Goal: Task Accomplishment & Management: Use online tool/utility

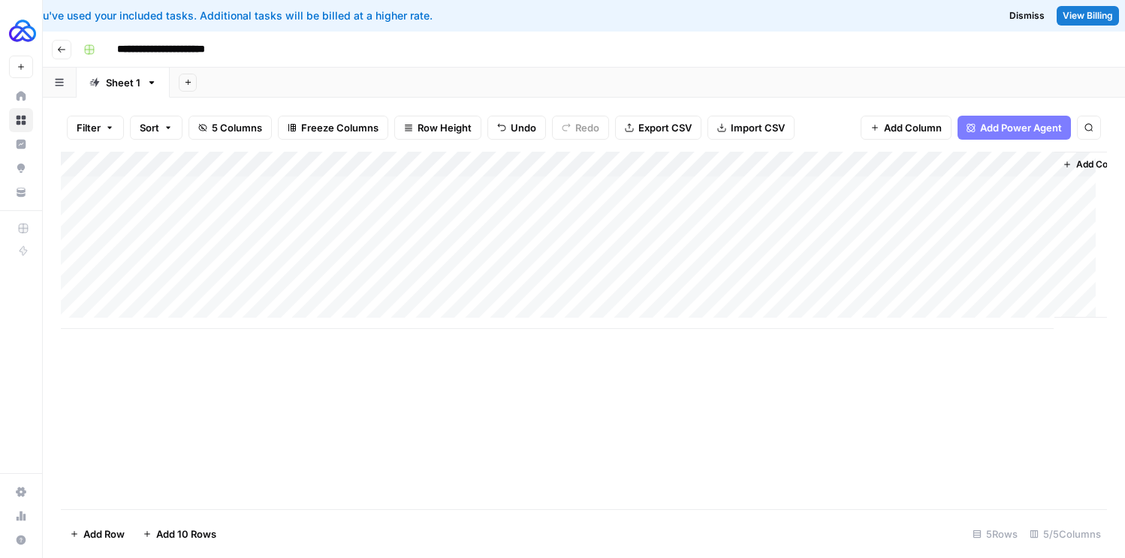
scroll to position [0, 42]
click at [842, 189] on div "Add Column" at bounding box center [584, 240] width 1046 height 177
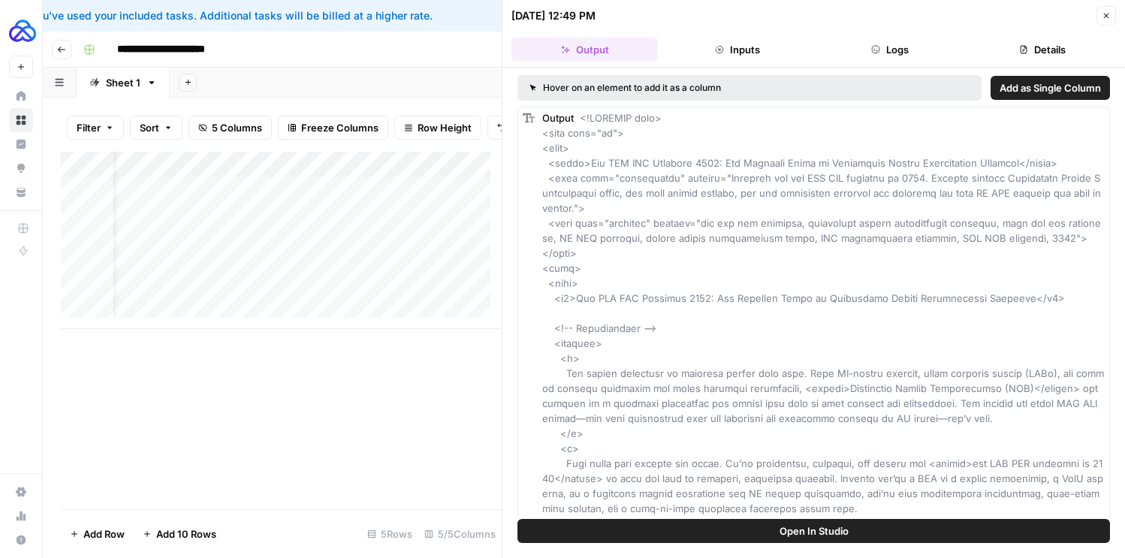
click at [768, 53] on button "Inputs" at bounding box center [737, 50] width 146 height 24
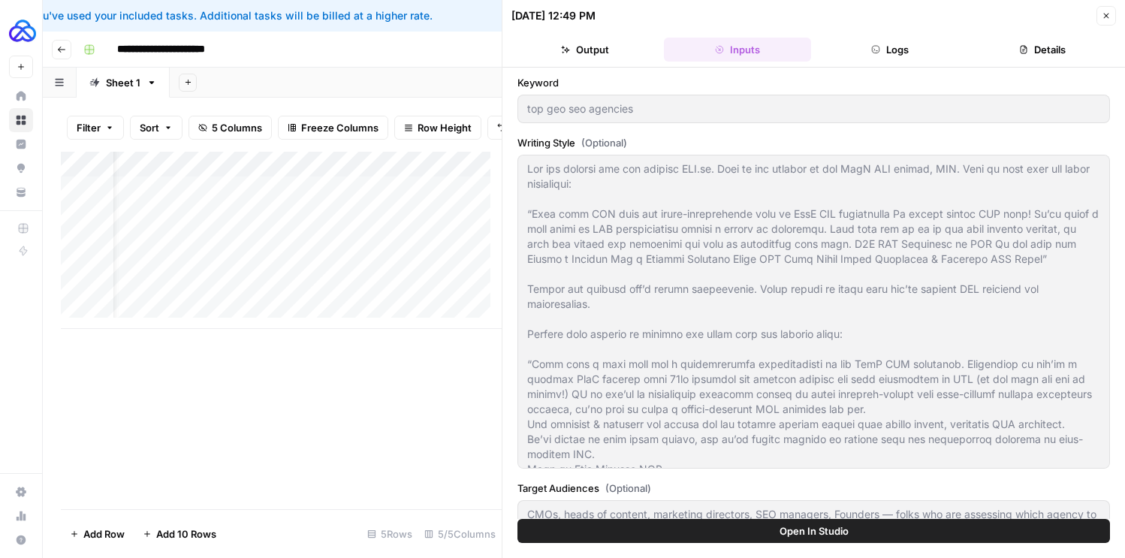
click at [625, 49] on button "Output" at bounding box center [584, 50] width 146 height 24
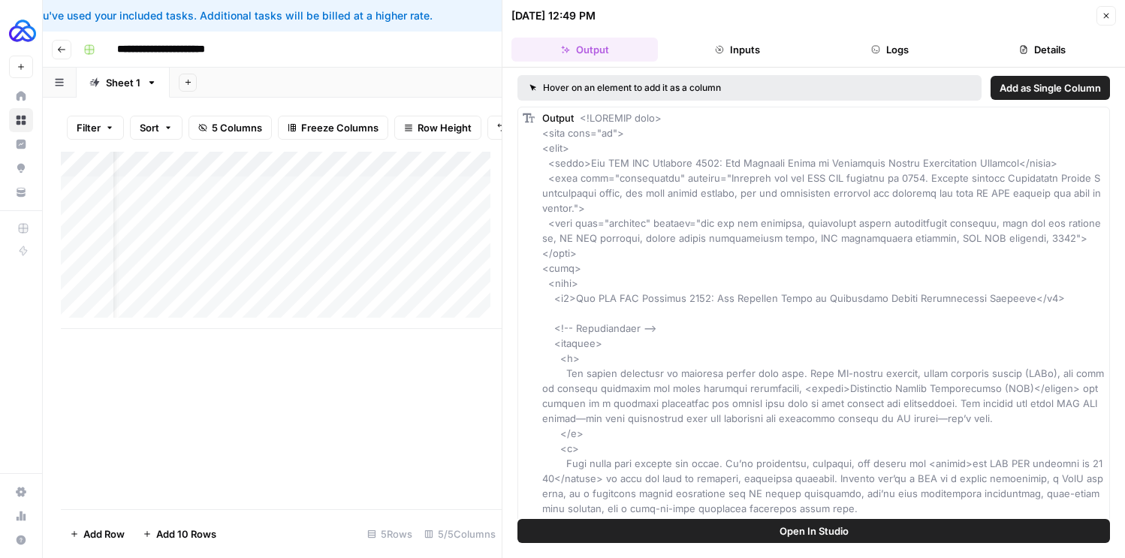
click at [922, 41] on button "Logs" at bounding box center [890, 50] width 146 height 24
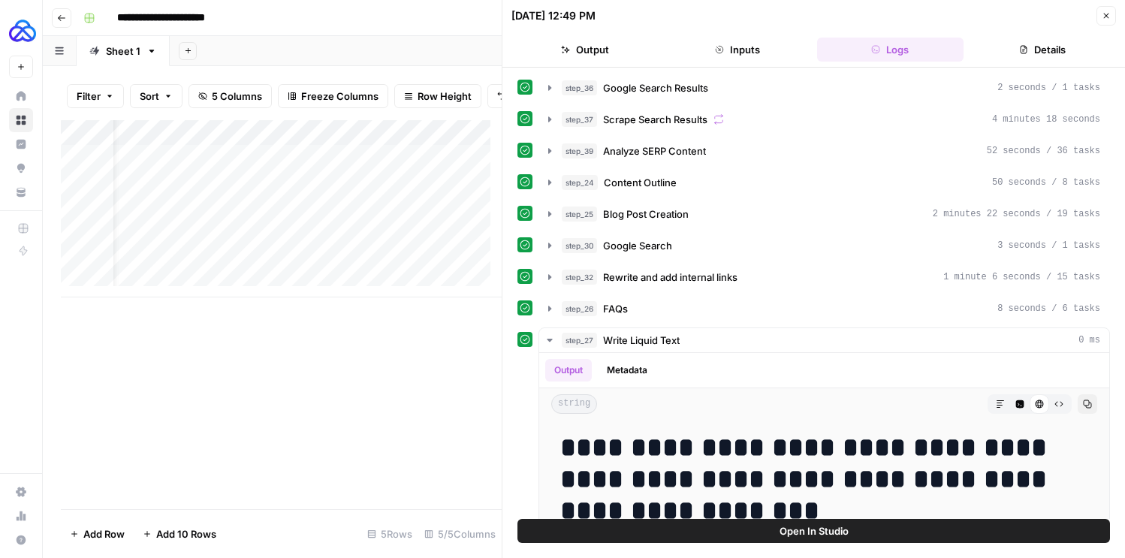
click at [1034, 44] on button "Details" at bounding box center [1042, 50] width 146 height 24
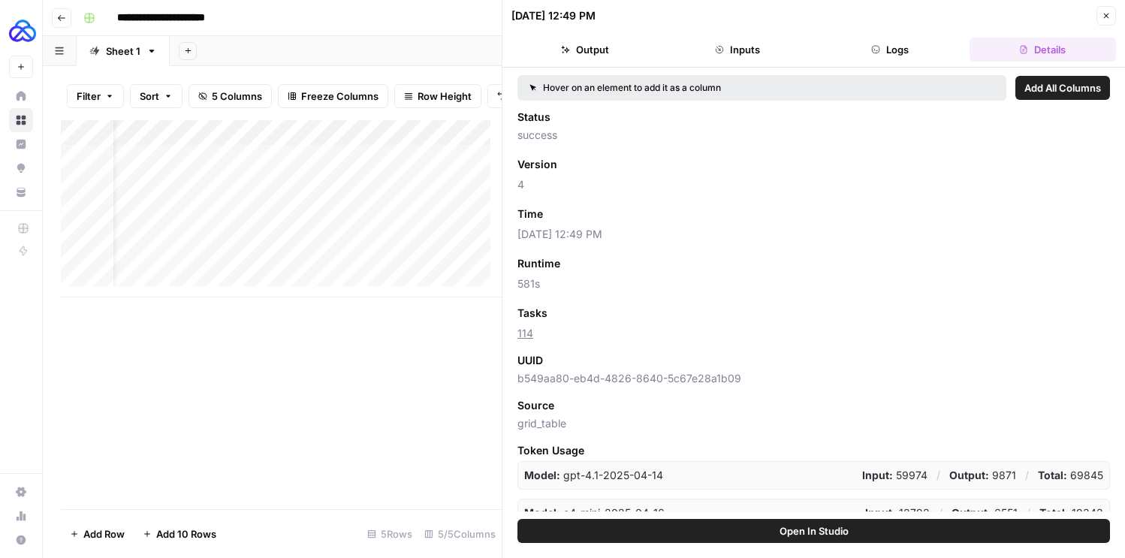
click at [1043, 95] on span "Add All Columns" at bounding box center [1062, 87] width 77 height 15
click at [384, 155] on div "Add Column" at bounding box center [281, 208] width 441 height 177
click at [357, 270] on span "Remove Column" at bounding box center [377, 270] width 131 height 15
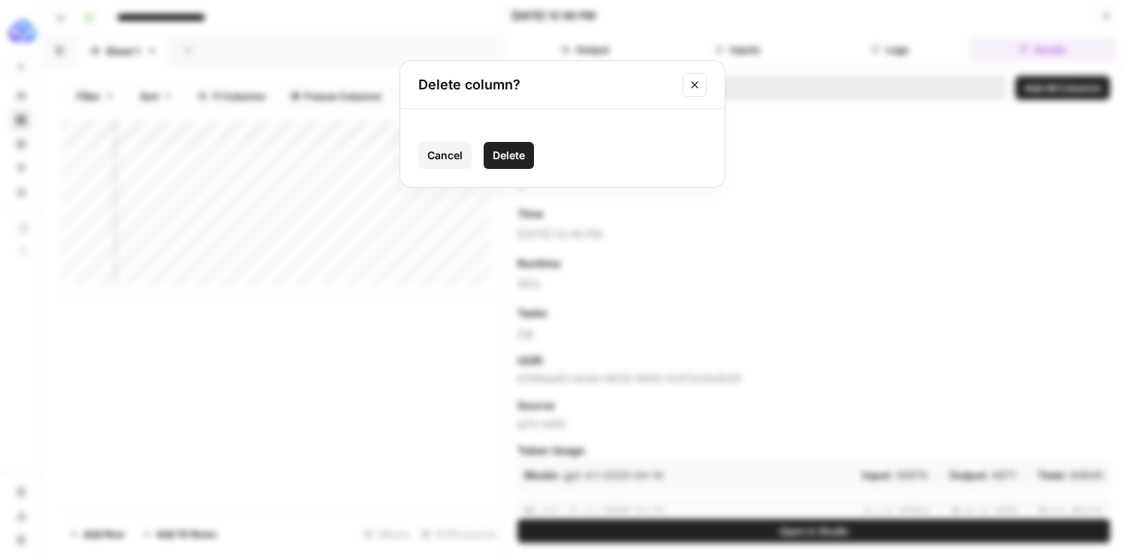
click at [513, 158] on span "Delete" at bounding box center [509, 155] width 32 height 15
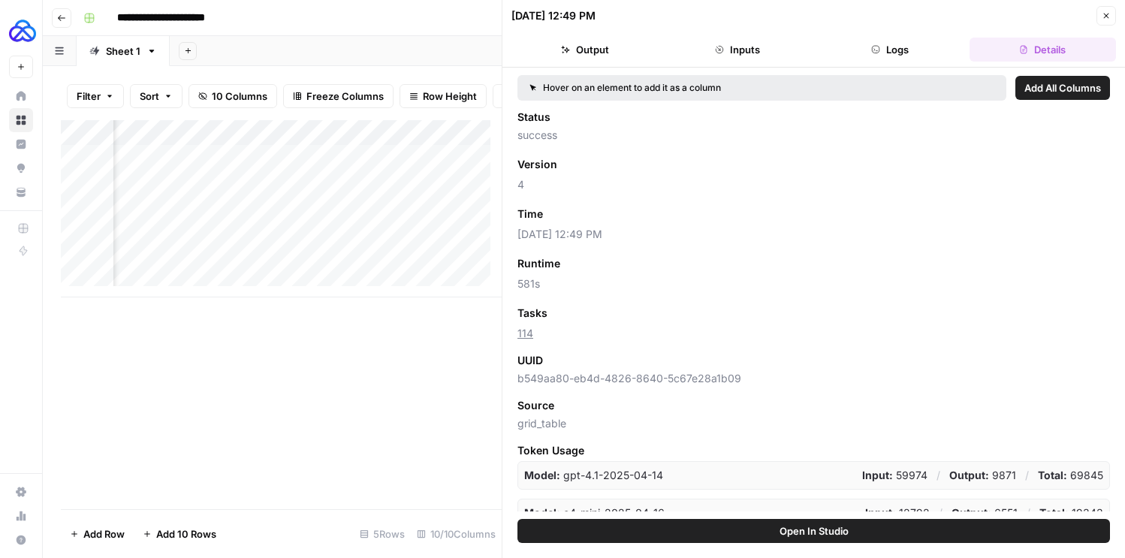
click at [408, 142] on div "Add Column" at bounding box center [281, 208] width 441 height 177
click at [365, 264] on span "Remove Column" at bounding box center [377, 270] width 131 height 15
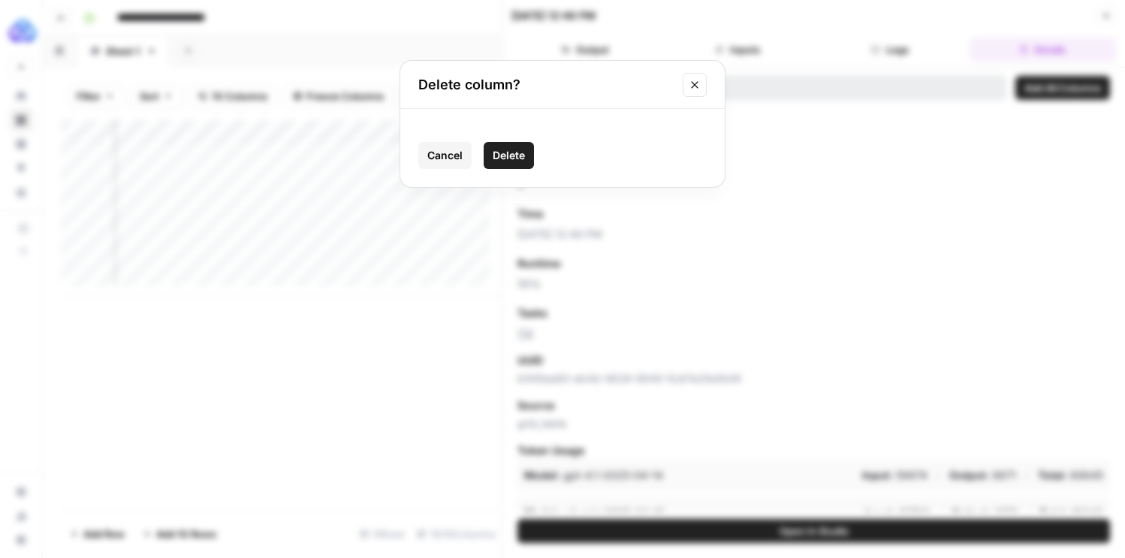
click at [517, 150] on span "Delete" at bounding box center [509, 155] width 32 height 15
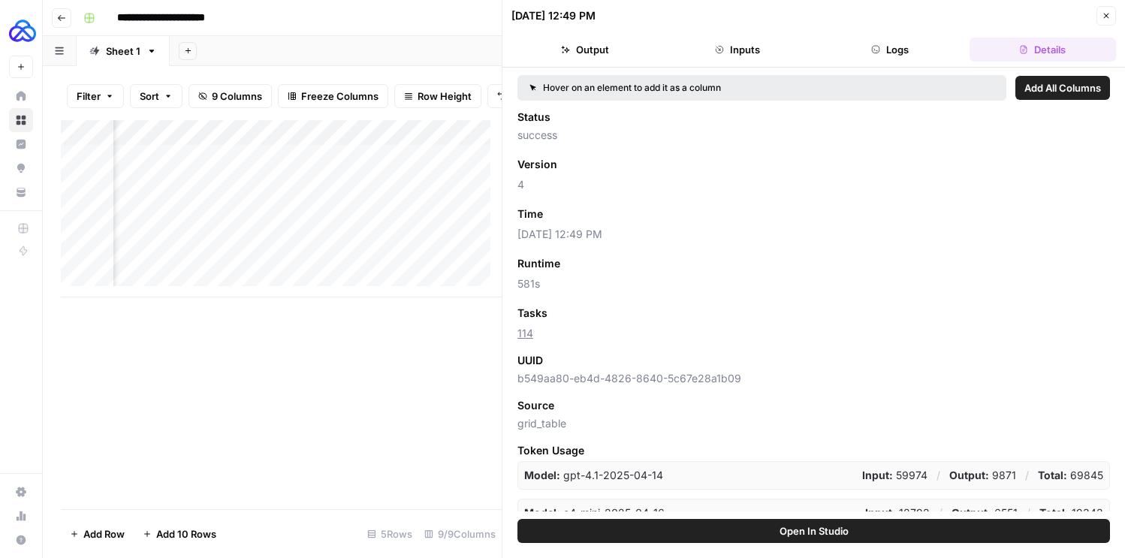
click at [405, 142] on div "Add Column" at bounding box center [281, 208] width 441 height 177
click at [363, 267] on span "Remove Column" at bounding box center [377, 270] width 131 height 15
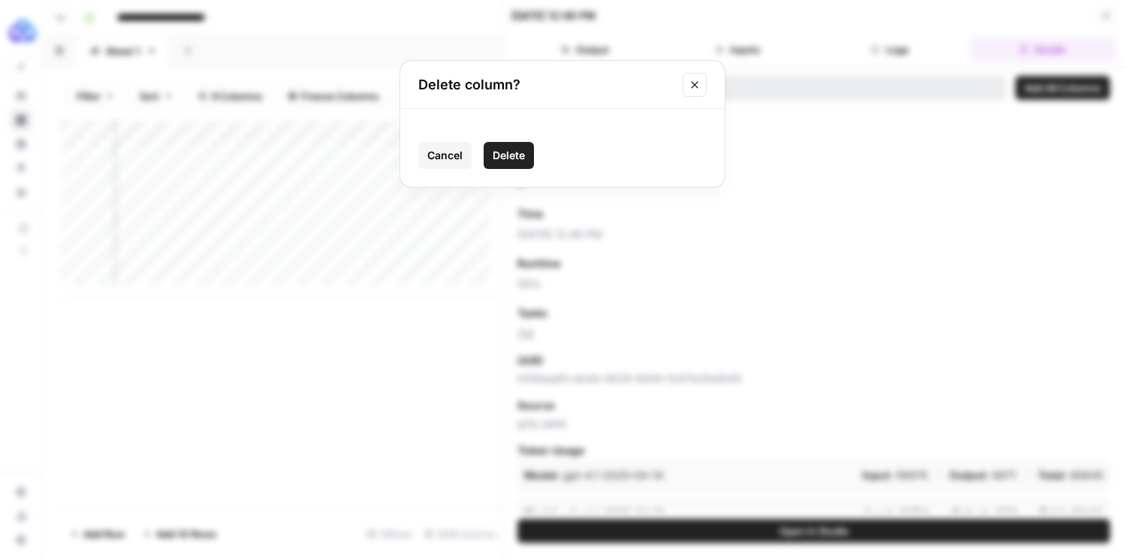
click at [490, 155] on button "Delete" at bounding box center [509, 155] width 50 height 27
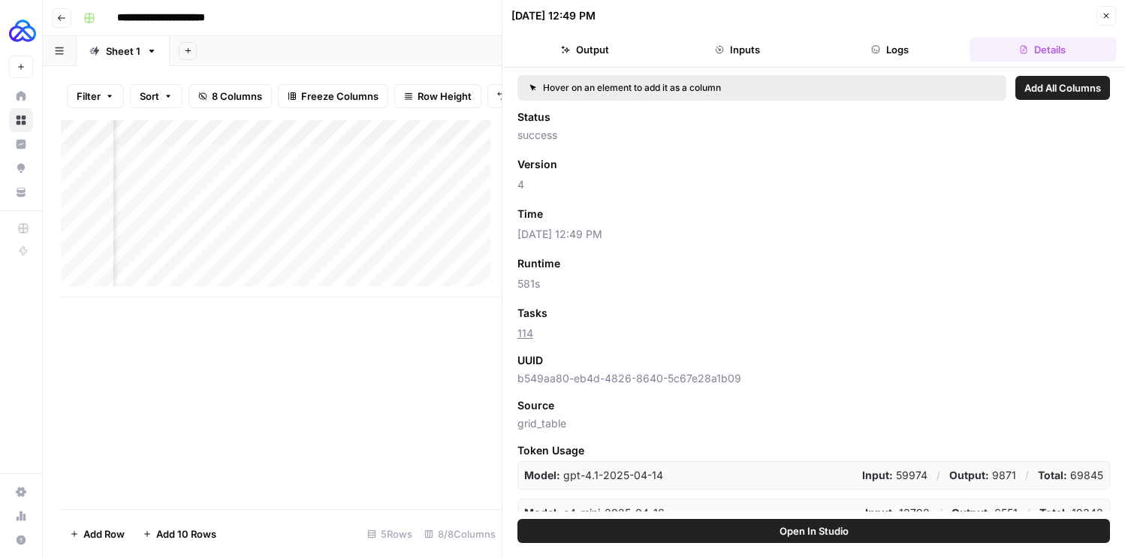
click at [403, 143] on div "Add Column" at bounding box center [281, 208] width 441 height 177
click at [384, 268] on span "Remove Column" at bounding box center [377, 270] width 131 height 15
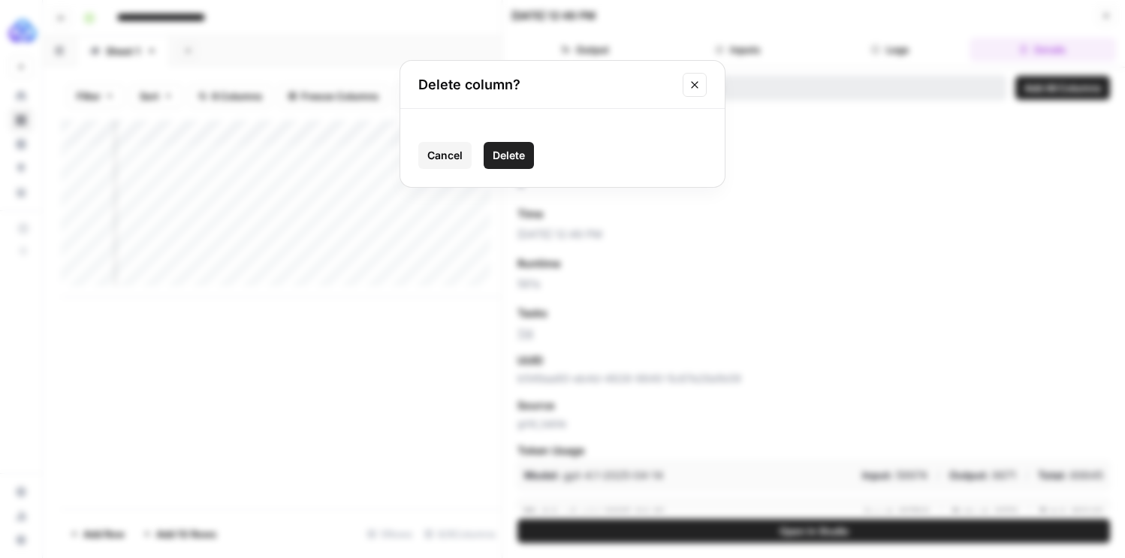
click at [489, 154] on button "Delete" at bounding box center [509, 155] width 50 height 27
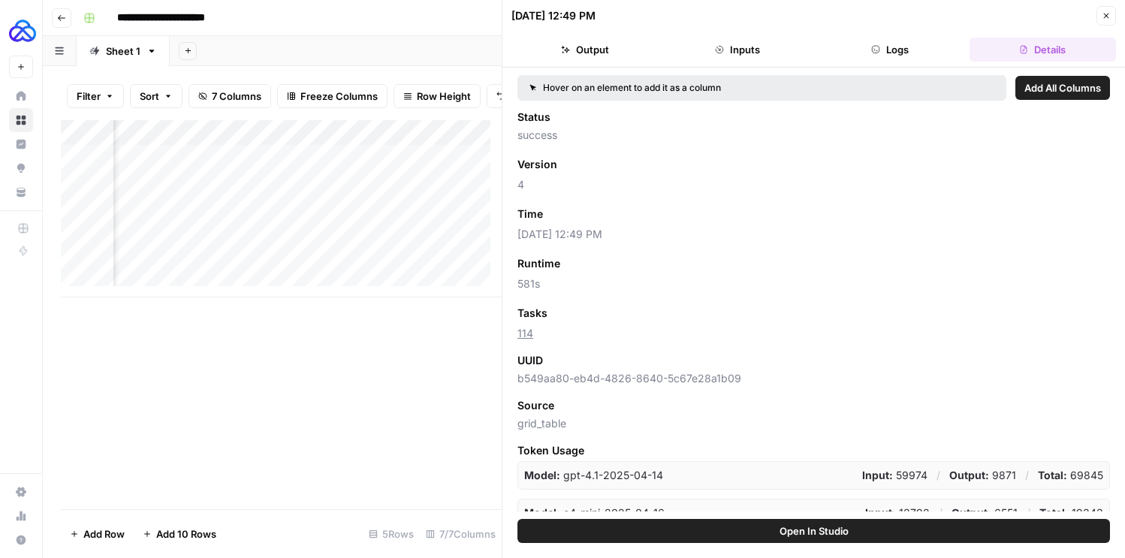
click at [406, 146] on div "Add Column" at bounding box center [281, 208] width 441 height 177
click at [380, 269] on span "Remove Column" at bounding box center [377, 270] width 131 height 15
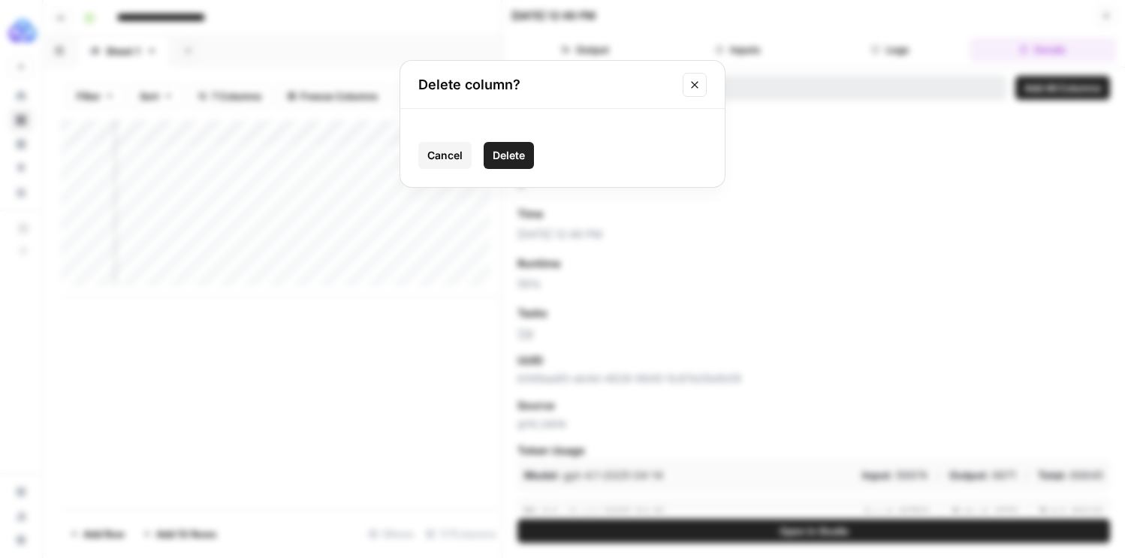
click at [505, 155] on span "Delete" at bounding box center [509, 155] width 32 height 15
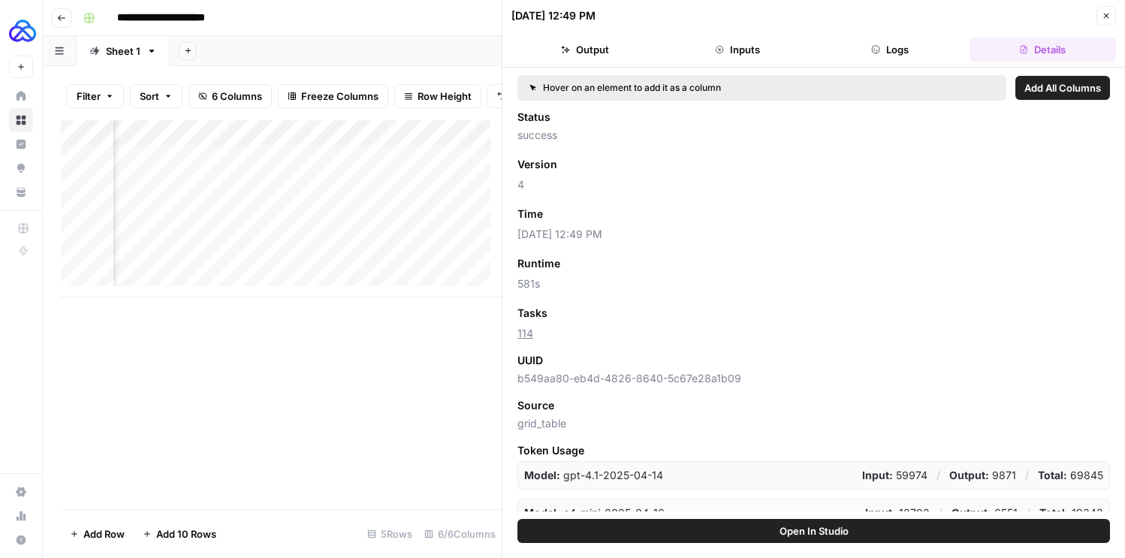
click at [408, 140] on div "Add Column" at bounding box center [281, 208] width 441 height 177
click at [384, 272] on span "Remove Column" at bounding box center [377, 270] width 131 height 15
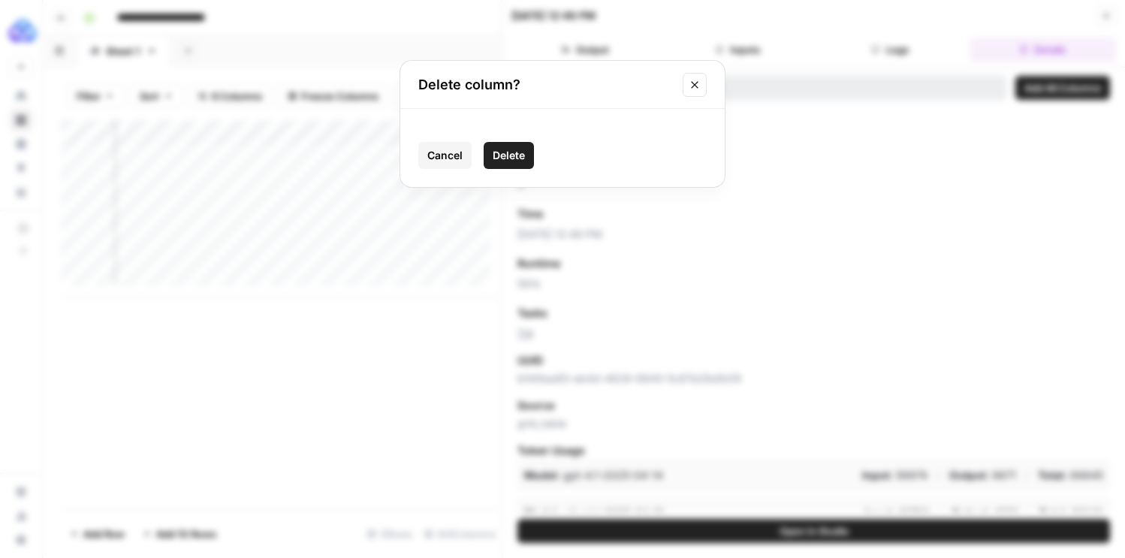
click at [502, 158] on span "Delete" at bounding box center [509, 155] width 32 height 15
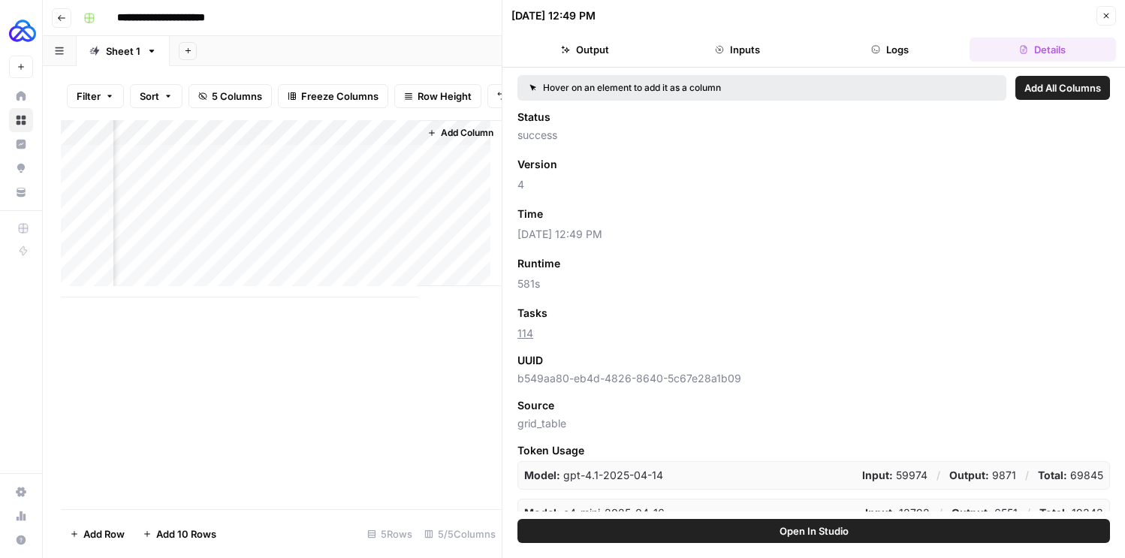
click at [734, 43] on button "Inputs" at bounding box center [737, 50] width 146 height 24
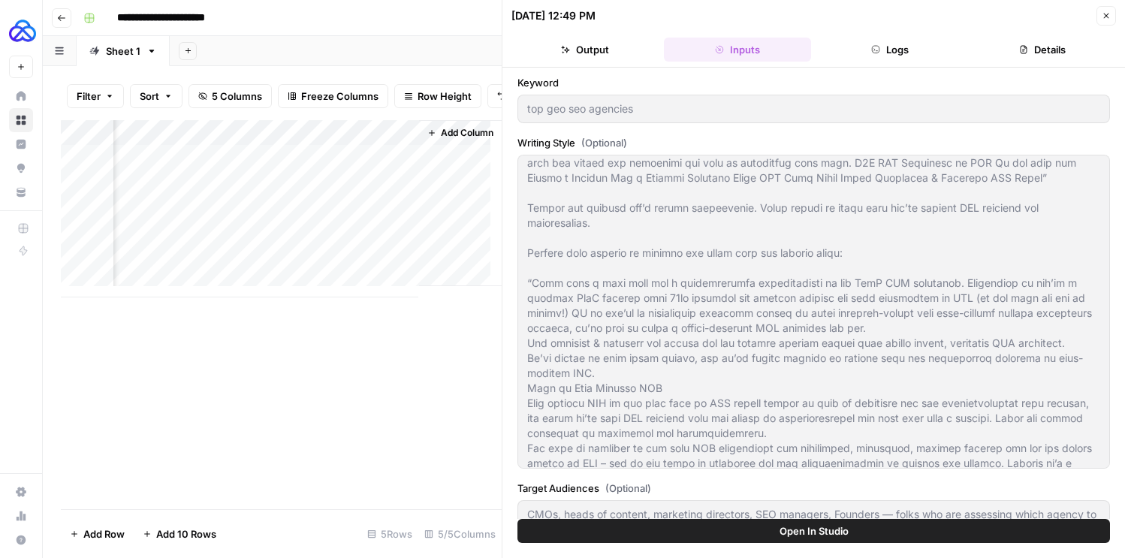
scroll to position [132, 0]
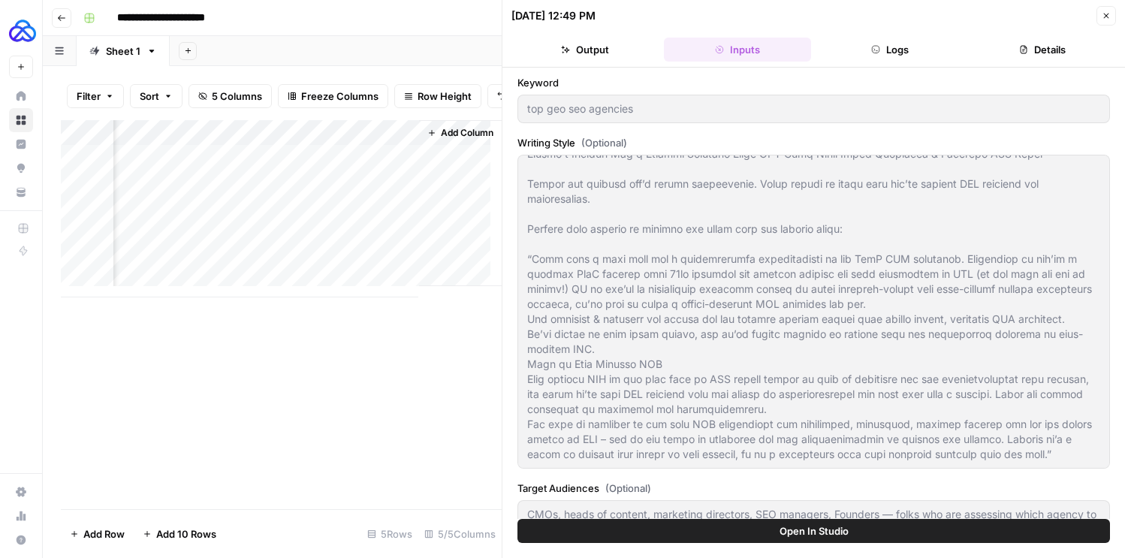
click at [866, 49] on button "Logs" at bounding box center [890, 50] width 146 height 24
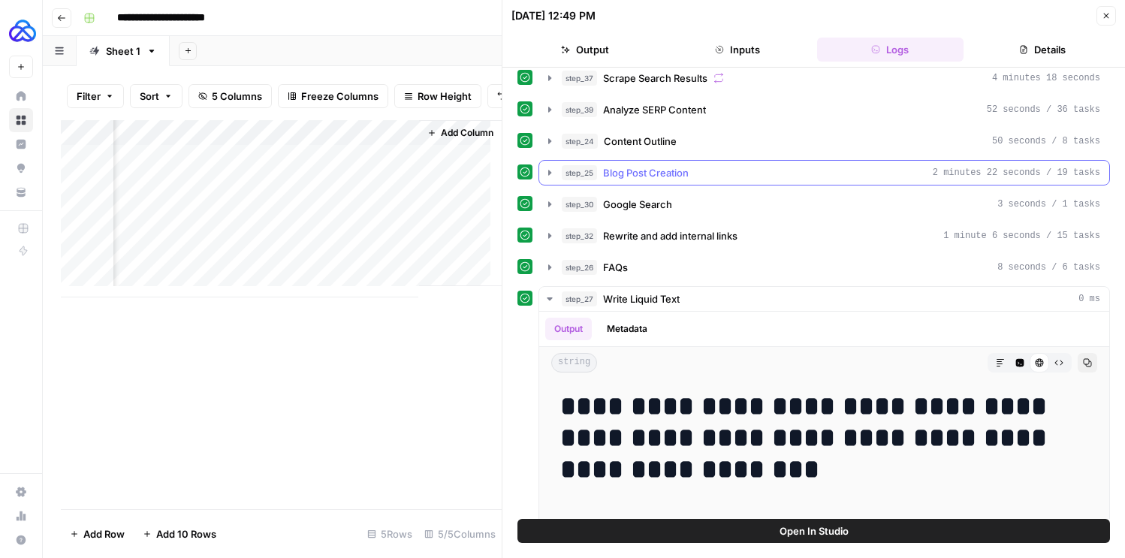
scroll to position [0, 0]
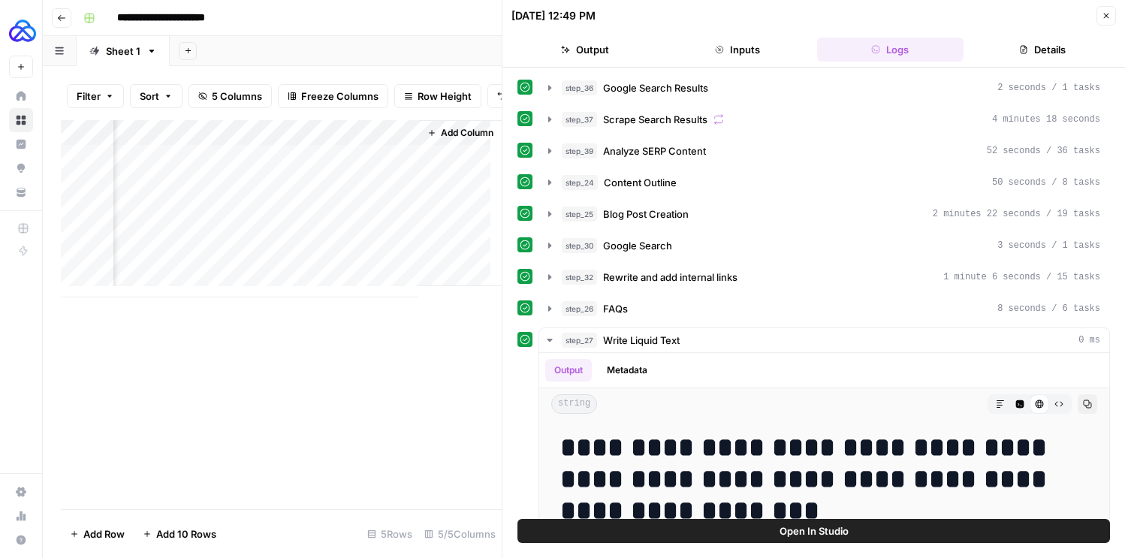
click at [599, 54] on button "Output" at bounding box center [584, 50] width 146 height 24
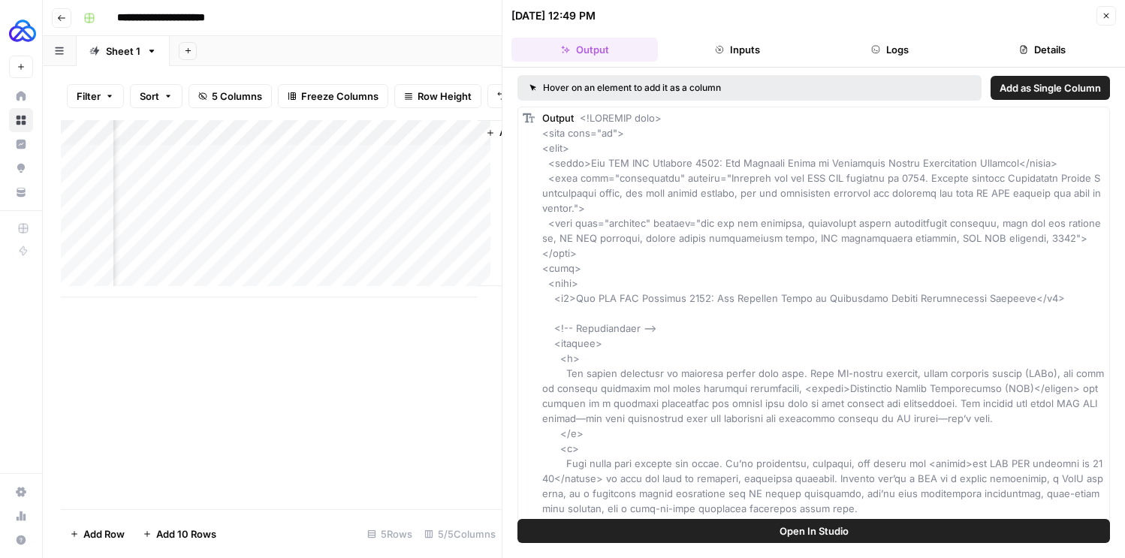
scroll to position [0, 606]
click at [1056, 92] on span "Add as Single Column" at bounding box center [1049, 87] width 101 height 15
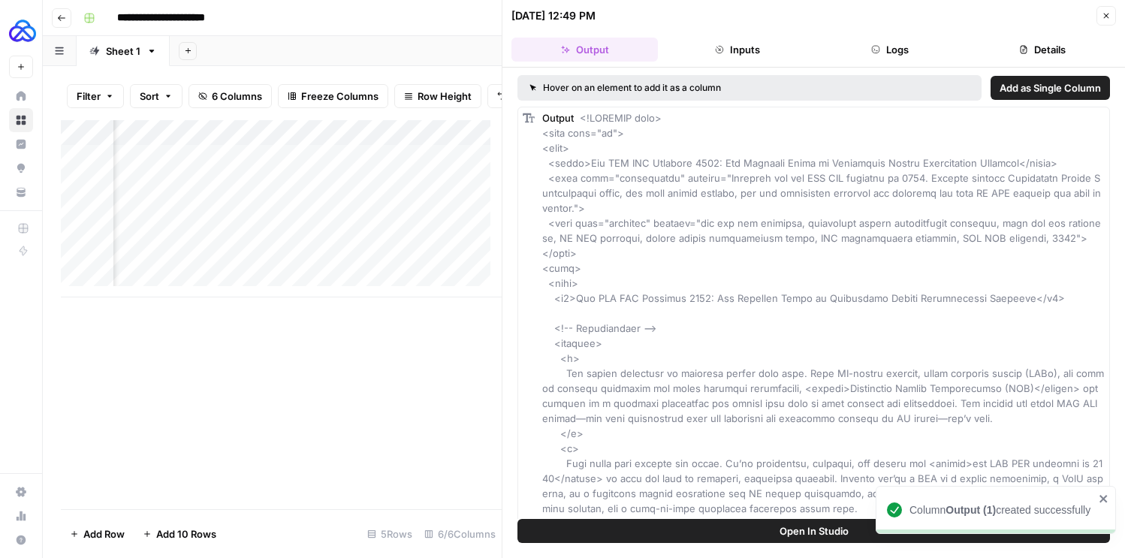
scroll to position [0, 676]
click at [365, 146] on div "Add Column" at bounding box center [281, 208] width 441 height 177
click at [312, 282] on button "Remove Column" at bounding box center [332, 291] width 166 height 21
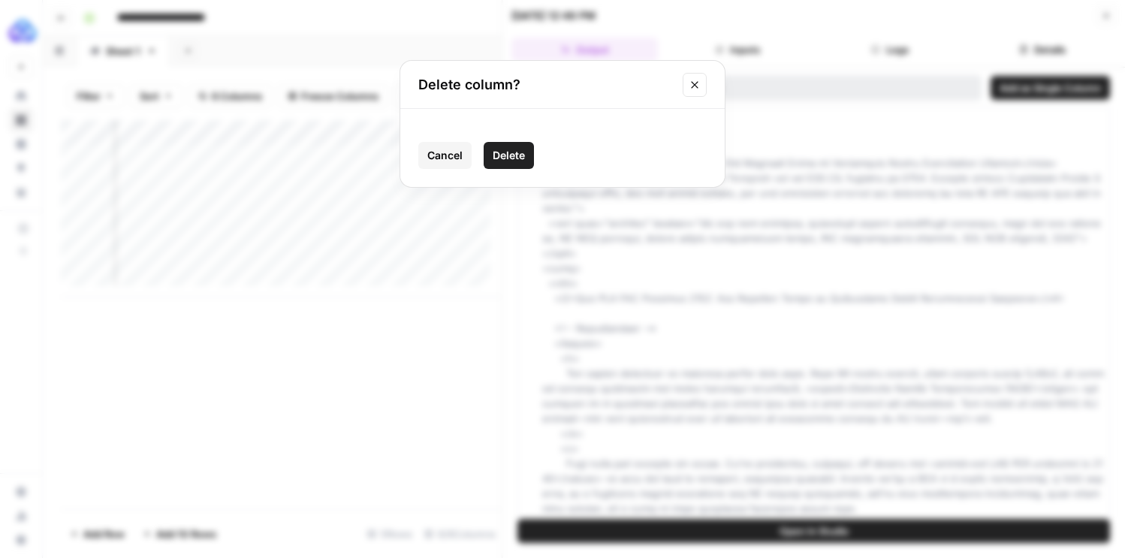
click at [508, 161] on span "Delete" at bounding box center [509, 155] width 32 height 15
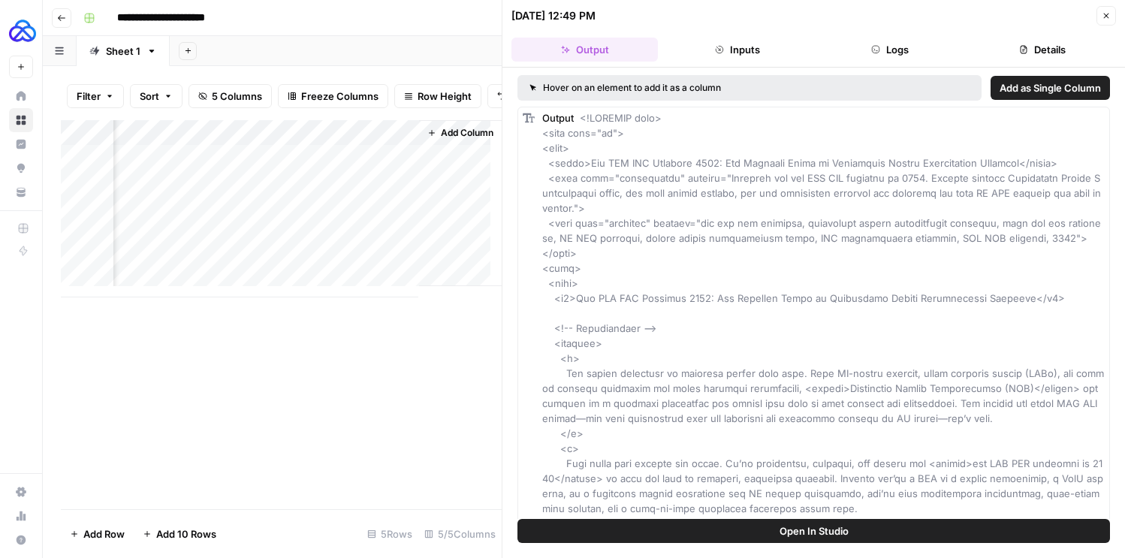
scroll to position [0, 647]
click at [767, 52] on button "Inputs" at bounding box center [737, 50] width 146 height 24
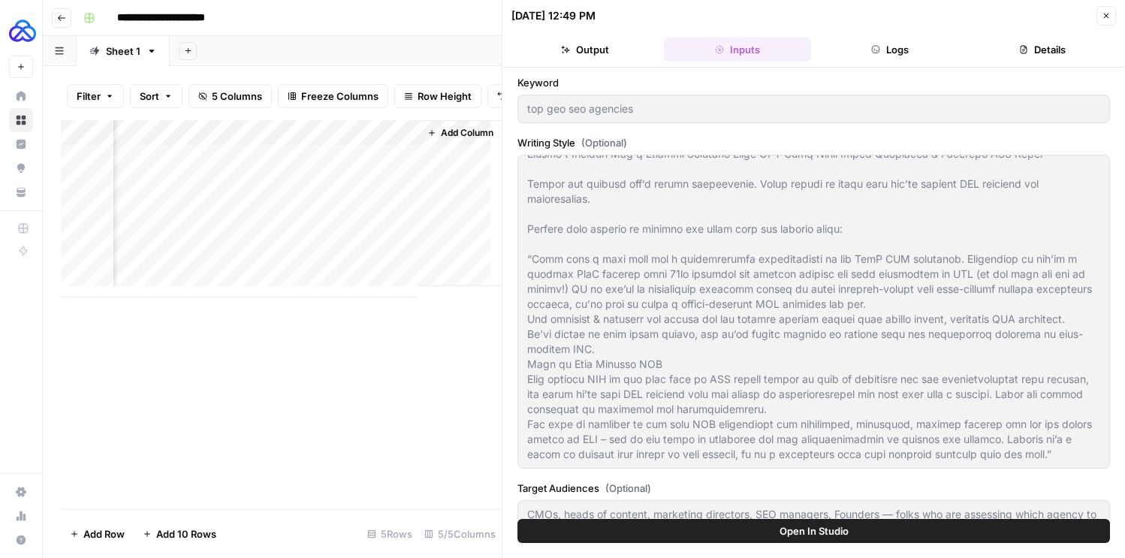
scroll to position [0, 0]
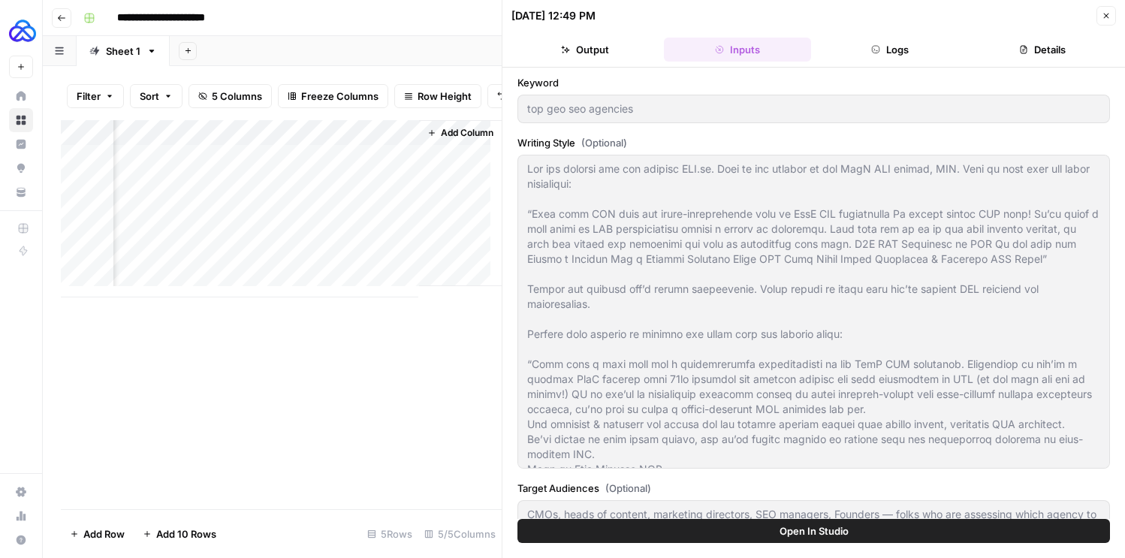
click at [607, 50] on button "Output" at bounding box center [584, 50] width 146 height 24
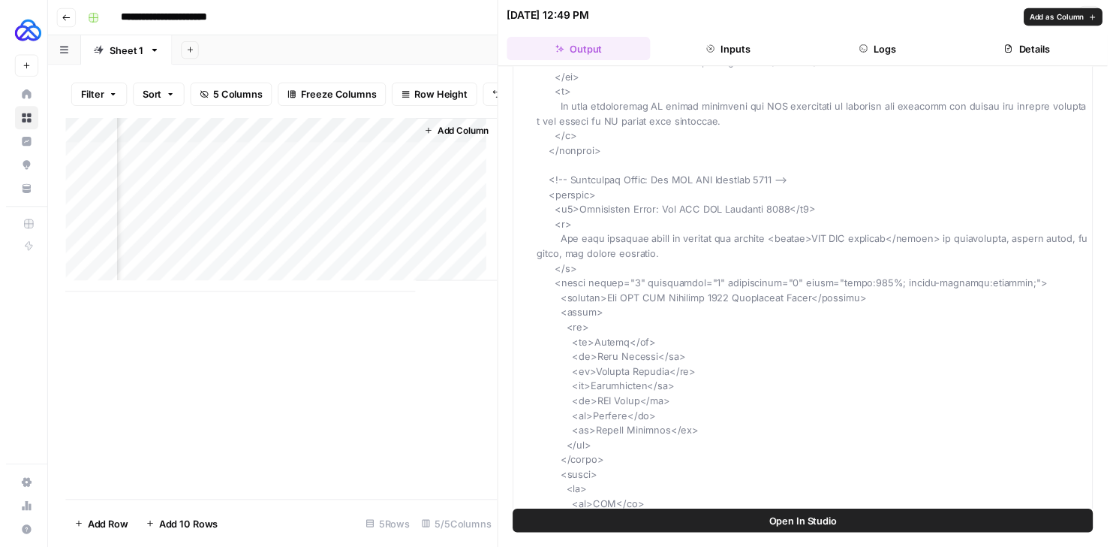
scroll to position [1733, 0]
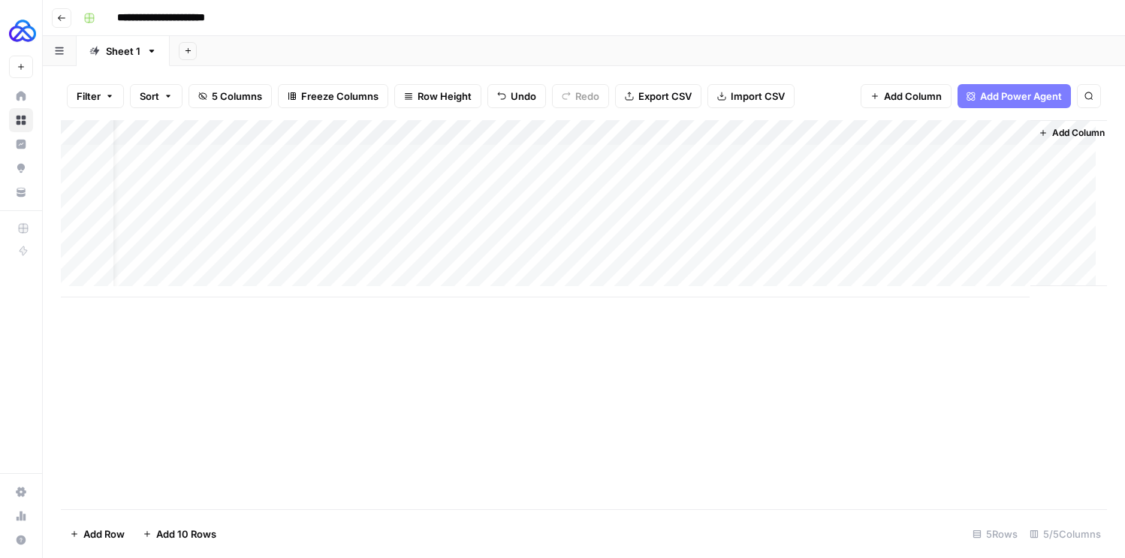
scroll to position [0, 42]
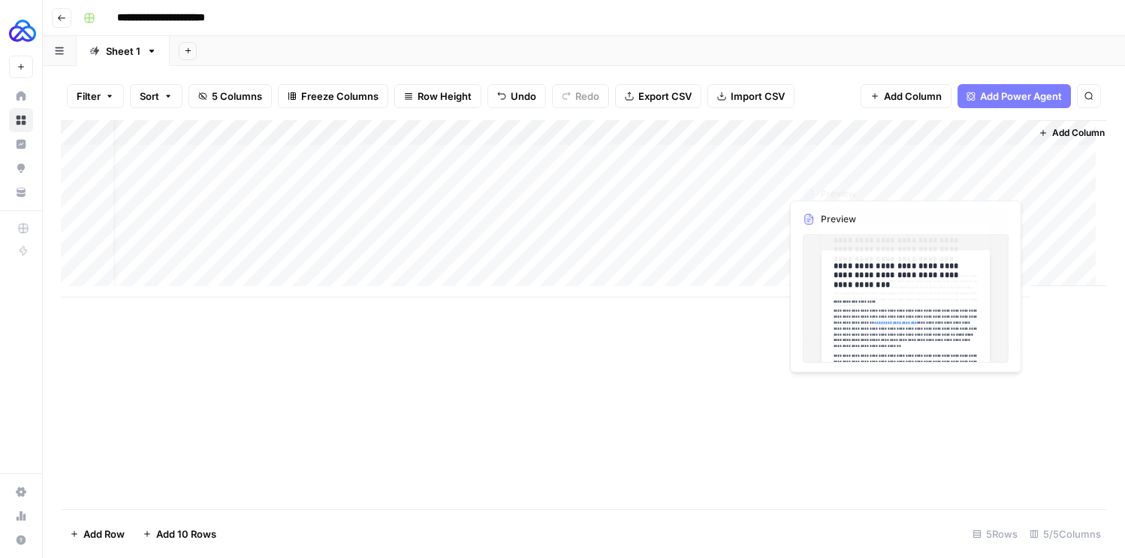
click at [1065, 131] on span "Add Column" at bounding box center [1078, 133] width 53 height 14
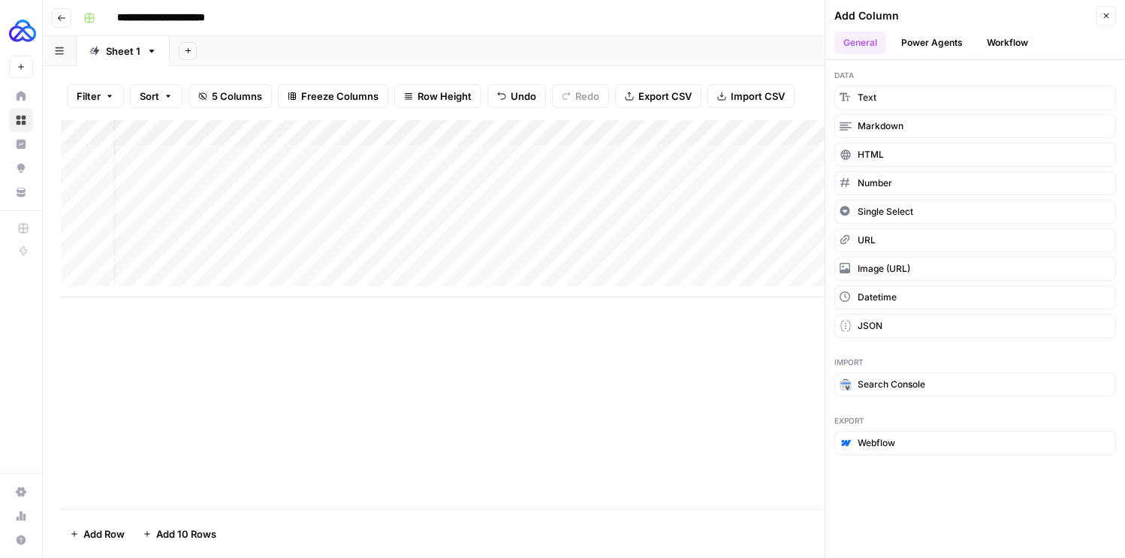
click at [1020, 53] on button "Workflow" at bounding box center [1007, 43] width 59 height 23
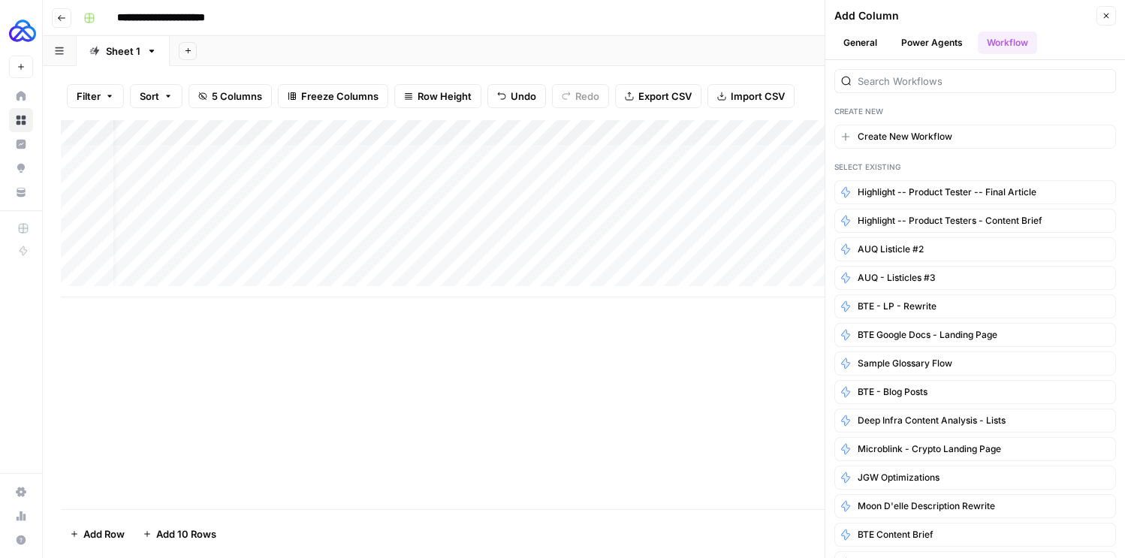
click at [857, 41] on button "General" at bounding box center [860, 43] width 52 height 23
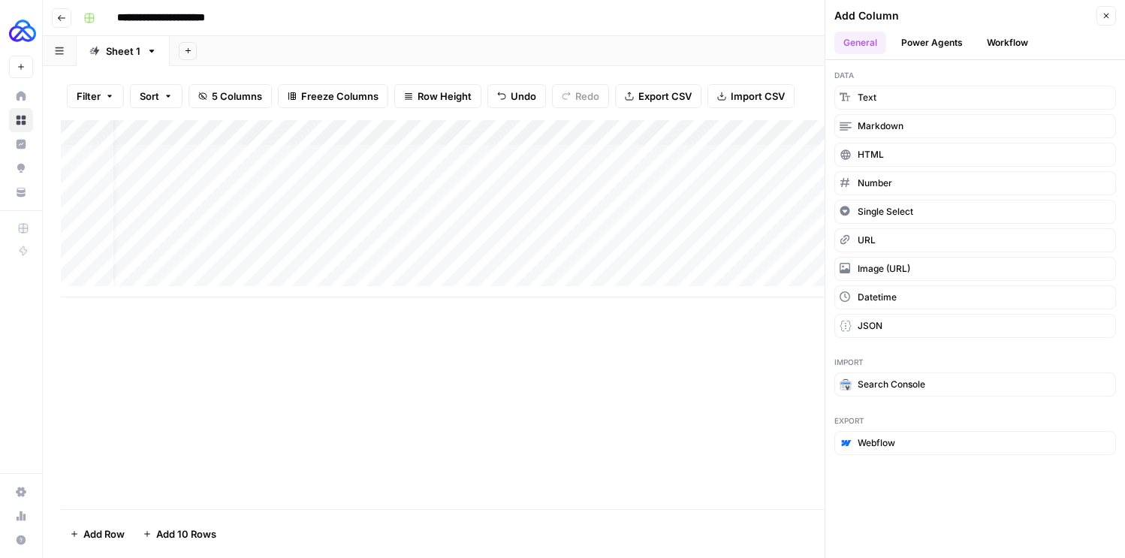
click at [1110, 13] on button "Close" at bounding box center [1106, 16] width 20 height 20
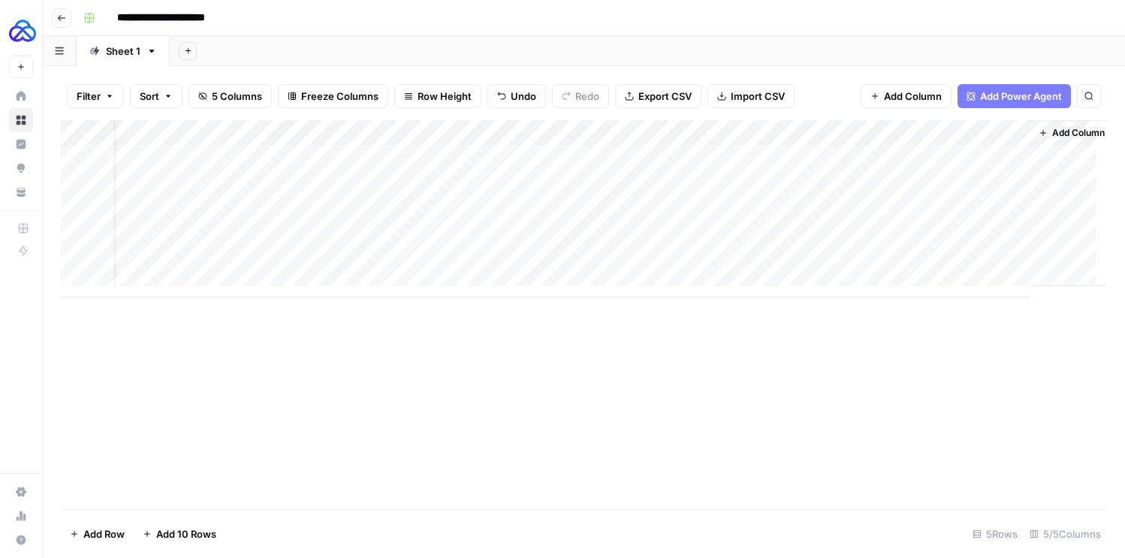
scroll to position [0, 42]
click at [845, 157] on div "Add Column" at bounding box center [584, 208] width 1046 height 177
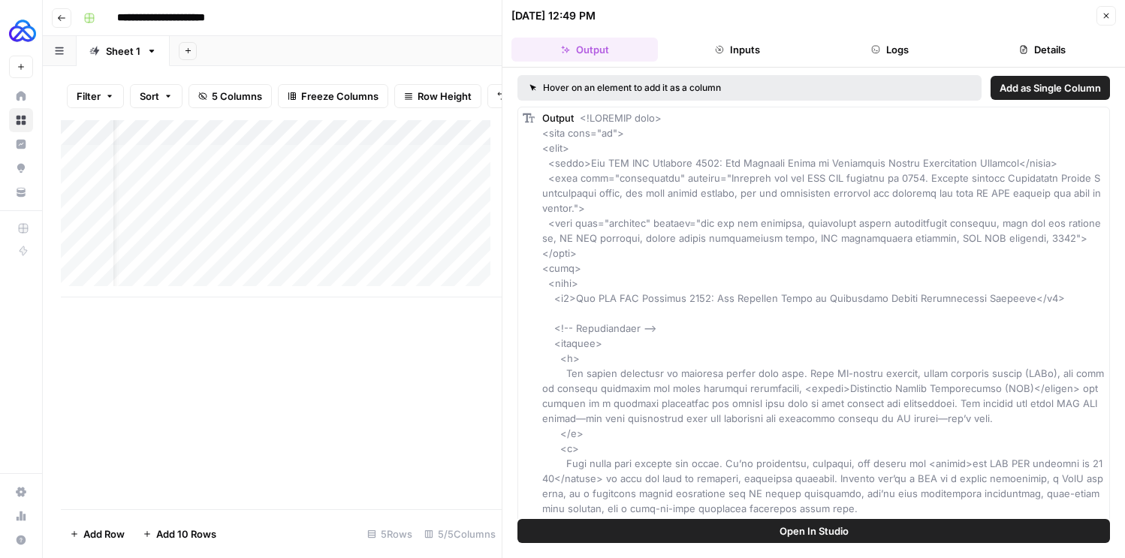
click at [777, 55] on button "Inputs" at bounding box center [737, 50] width 146 height 24
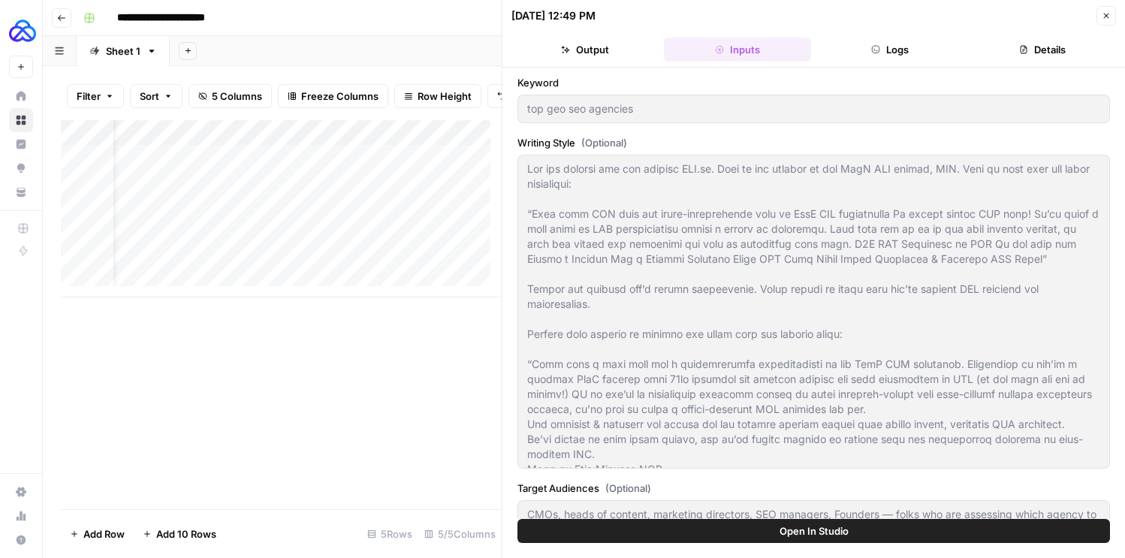
click at [599, 46] on button "Output" at bounding box center [584, 50] width 146 height 24
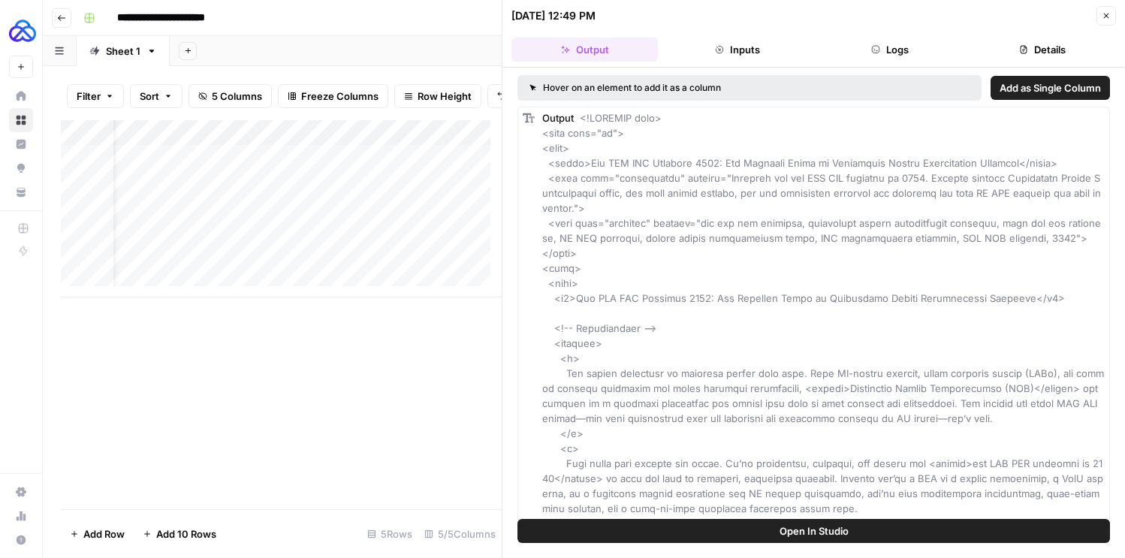
click at [1022, 54] on button "Details" at bounding box center [1042, 50] width 146 height 24
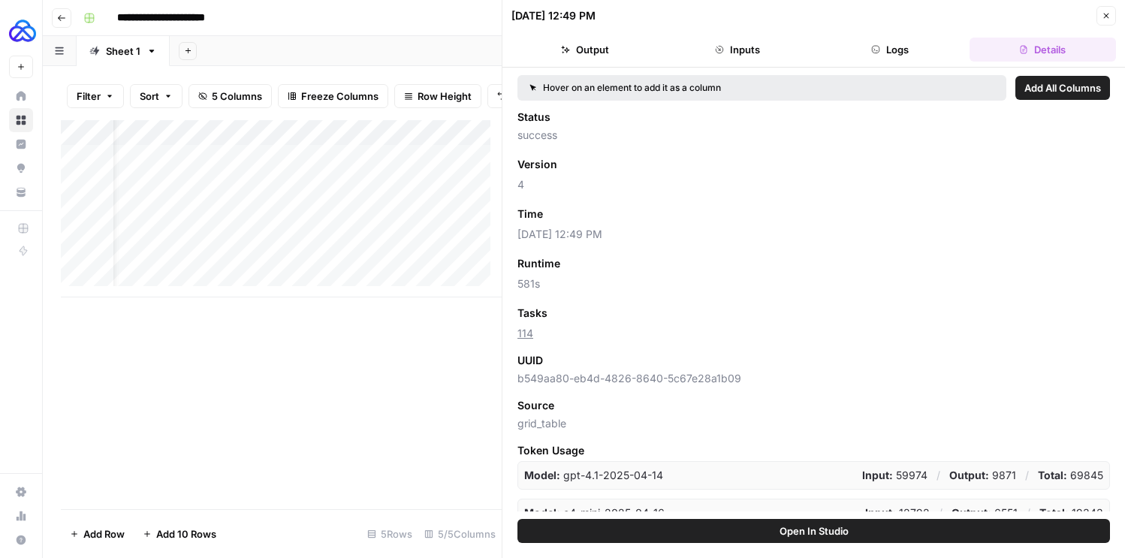
click at [906, 54] on button "Logs" at bounding box center [890, 50] width 146 height 24
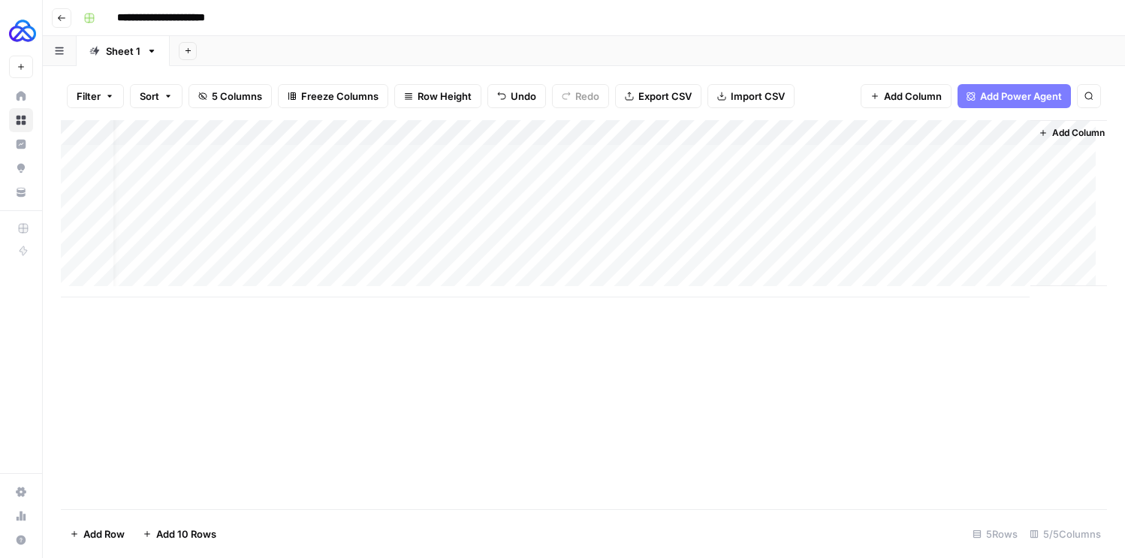
scroll to position [0, 42]
click at [901, 104] on button "Add Column" at bounding box center [905, 96] width 91 height 24
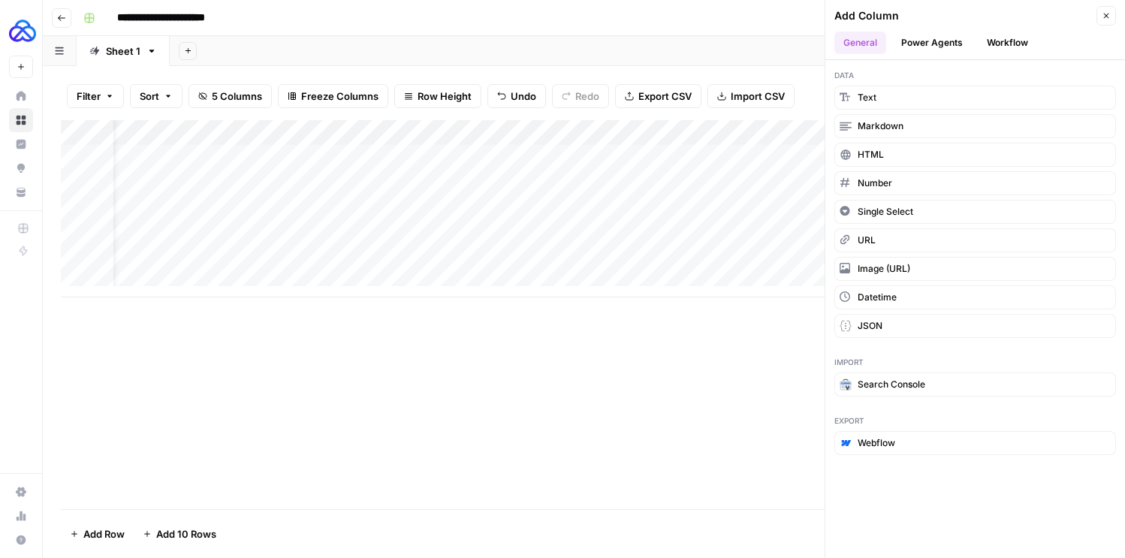
click at [769, 65] on div "Add Sheet" at bounding box center [647, 51] width 955 height 30
click at [773, 150] on div "Add Column" at bounding box center [584, 208] width 1046 height 177
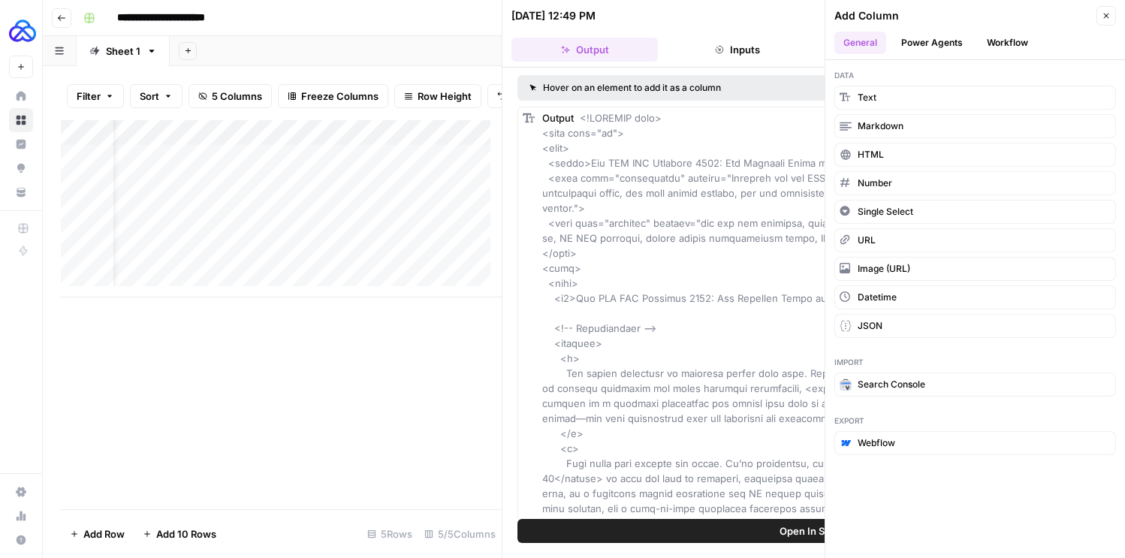
click at [1102, 20] on button "Close" at bounding box center [1106, 16] width 20 height 20
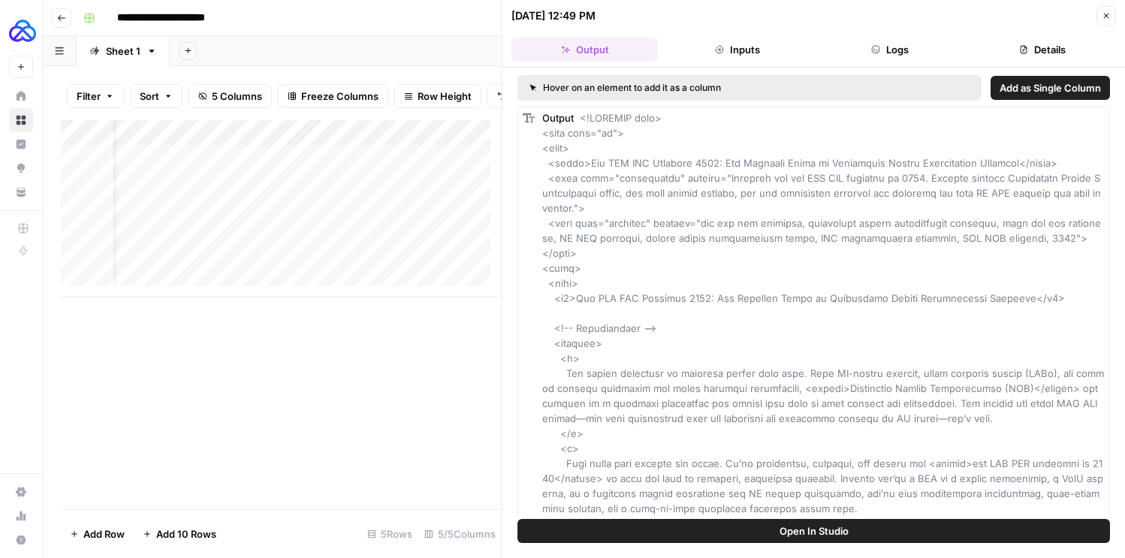
click at [794, 44] on button "Inputs" at bounding box center [737, 50] width 146 height 24
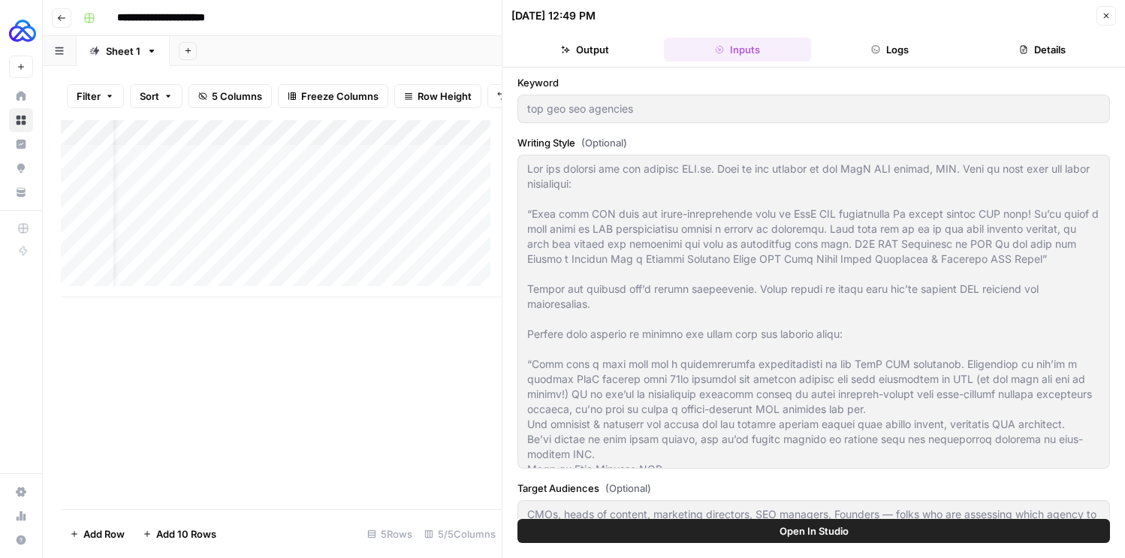
click at [890, 46] on button "Logs" at bounding box center [890, 50] width 146 height 24
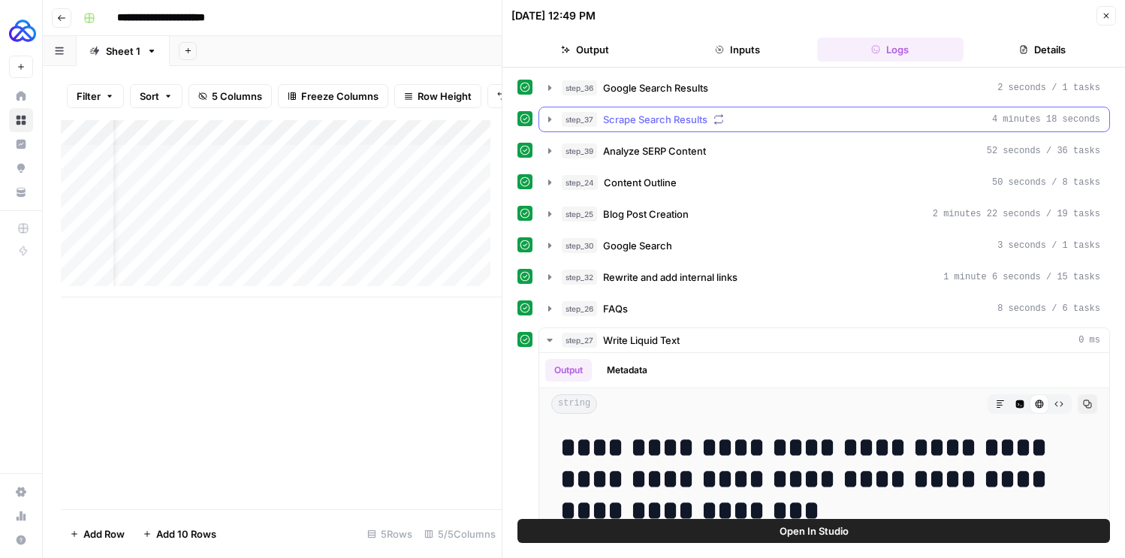
click at [863, 114] on div "step_37 Scrape Search Results 4 minutes 18 seconds" at bounding box center [831, 119] width 538 height 15
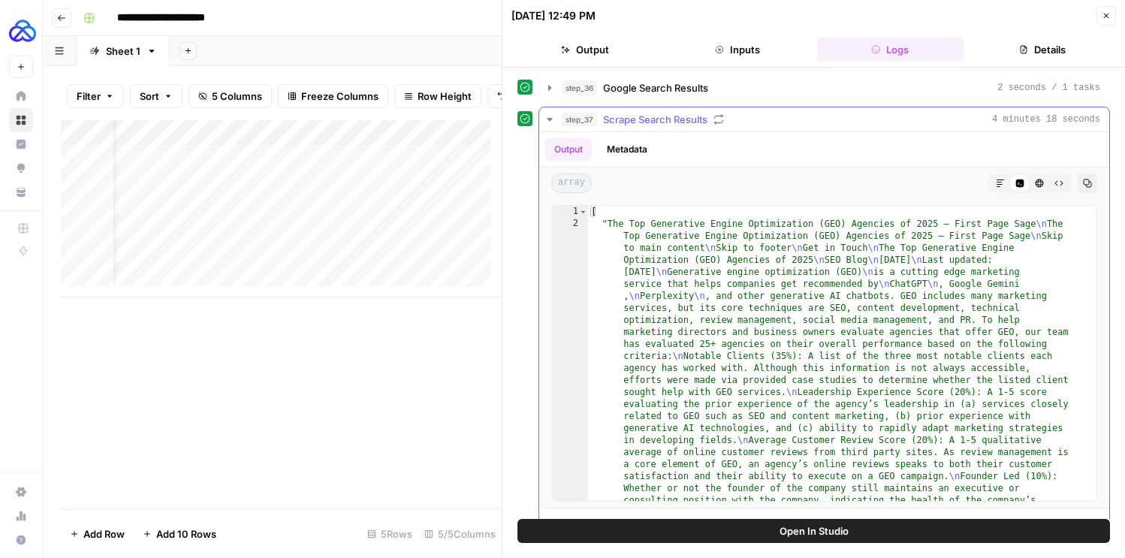
click at [548, 116] on icon "button" at bounding box center [550, 119] width 12 height 12
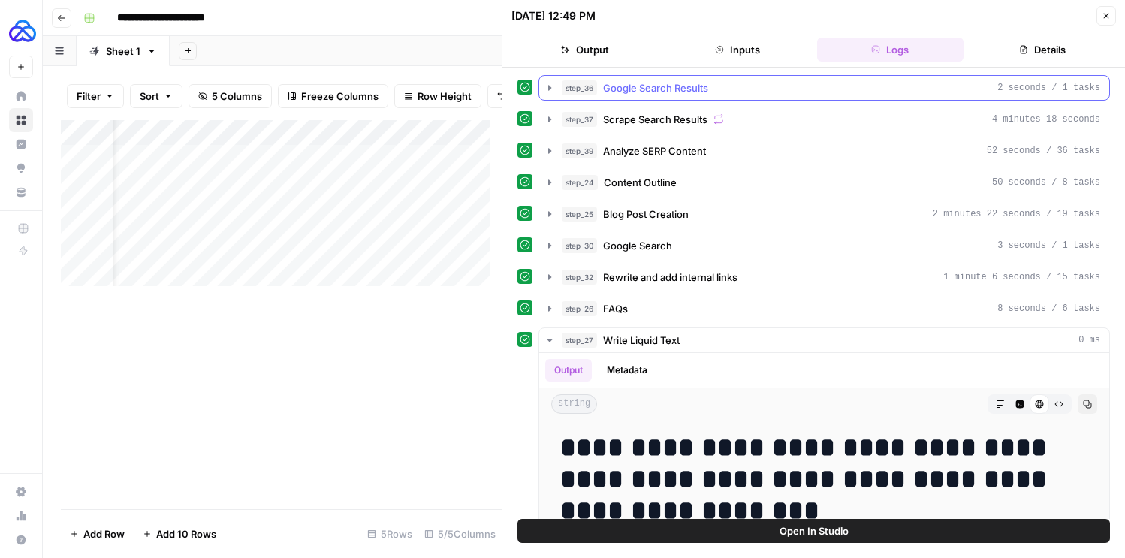
click at [931, 80] on div "step_36 Google Search Results 2 seconds / 1 tasks" at bounding box center [831, 87] width 538 height 15
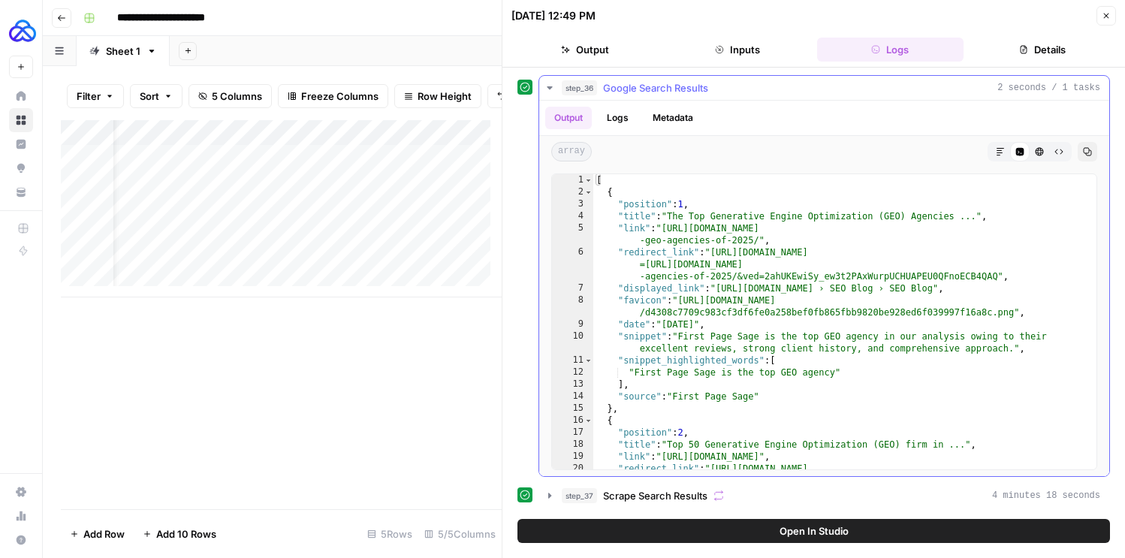
click at [652, 84] on span "Google Search Results" at bounding box center [655, 87] width 105 height 15
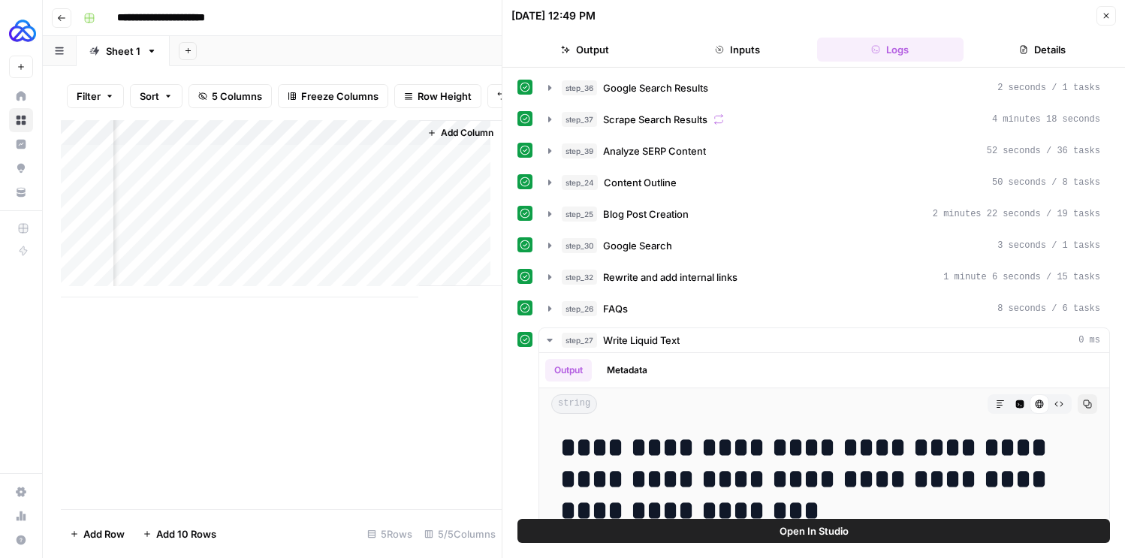
drag, startPoint x: 690, startPoint y: 128, endPoint x: 469, endPoint y: 174, distance: 225.6
click at [469, 174] on body "**********" at bounding box center [562, 279] width 1125 height 558
drag, startPoint x: 528, startPoint y: 122, endPoint x: 449, endPoint y: 173, distance: 94.3
click at [449, 173] on body "**********" at bounding box center [562, 279] width 1125 height 558
drag, startPoint x: 794, startPoint y: 101, endPoint x: 776, endPoint y: 115, distance: 22.5
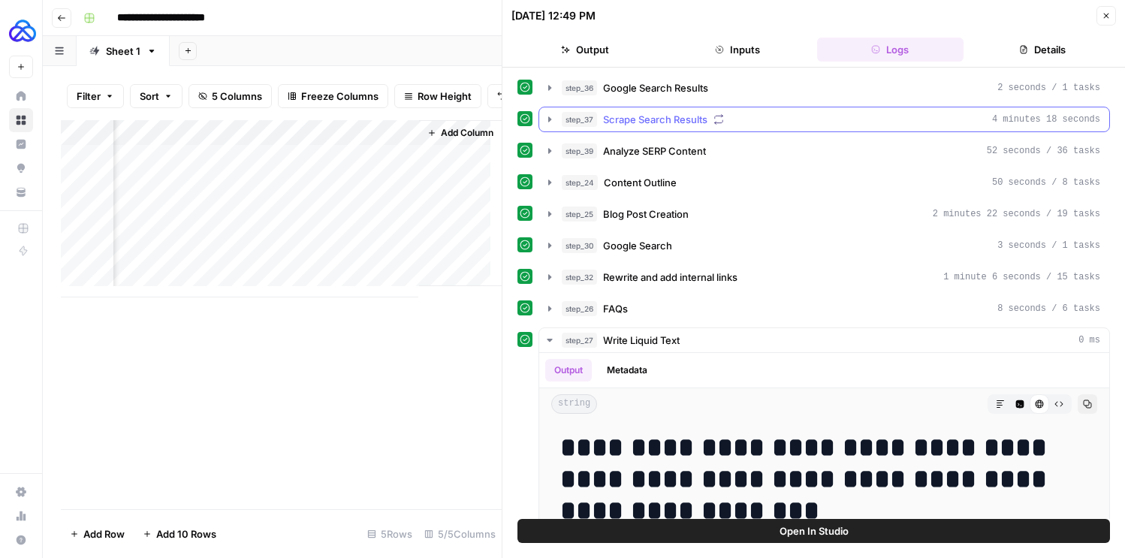
click at [776, 114] on div "**********" at bounding box center [813, 402] width 592 height 654
drag, startPoint x: 777, startPoint y: 119, endPoint x: 478, endPoint y: 176, distance: 305.0
click at [478, 176] on body "**********" at bounding box center [562, 279] width 1125 height 558
click at [985, 25] on div "09/16/25 at 12:49 PM Close" at bounding box center [813, 16] width 604 height 20
click at [450, 28] on div "**********" at bounding box center [593, 18] width 1032 height 24
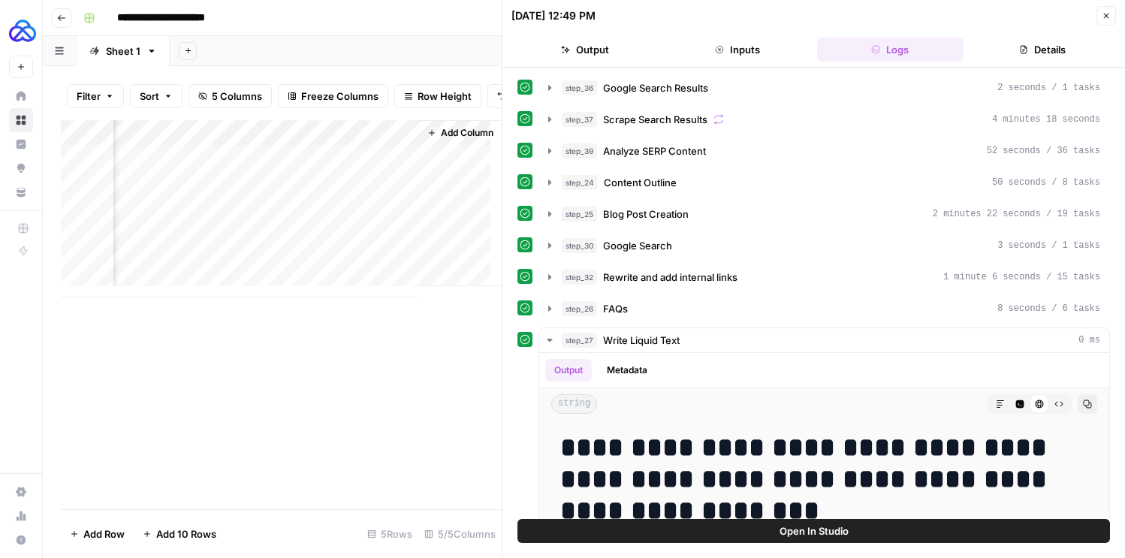
click at [1098, 19] on button "Close" at bounding box center [1106, 16] width 20 height 20
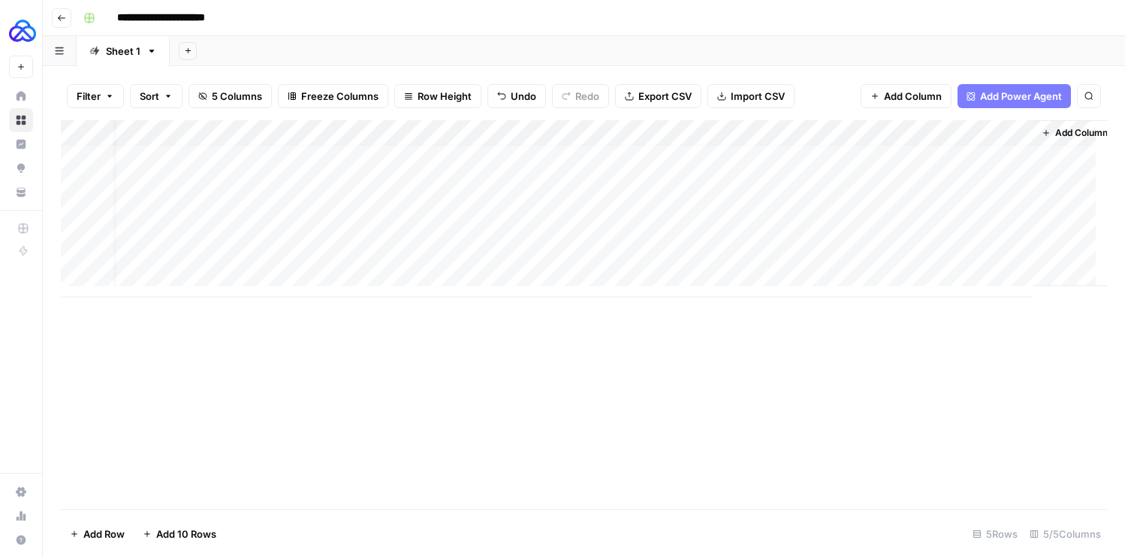
scroll to position [11, 0]
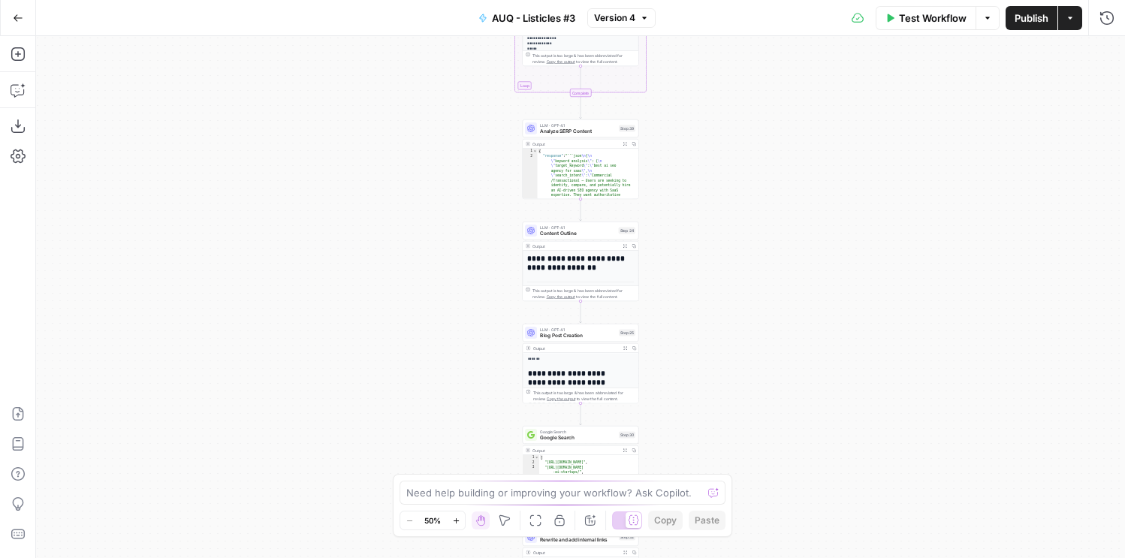
click at [20, 21] on icon "button" at bounding box center [18, 18] width 11 height 11
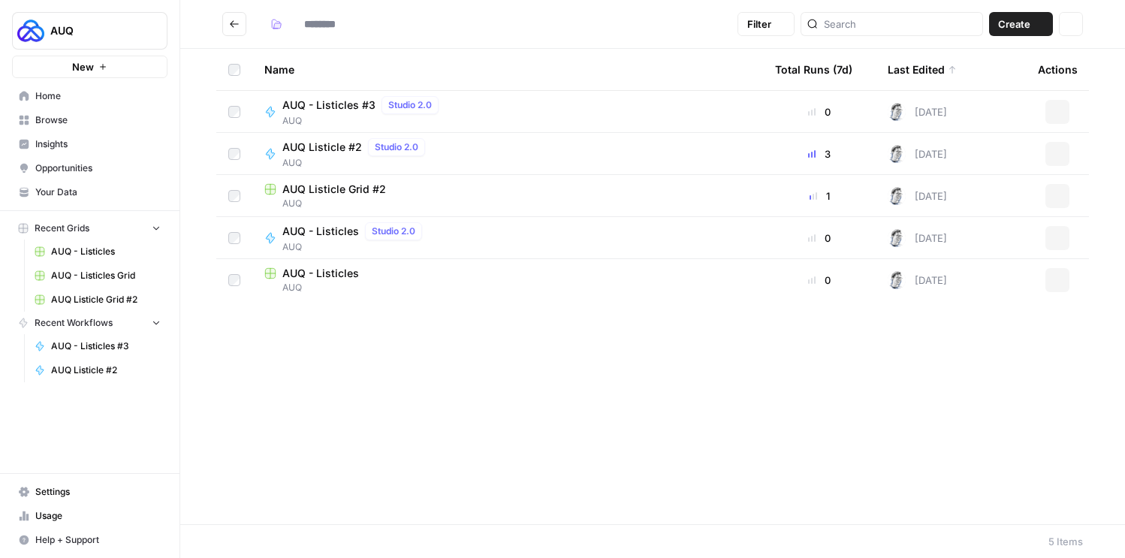
type input "***"
click at [89, 92] on span "Home" at bounding box center [97, 96] width 125 height 14
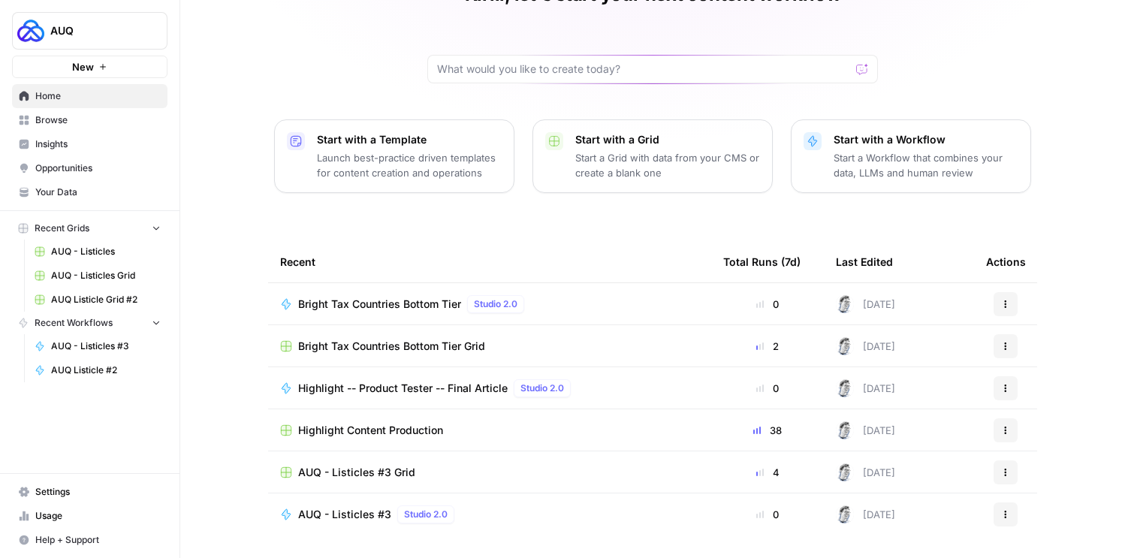
scroll to position [133, 0]
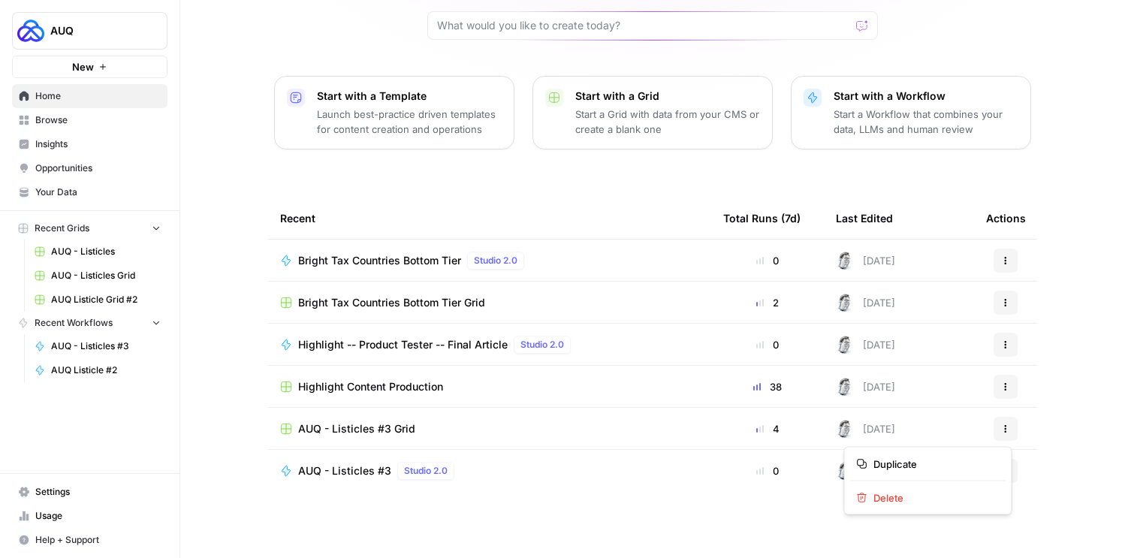
click at [1002, 432] on button "Actions" at bounding box center [1005, 429] width 24 height 24
click at [443, 425] on div "AUQ - Listicles #3 Grid" at bounding box center [489, 428] width 419 height 15
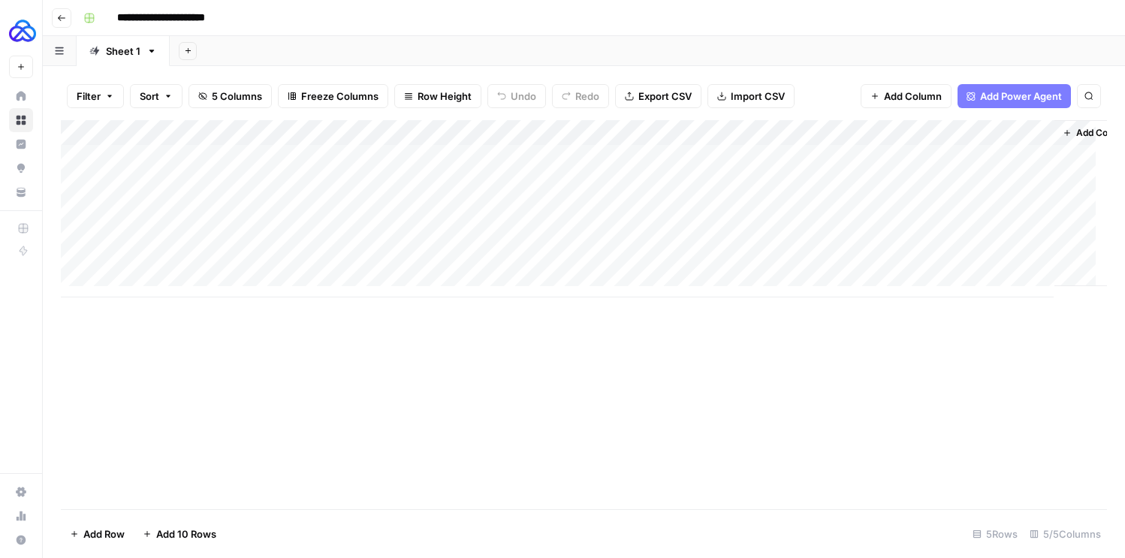
click at [57, 19] on icon "button" at bounding box center [61, 18] width 9 height 9
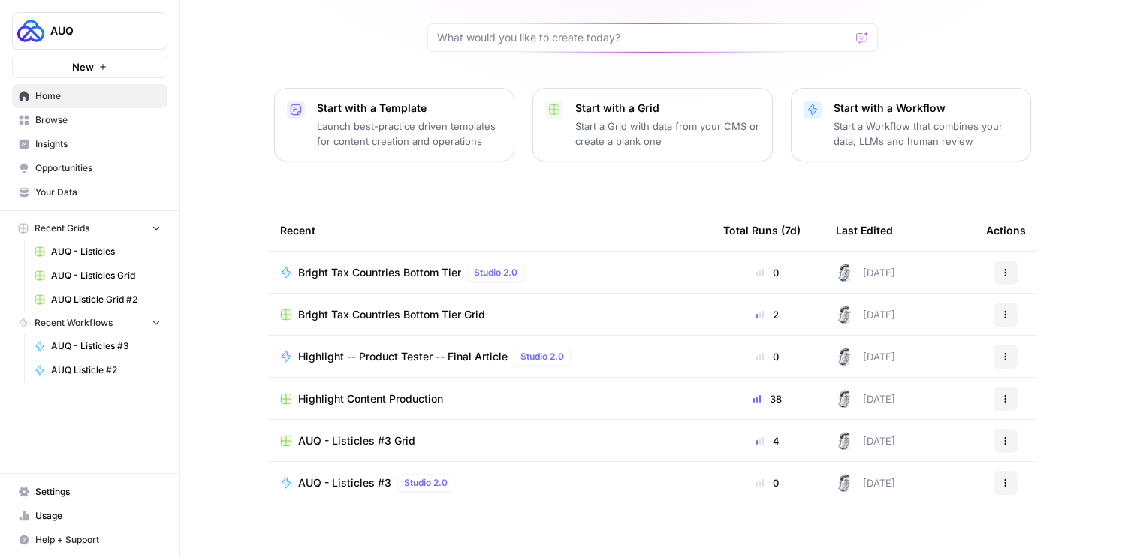
scroll to position [122, 0]
click at [103, 116] on span "Browse" at bounding box center [97, 120] width 125 height 14
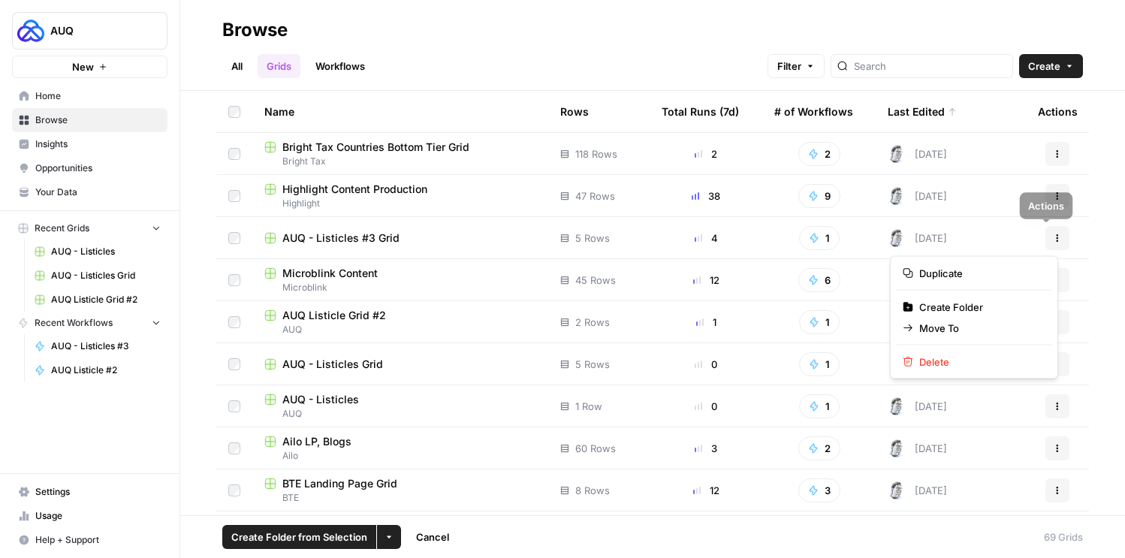
click at [1053, 237] on icon "button" at bounding box center [1057, 237] width 9 height 9
click at [942, 321] on span "Move To" at bounding box center [979, 328] width 120 height 15
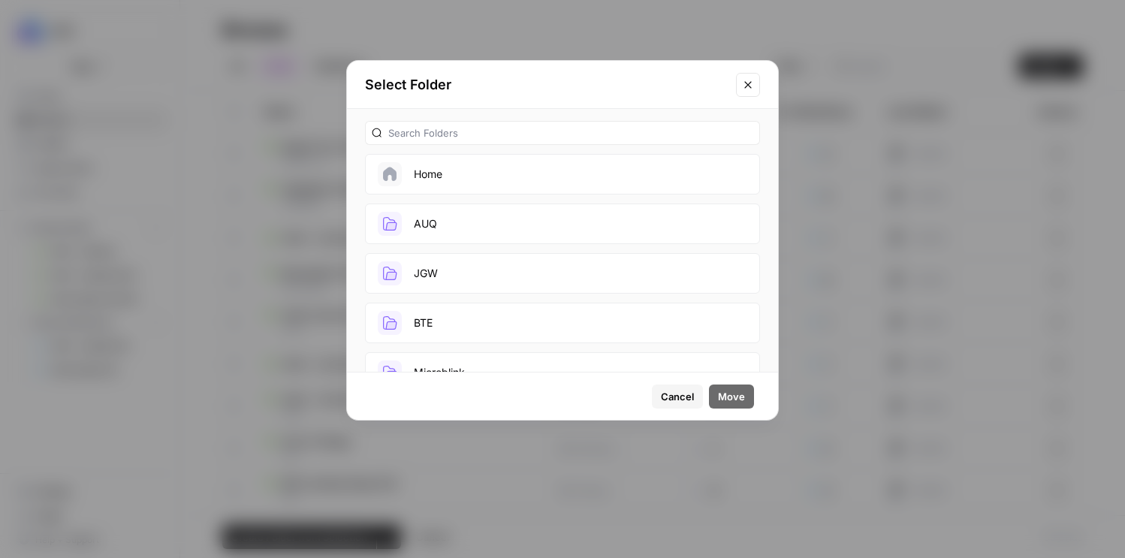
click at [538, 219] on button "AUQ" at bounding box center [562, 223] width 395 height 41
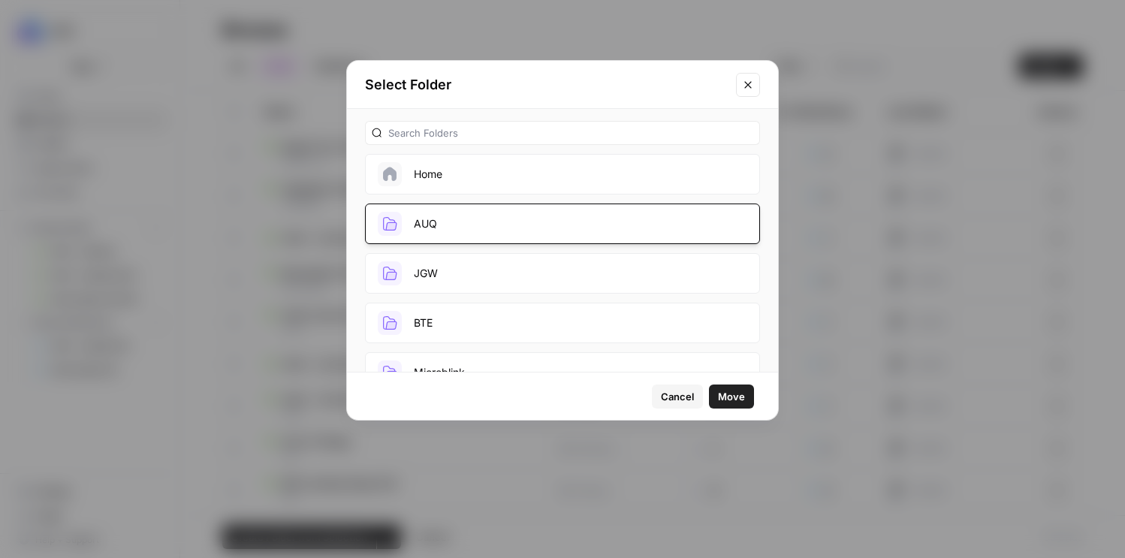
click at [718, 387] on button "Move" at bounding box center [731, 396] width 45 height 24
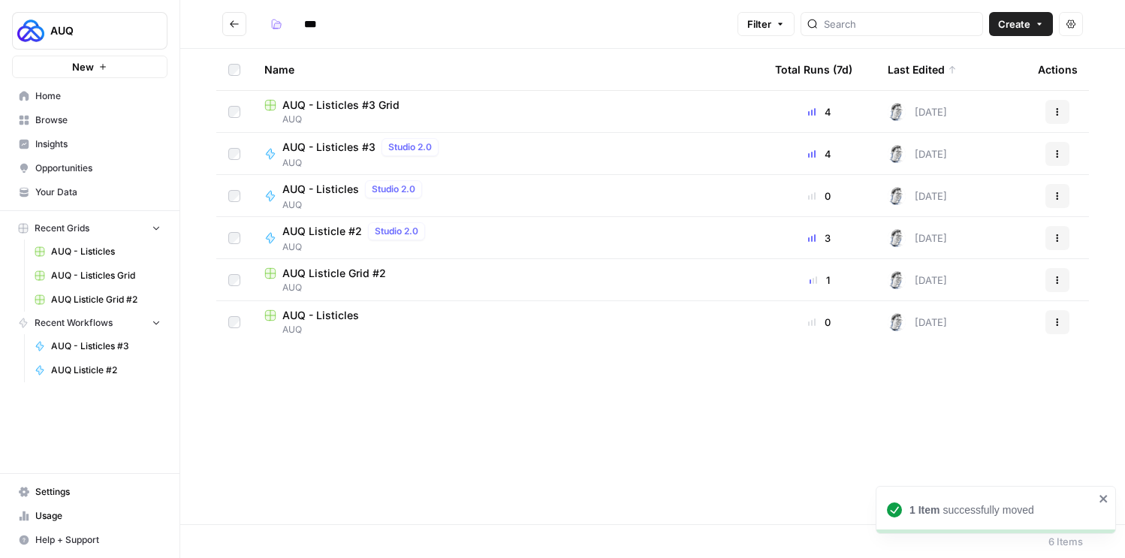
click at [82, 103] on link "Home" at bounding box center [89, 96] width 155 height 24
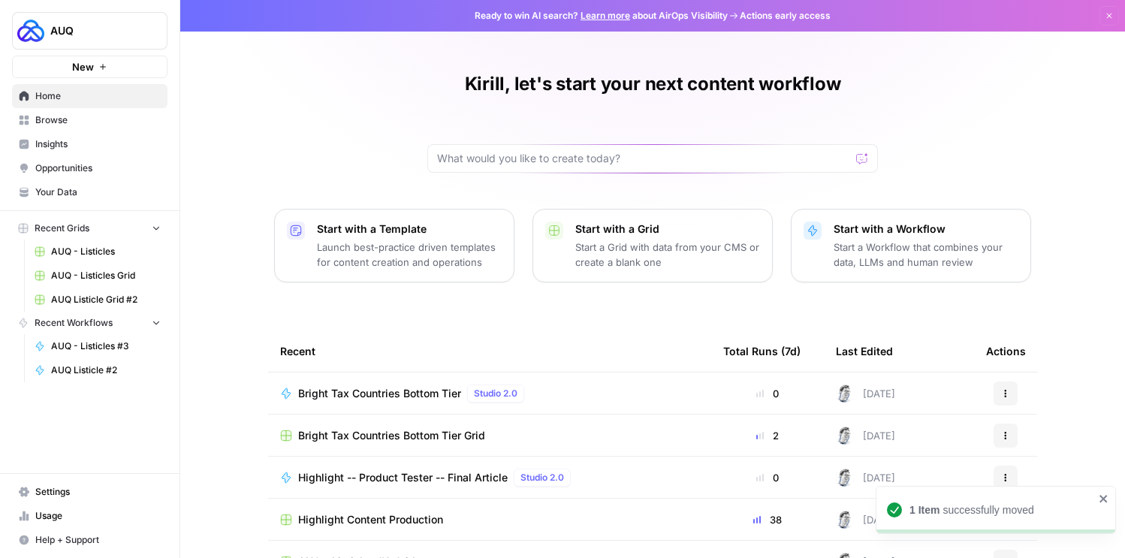
click at [82, 124] on span "Browse" at bounding box center [97, 120] width 125 height 14
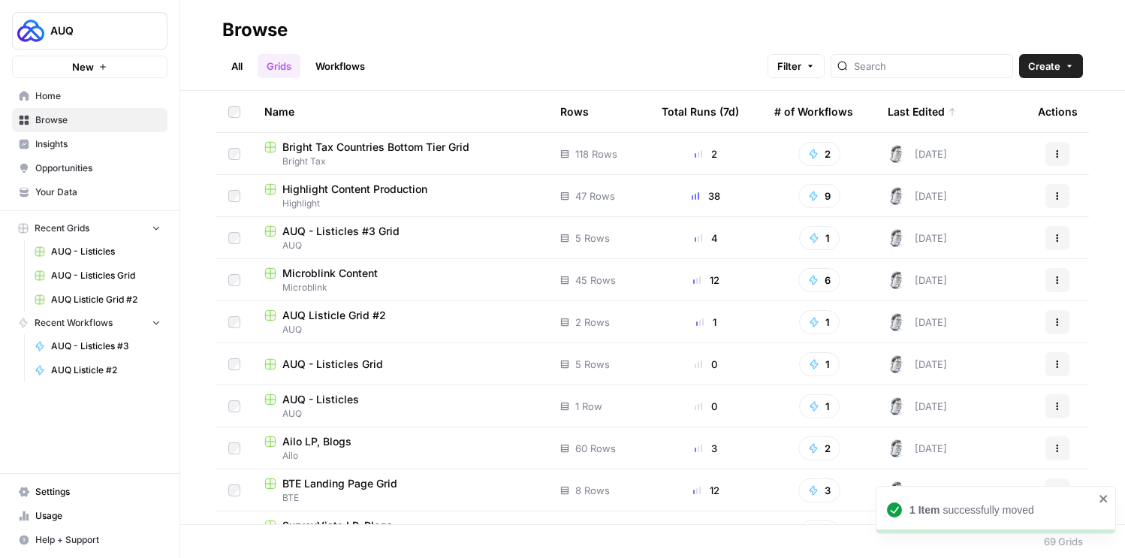
click at [83, 140] on span "Insights" at bounding box center [97, 144] width 125 height 14
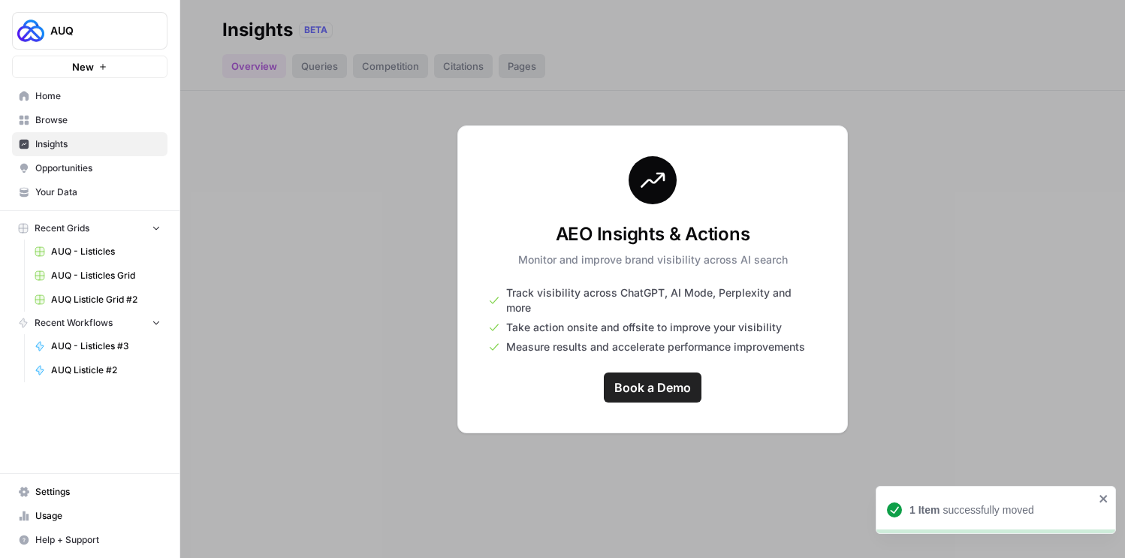
click at [112, 117] on span "Browse" at bounding box center [97, 120] width 125 height 14
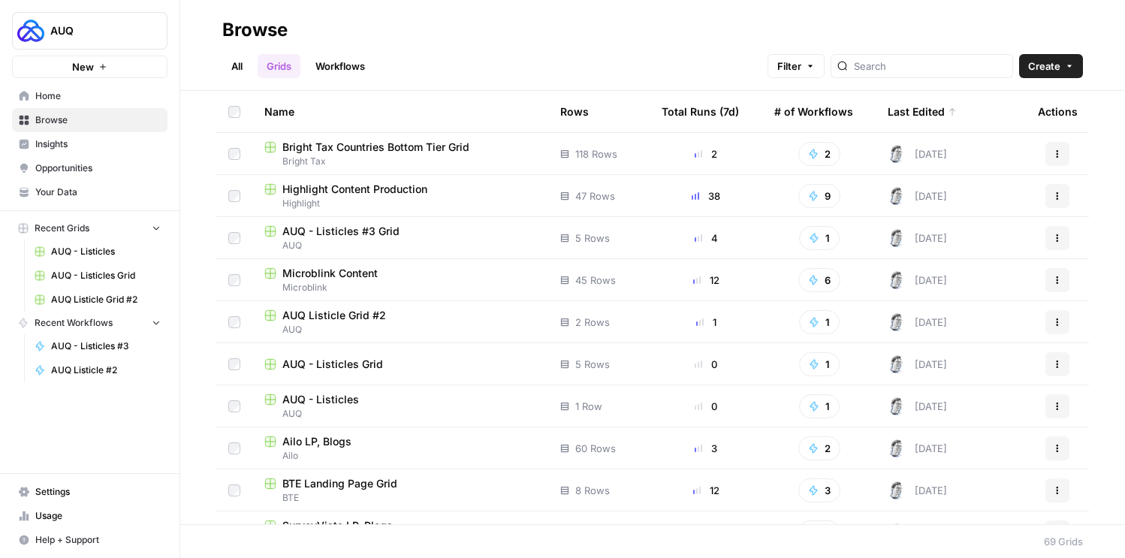
click at [98, 101] on span "Home" at bounding box center [97, 96] width 125 height 14
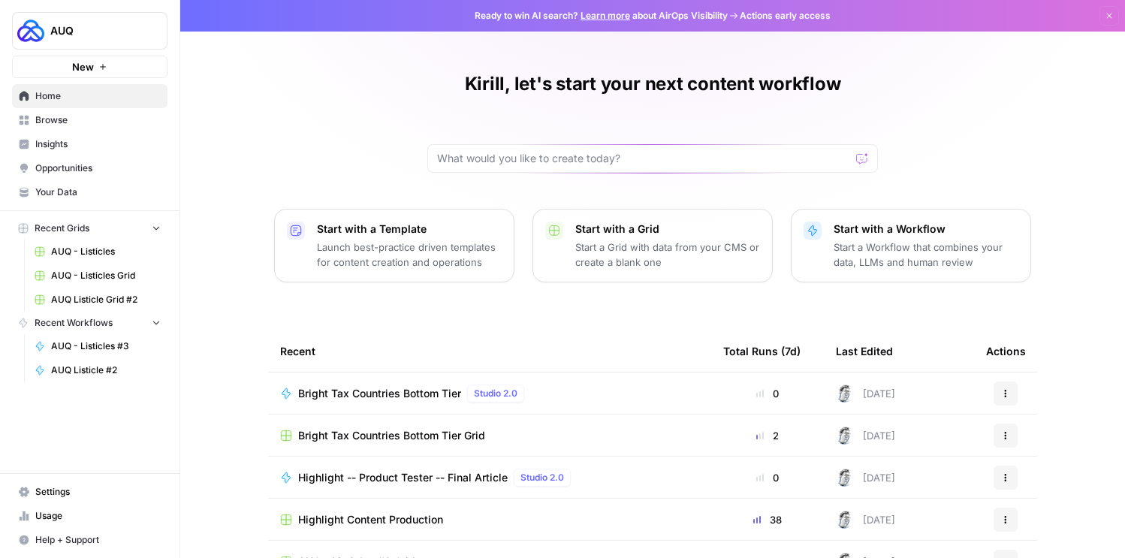
click at [106, 122] on span "Browse" at bounding box center [97, 120] width 125 height 14
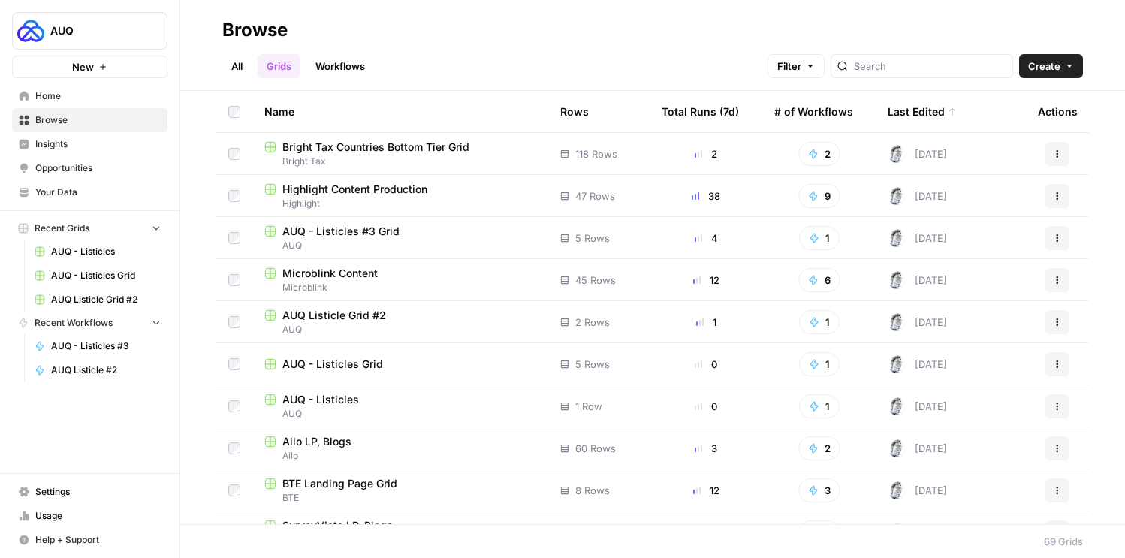
click at [243, 76] on link "All" at bounding box center [236, 66] width 29 height 24
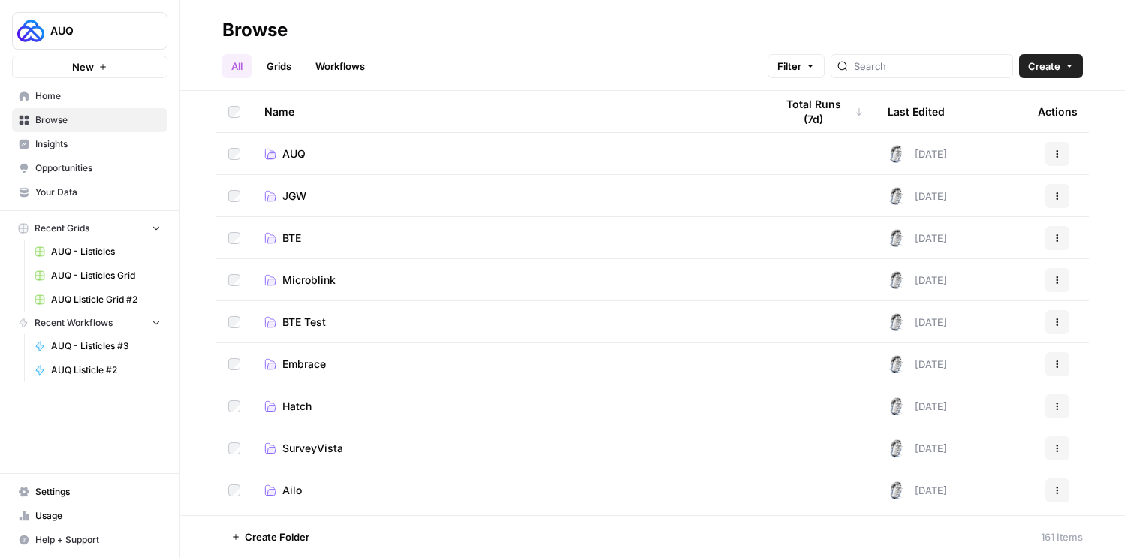
click at [333, 150] on link "AUQ" at bounding box center [507, 153] width 487 height 15
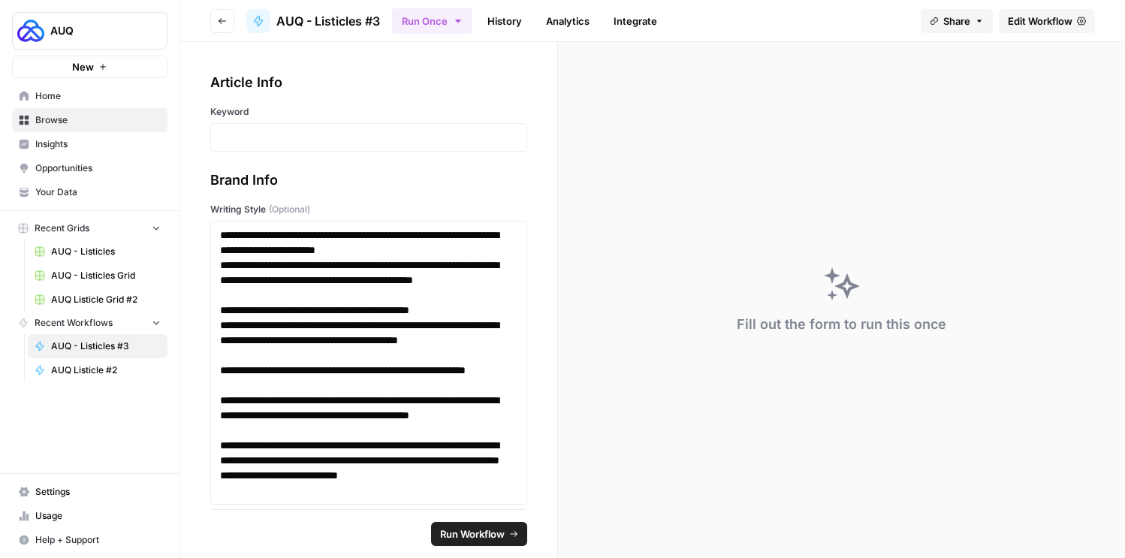
click at [219, 26] on button "Go back" at bounding box center [222, 21] width 24 height 24
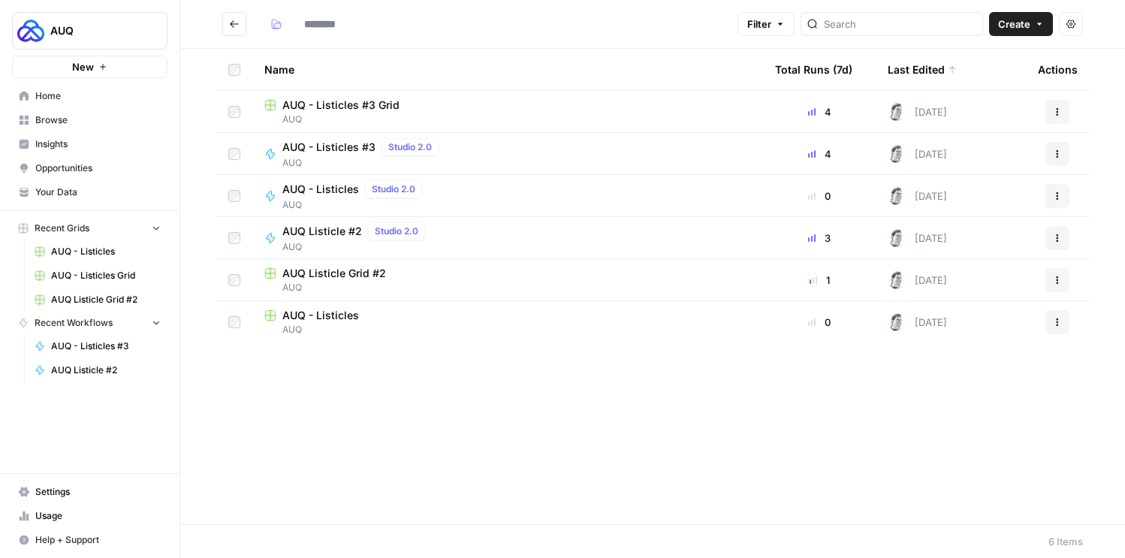
click at [564, 244] on div "AUQ Listicle #2 Studio 2.0 AUQ" at bounding box center [507, 238] width 487 height 32
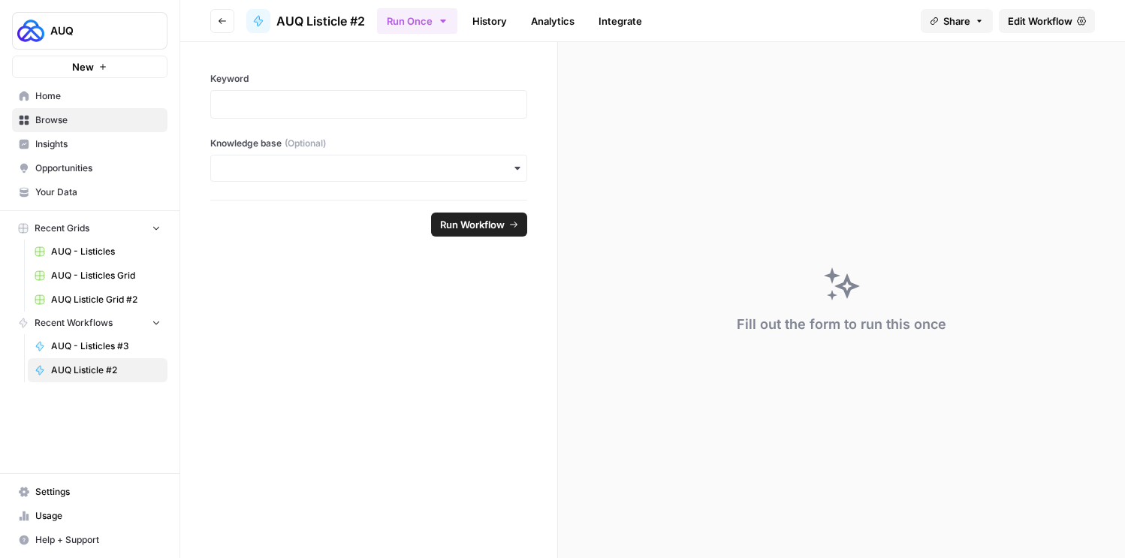
click at [336, 20] on span "AUQ Listicle #2" at bounding box center [320, 21] width 89 height 18
click at [311, 20] on span "AUQ Listicle #2" at bounding box center [320, 21] width 89 height 18
click at [223, 17] on icon "button" at bounding box center [222, 21] width 9 height 9
click at [224, 21] on icon "button" at bounding box center [222, 21] width 9 height 9
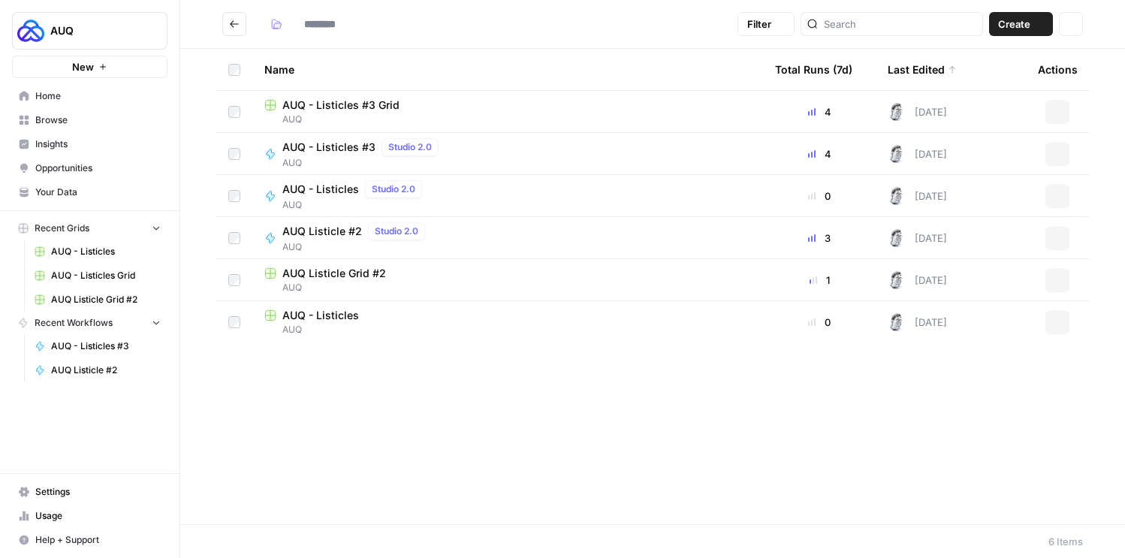
type input "***"
click at [465, 110] on div "AUQ - Listicles #3 Grid" at bounding box center [507, 105] width 487 height 15
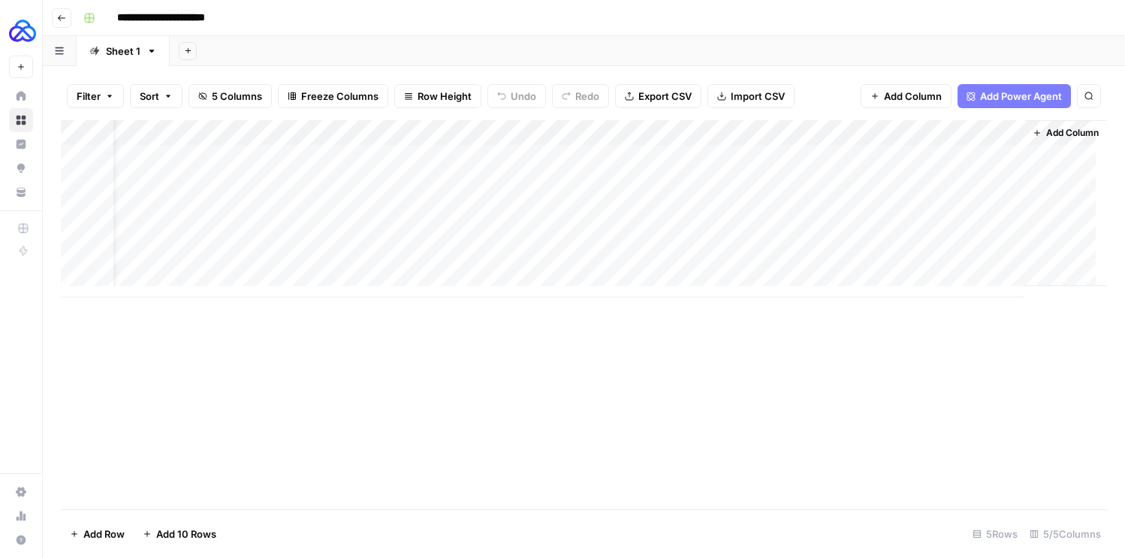
scroll to position [0, 42]
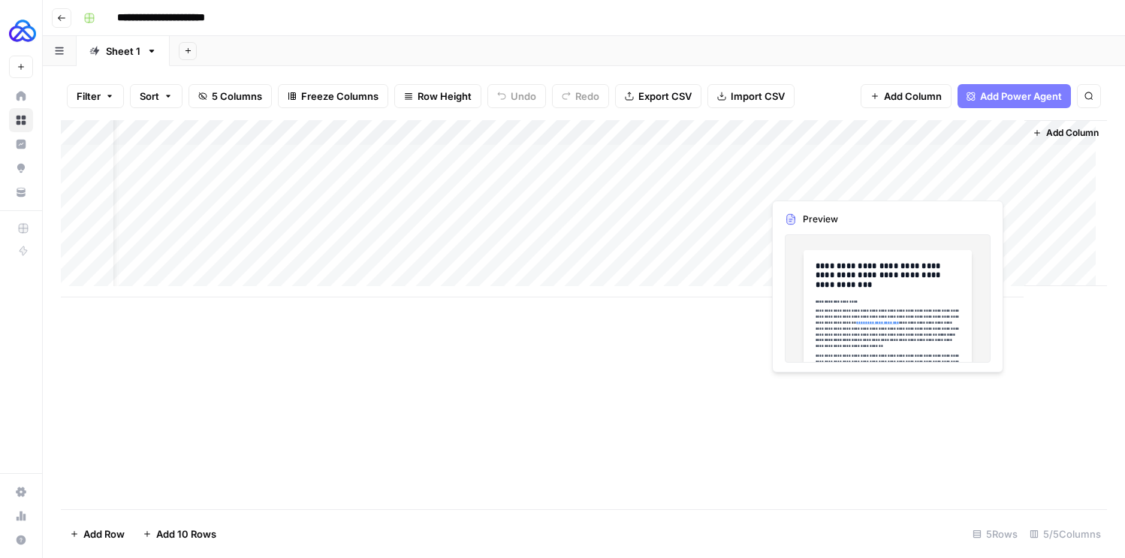
click at [924, 155] on div "Add Column" at bounding box center [584, 208] width 1046 height 177
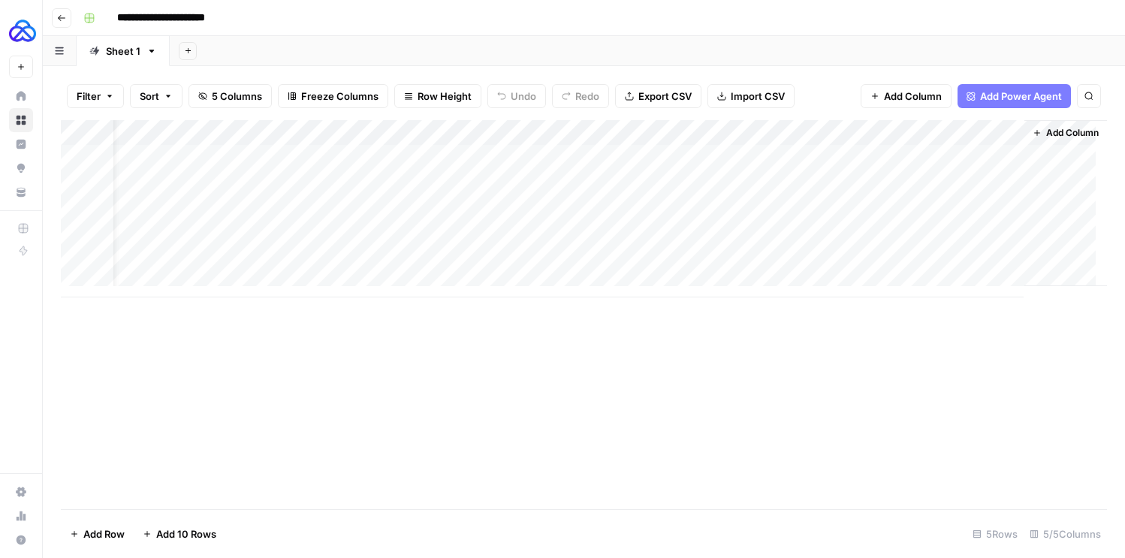
click at [999, 155] on div "Add Column" at bounding box center [584, 208] width 1046 height 177
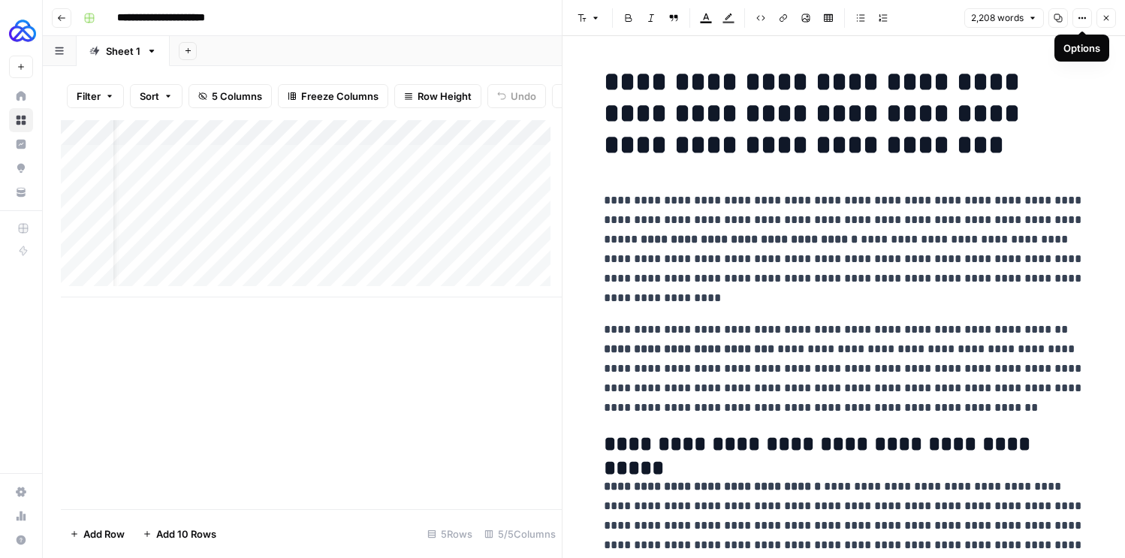
click at [1077, 17] on icon "button" at bounding box center [1081, 18] width 9 height 9
click at [924, 14] on div "Font style Bold Italic Block quote Text color Highlight color Code block Link I…" at bounding box center [765, 18] width 388 height 20
click at [1033, 15] on icon "button" at bounding box center [1032, 18] width 9 height 9
click at [1081, 14] on icon "button" at bounding box center [1081, 18] width 9 height 9
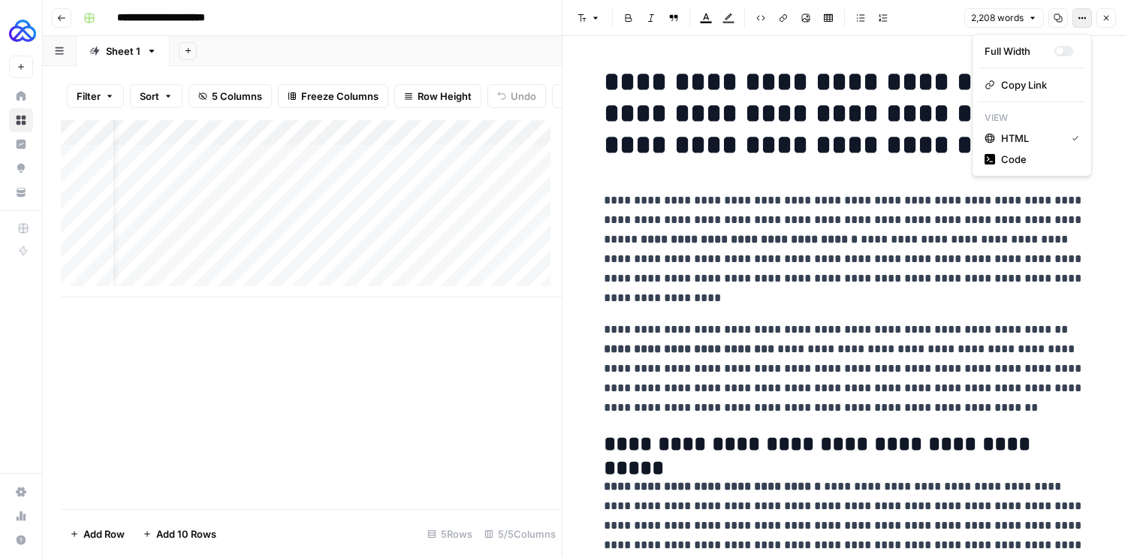
click at [913, 123] on h1 "**********" at bounding box center [844, 113] width 481 height 95
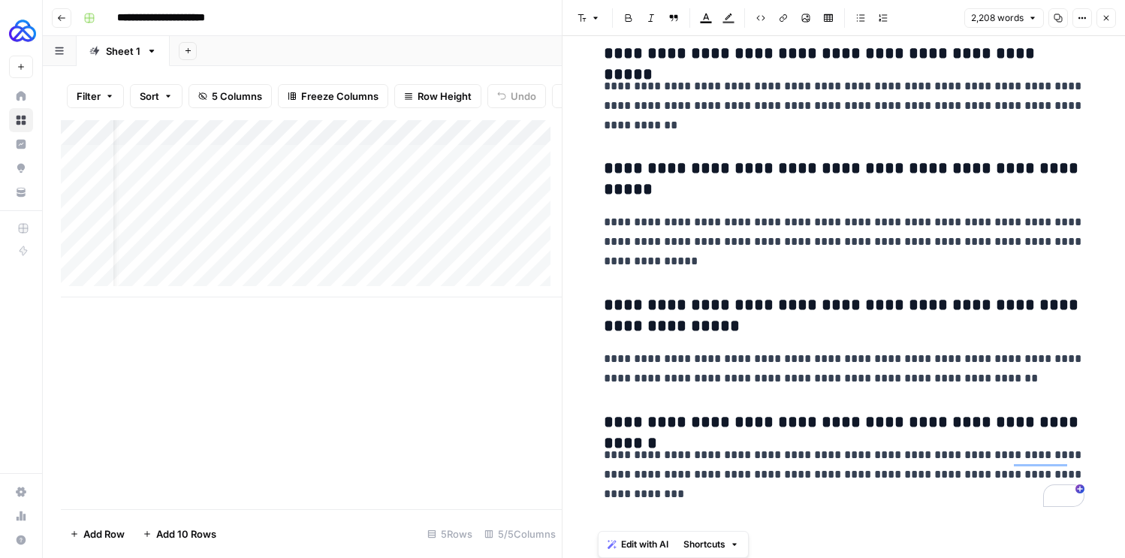
drag, startPoint x: 599, startPoint y: 88, endPoint x: 1031, endPoint y: 550, distance: 632.7
click at [1031, 550] on div "**********" at bounding box center [843, 297] width 562 height 522
copy div "**********"
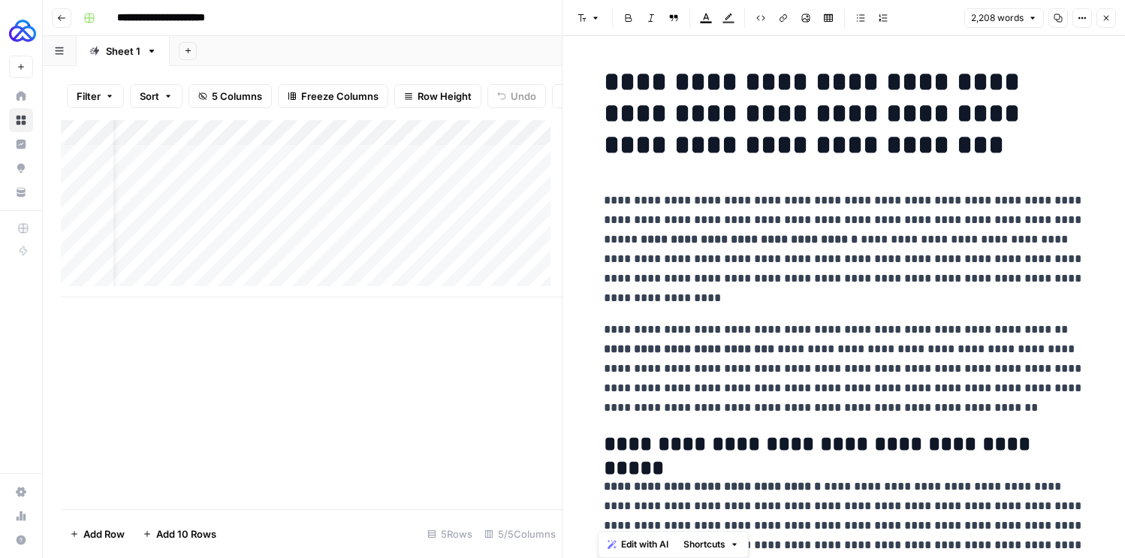
copy div "**********"
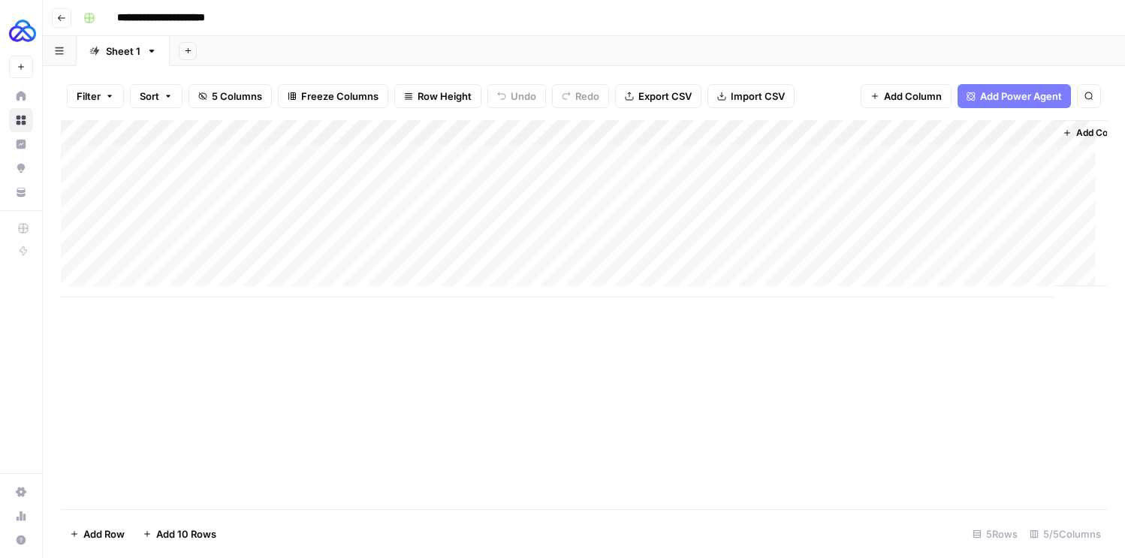
click at [218, 157] on div "Add Column" at bounding box center [584, 208] width 1046 height 177
click at [198, 157] on div "Add Column" at bounding box center [584, 208] width 1046 height 177
click at [197, 157] on textarea "**********" at bounding box center [233, 158] width 240 height 21
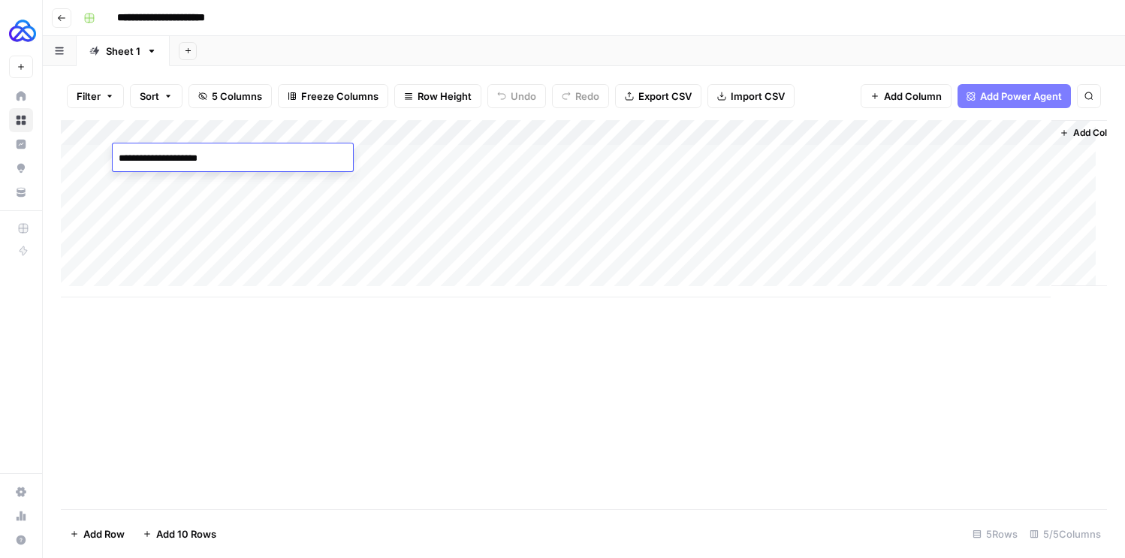
click at [574, 357] on div "Add Column" at bounding box center [584, 314] width 1046 height 389
click at [995, 179] on div "Add Column" at bounding box center [584, 208] width 1046 height 177
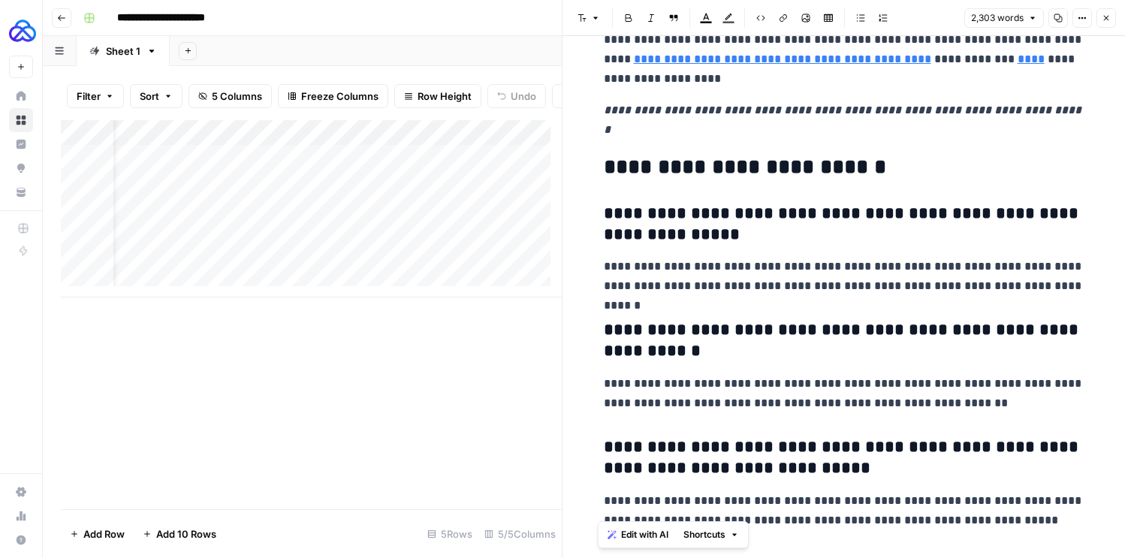
scroll to position [8925, 0]
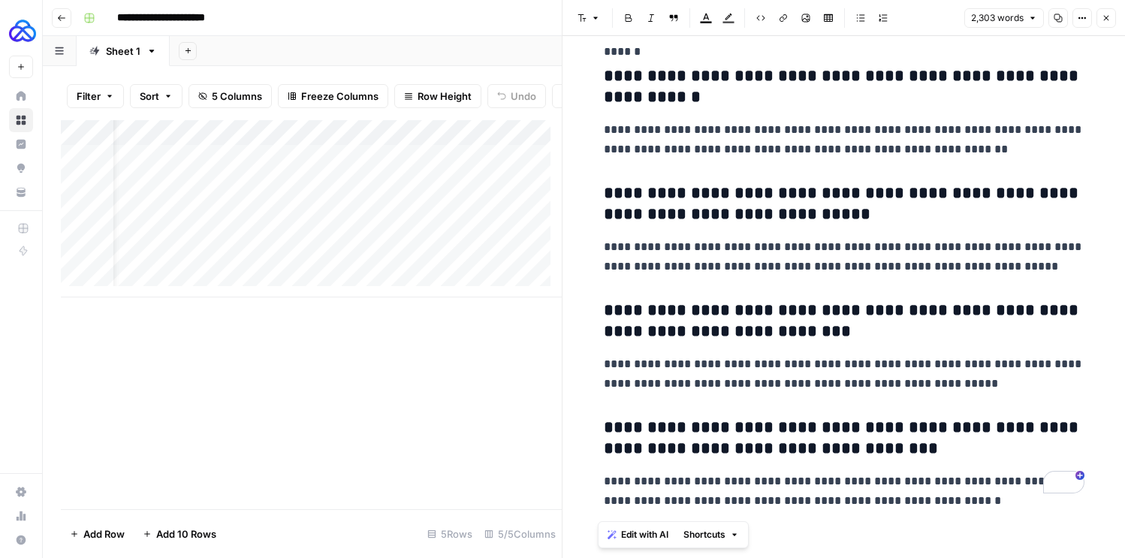
drag, startPoint x: 764, startPoint y: 276, endPoint x: 1032, endPoint y: 614, distance: 431.9
click at [1032, 557] on html "**********" at bounding box center [562, 279] width 1125 height 558
click at [1101, 12] on button "Close" at bounding box center [1106, 18] width 20 height 20
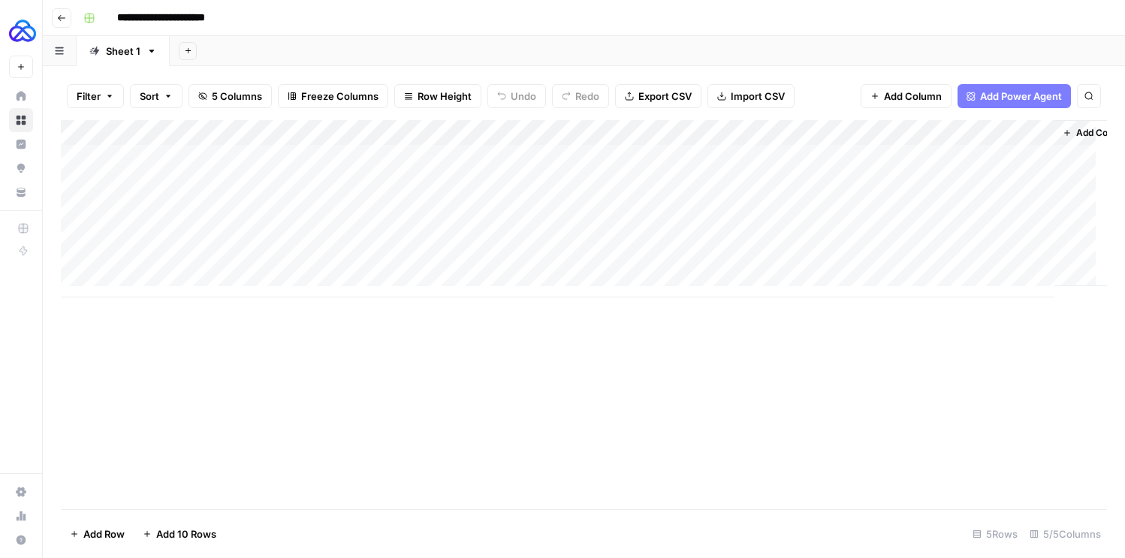
click at [231, 185] on div "Add Column" at bounding box center [584, 208] width 1046 height 177
click at [205, 182] on div "Add Column" at bounding box center [584, 208] width 1046 height 177
click at [205, 182] on textarea "**********" at bounding box center [233, 183] width 240 height 21
click at [1041, 210] on div "Add Column" at bounding box center [584, 208] width 1046 height 177
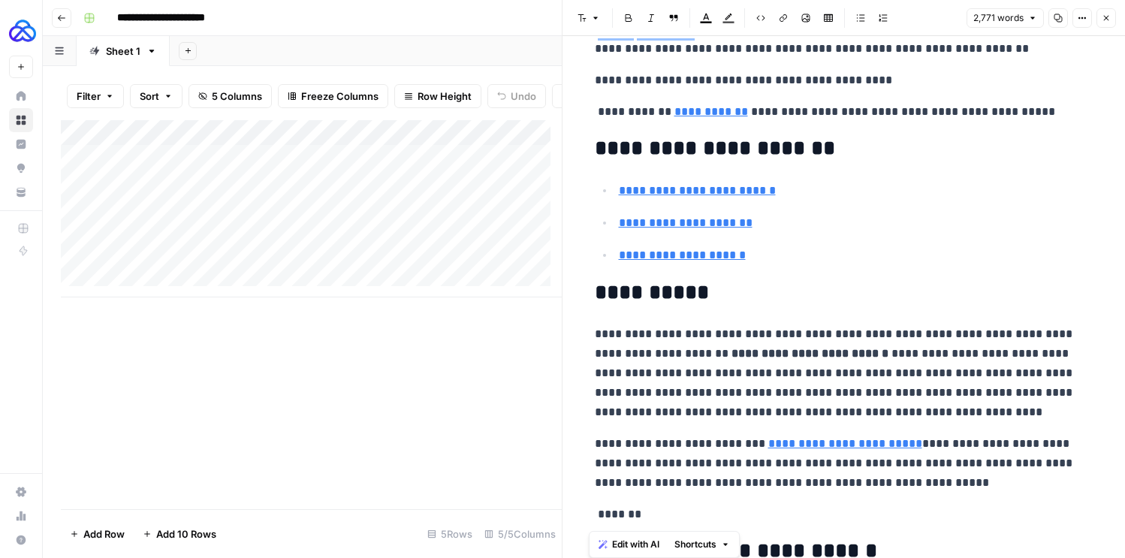
scroll to position [0, 9]
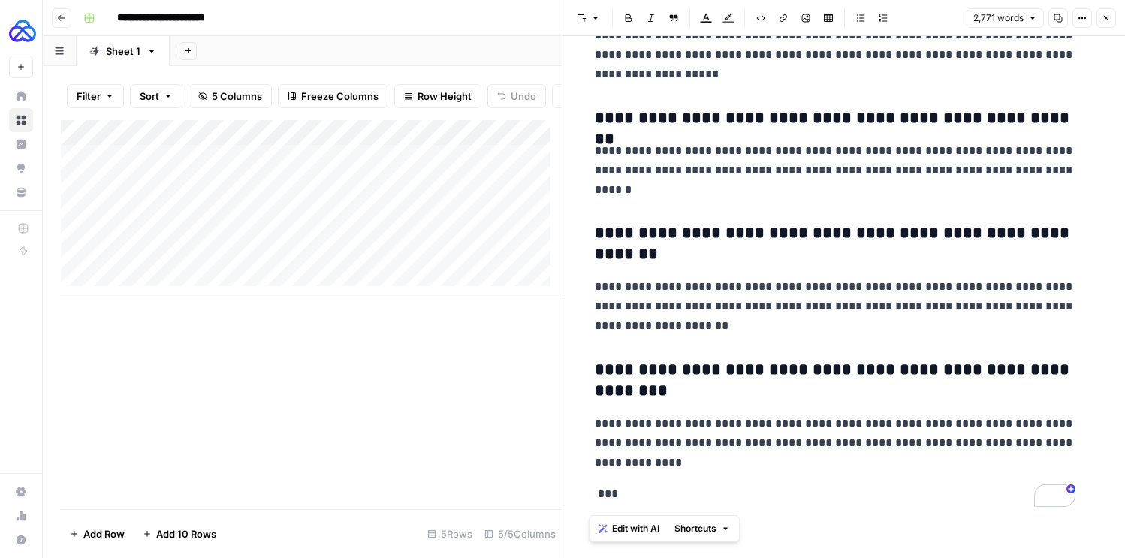
drag, startPoint x: 597, startPoint y: 80, endPoint x: 1191, endPoint y: 614, distance: 799.0
click at [1124, 557] on html "**********" at bounding box center [562, 279] width 1125 height 558
click at [1105, 20] on icon "button" at bounding box center [1105, 18] width 9 height 9
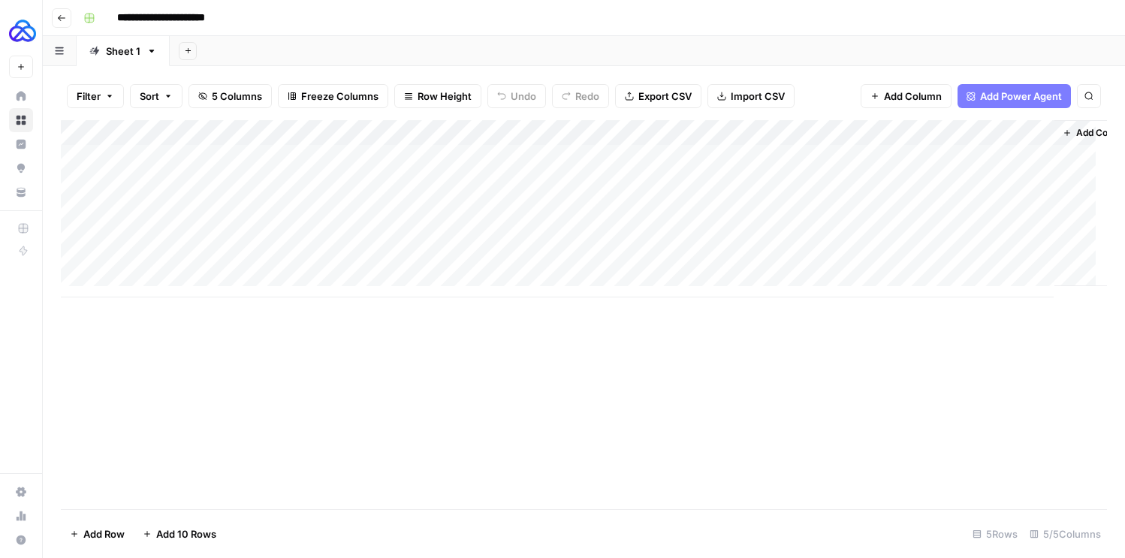
click at [258, 207] on div "Add Column" at bounding box center [584, 208] width 1046 height 177
click at [220, 209] on div "Add Column" at bounding box center [584, 208] width 1046 height 177
click at [220, 209] on textarea "**********" at bounding box center [233, 209] width 240 height 21
click at [468, 337] on div "Add Column" at bounding box center [584, 314] width 1046 height 389
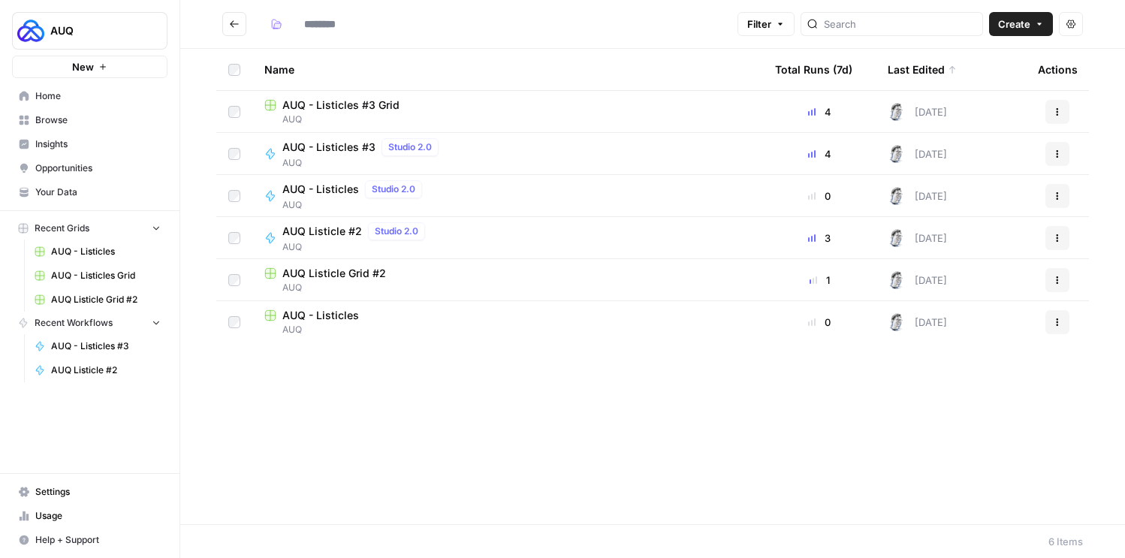
type input "***"
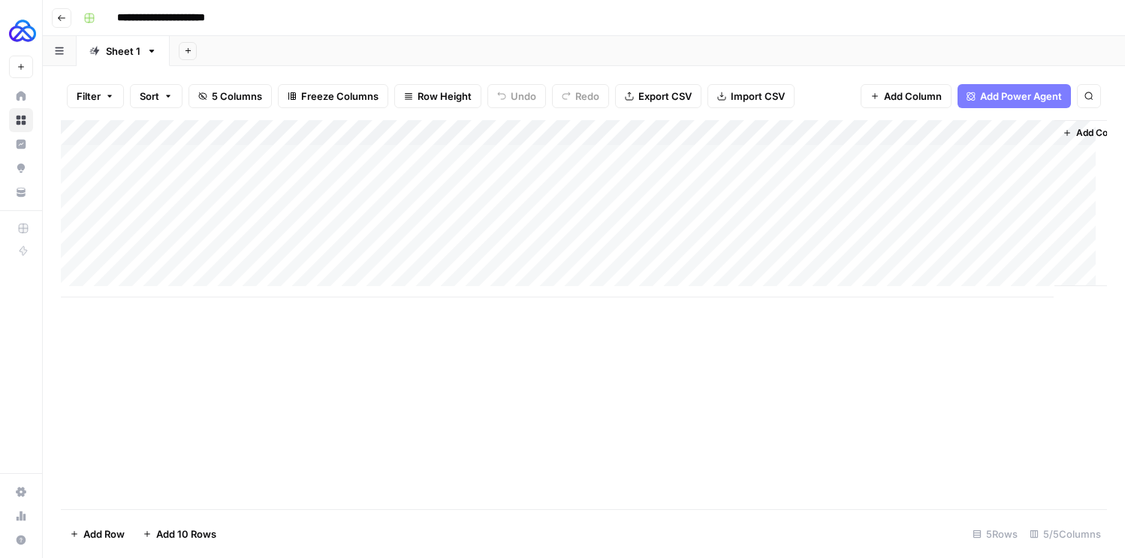
drag, startPoint x: 65, startPoint y: 234, endPoint x: 65, endPoint y: 152, distance: 81.8
click at [65, 152] on div "Add Column" at bounding box center [584, 208] width 1046 height 177
click at [954, 170] on div "Add Column" at bounding box center [584, 208] width 1046 height 177
click at [999, 155] on div "Add Column" at bounding box center [584, 208] width 1046 height 177
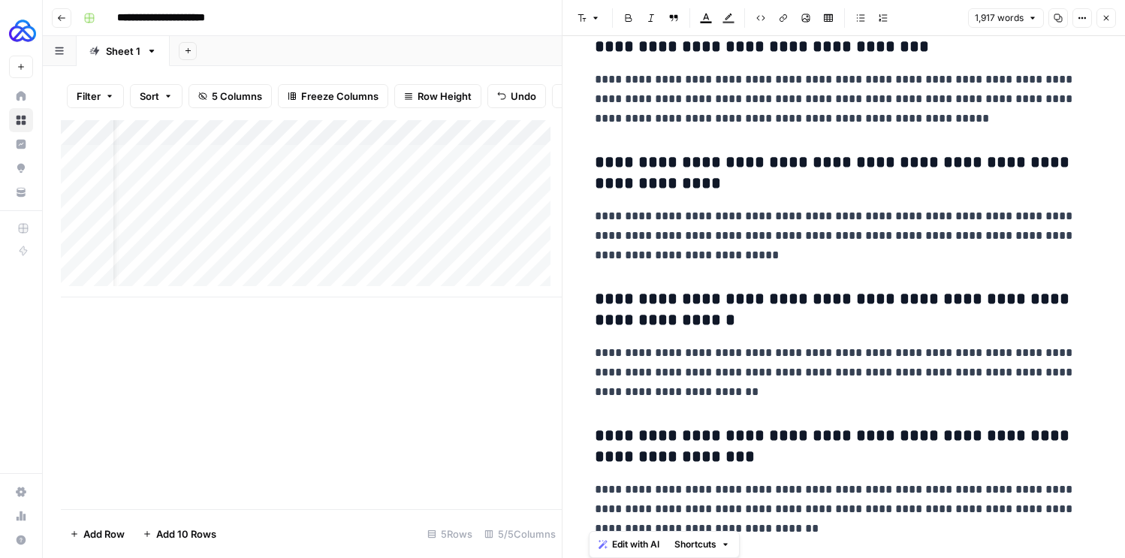
scroll to position [6653, 0]
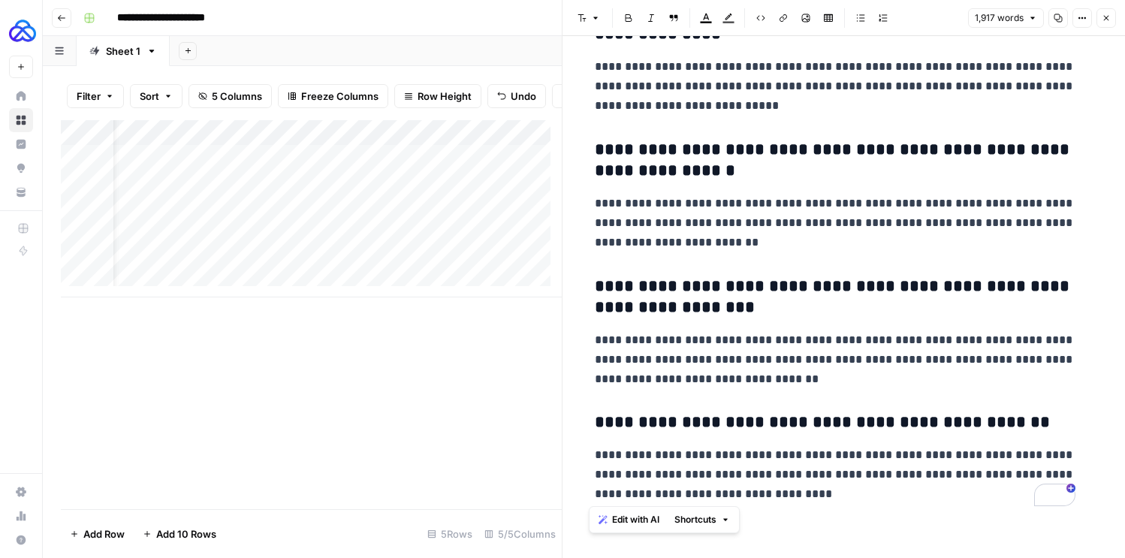
drag, startPoint x: 596, startPoint y: 80, endPoint x: 1170, endPoint y: 614, distance: 783.6
click at [1124, 557] on html "**********" at bounding box center [562, 279] width 1125 height 558
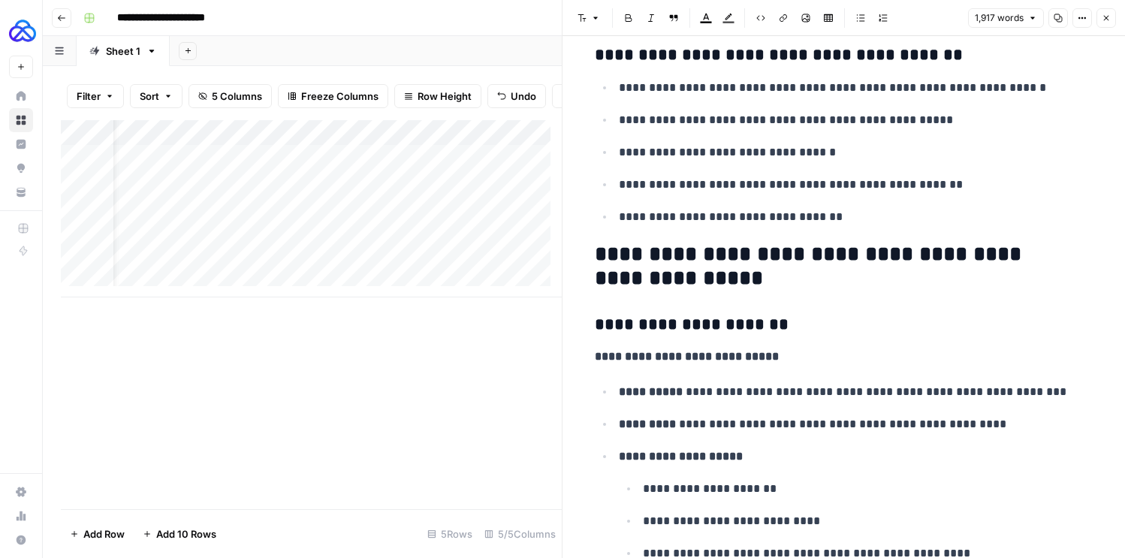
scroll to position [4331, 0]
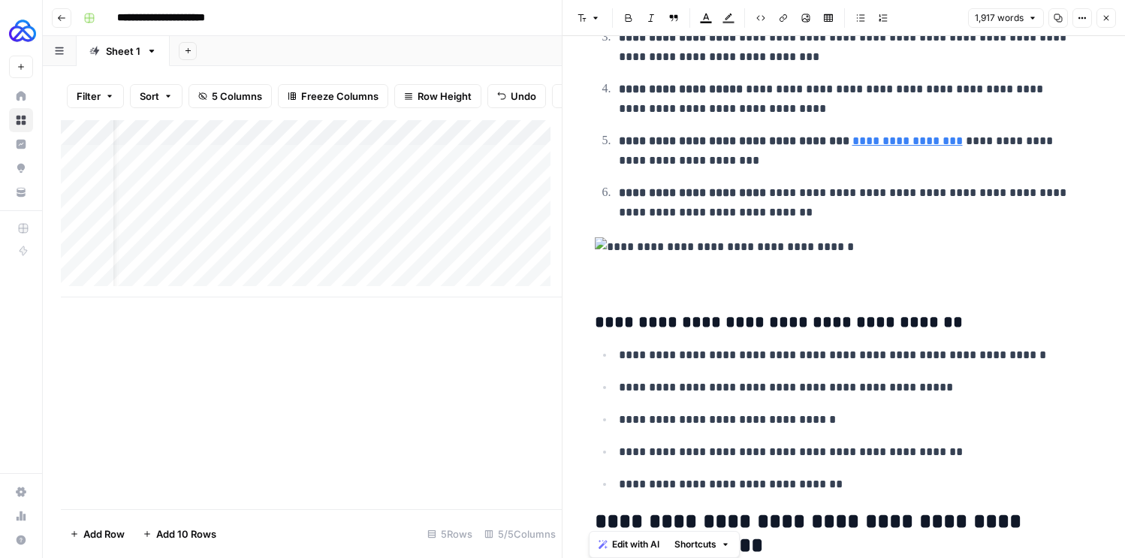
click at [604, 249] on img "To enrich screen reader interactions, please activate Accessibility in Grammarl…" at bounding box center [835, 247] width 481 height 20
click at [595, 245] on img "To enrich screen reader interactions, please activate Accessibility in Grammarl…" at bounding box center [835, 247] width 481 height 20
click at [174, 170] on div "Add Column" at bounding box center [311, 208] width 501 height 177
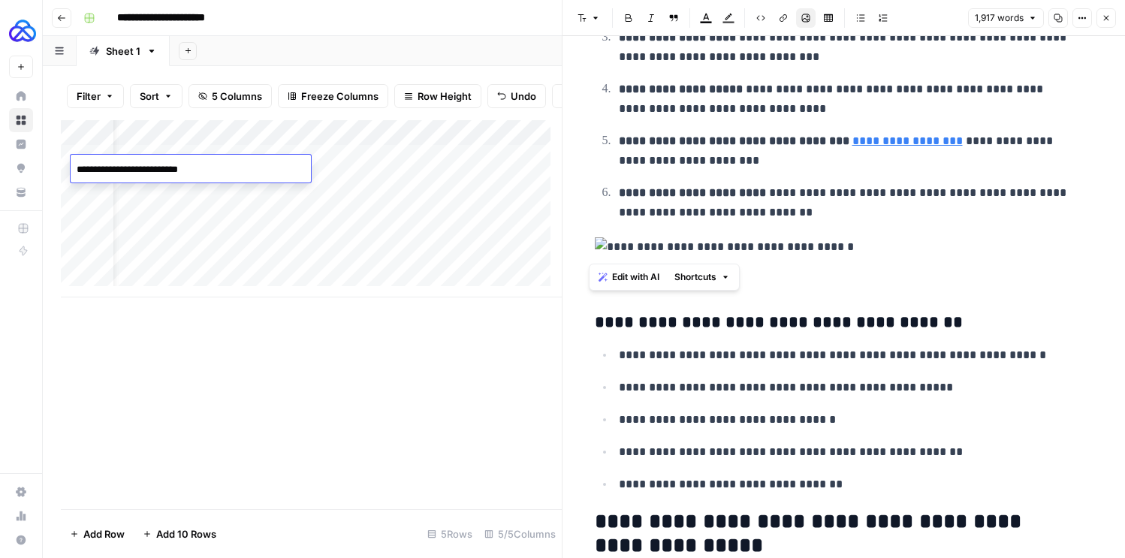
click at [174, 170] on textarea "**********" at bounding box center [191, 169] width 240 height 21
click at [175, 173] on textarea "**********" at bounding box center [191, 169] width 240 height 21
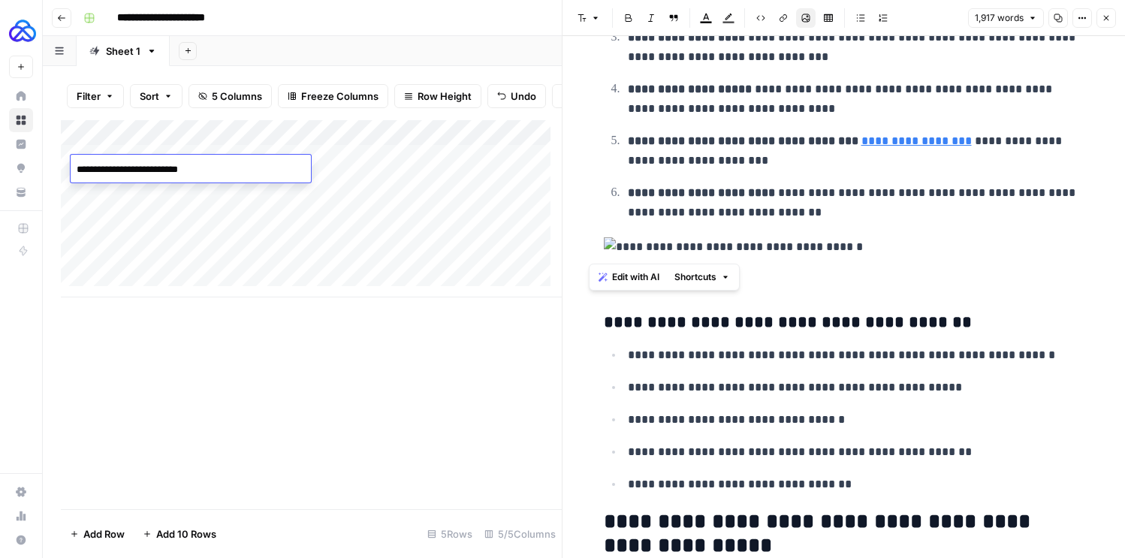
scroll to position [0, 0]
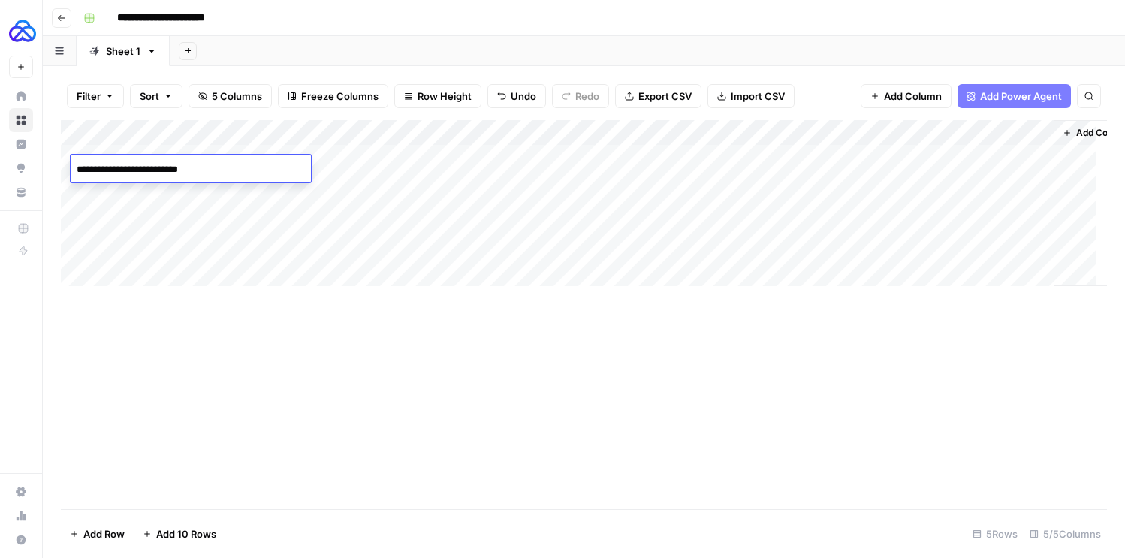
click at [225, 252] on div "Add Column" at bounding box center [584, 208] width 1046 height 177
click at [448, 232] on div "Add Column" at bounding box center [584, 208] width 1046 height 177
click at [434, 258] on div "Add Column" at bounding box center [584, 208] width 1046 height 177
click at [603, 235] on div "Add Column" at bounding box center [584, 208] width 1046 height 177
click at [586, 258] on div "Add Column" at bounding box center [584, 208] width 1046 height 177
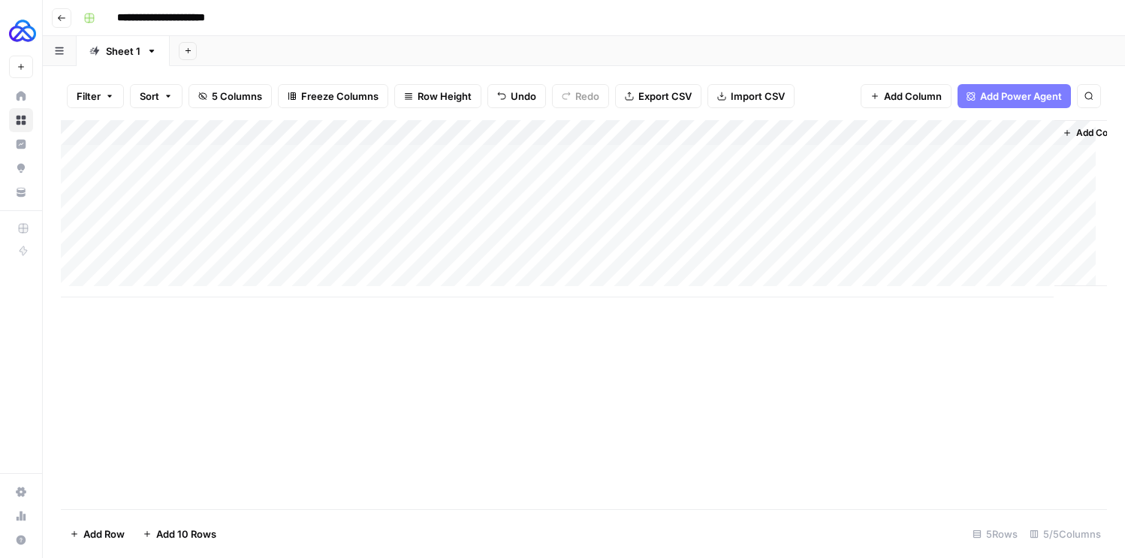
click at [197, 256] on div "Add Column" at bounding box center [584, 208] width 1046 height 177
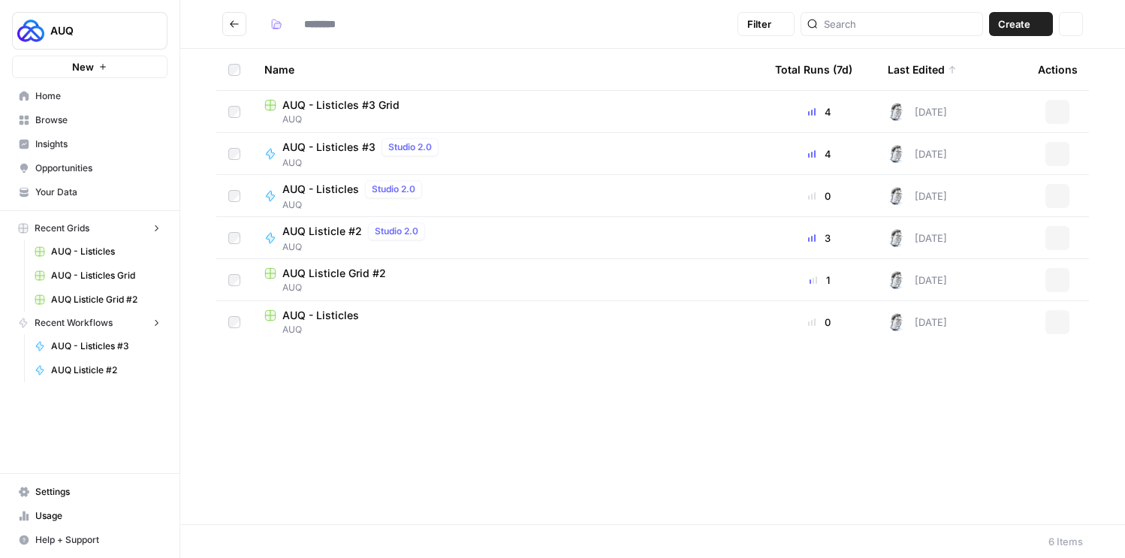
type input "***"
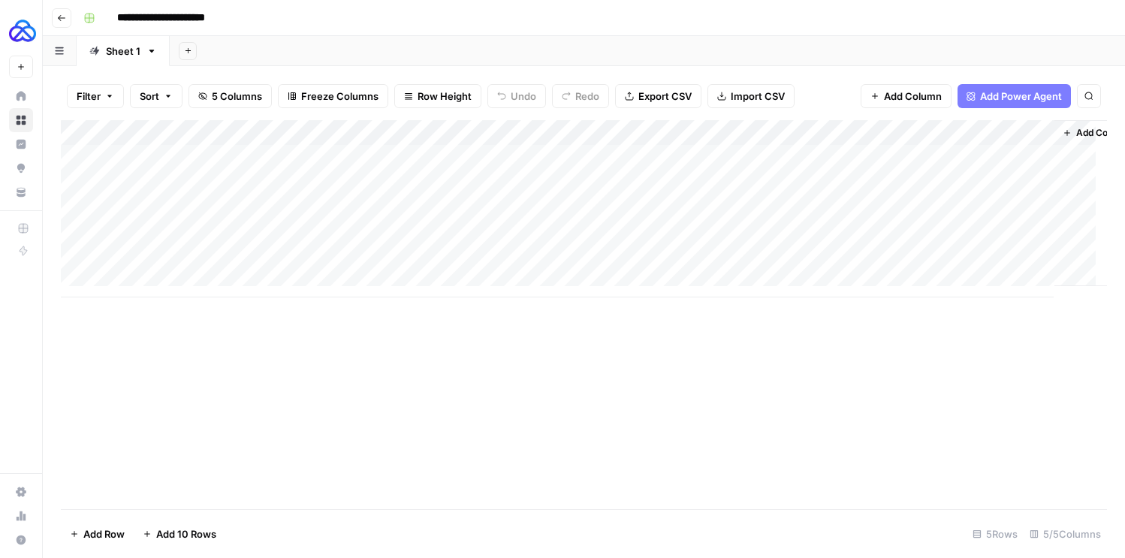
scroll to position [11, 0]
click at [841, 249] on div "Add Column" at bounding box center [584, 208] width 1046 height 177
click at [908, 250] on div "Add Column" at bounding box center [584, 208] width 1046 height 177
click at [478, 249] on div "Add Column" at bounding box center [584, 208] width 1046 height 177
click at [594, 252] on div "Add Column" at bounding box center [584, 208] width 1046 height 177
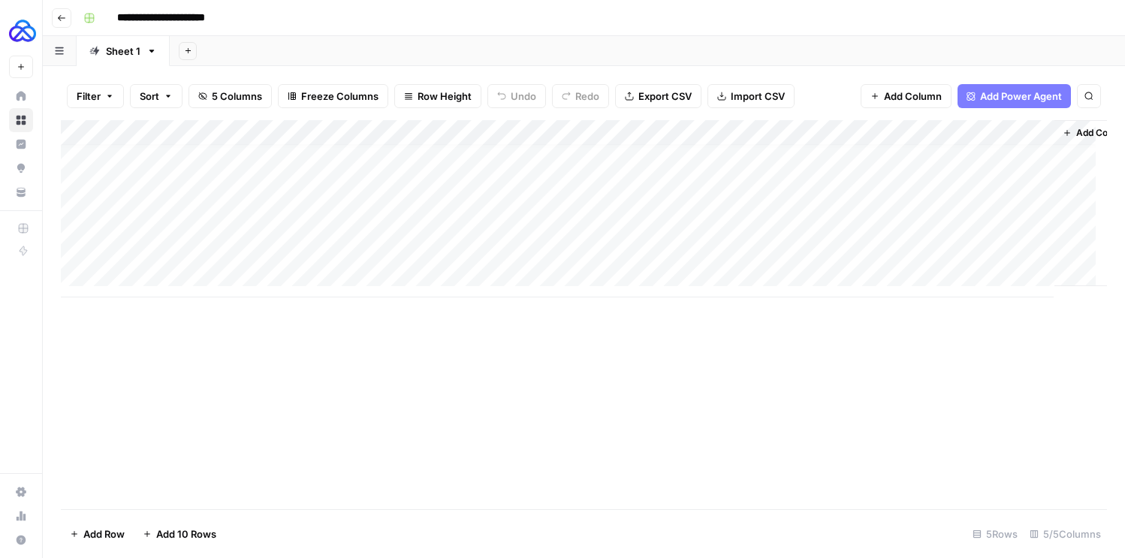
click at [661, 250] on div "Add Column" at bounding box center [584, 208] width 1046 height 177
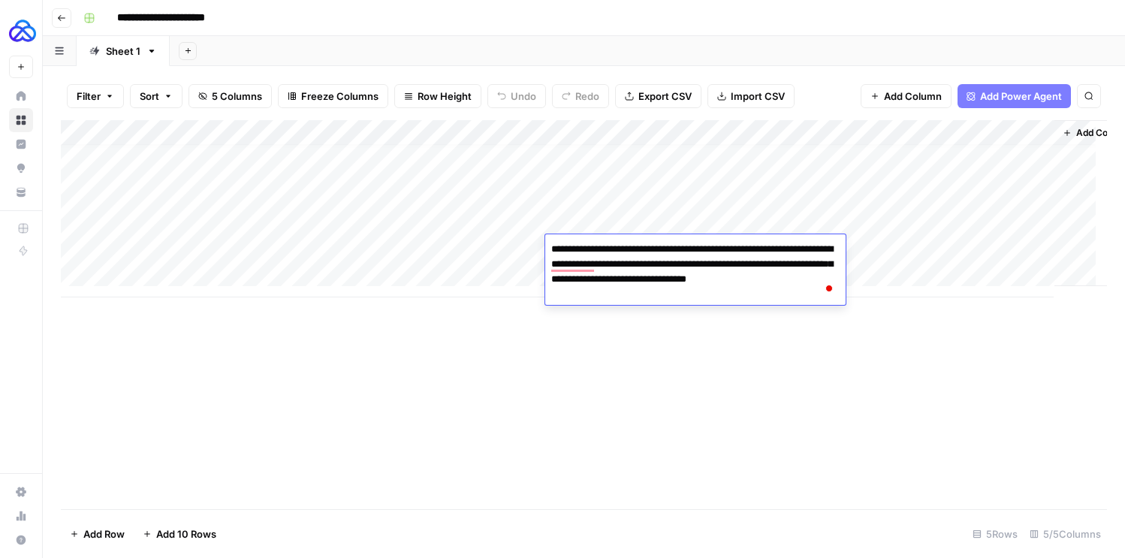
drag, startPoint x: 679, startPoint y: 264, endPoint x: 619, endPoint y: 261, distance: 60.1
click at [619, 261] on textarea "**********" at bounding box center [695, 272] width 300 height 66
drag, startPoint x: 609, startPoint y: 261, endPoint x: 624, endPoint y: 261, distance: 15.0
click at [624, 261] on textarea "**********" at bounding box center [695, 272] width 300 height 66
click at [684, 291] on textarea "**********" at bounding box center [695, 272] width 300 height 66
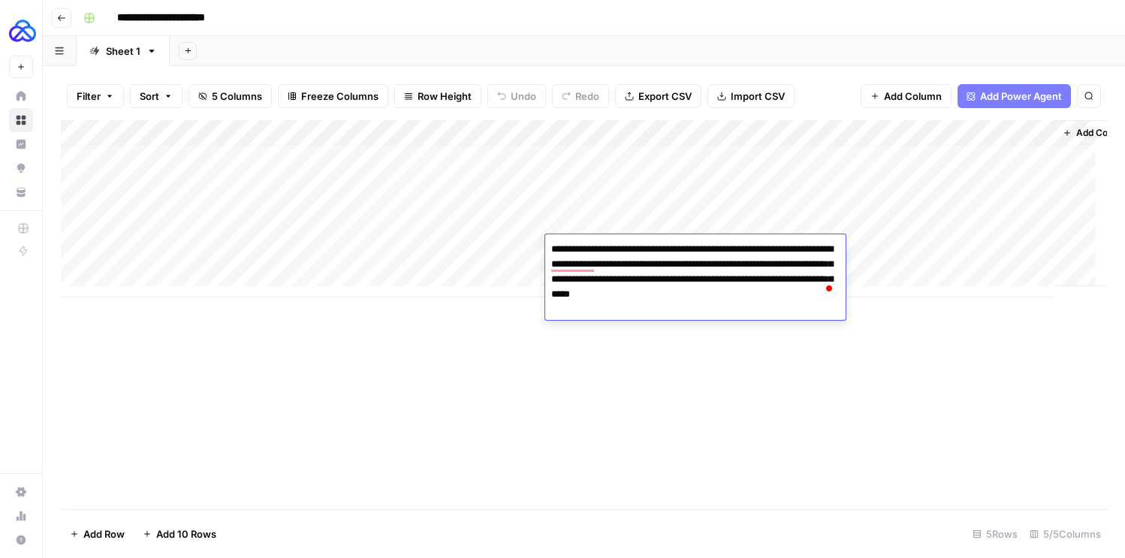
type textarea "**********"
click at [751, 366] on div "Add Column" at bounding box center [584, 314] width 1046 height 389
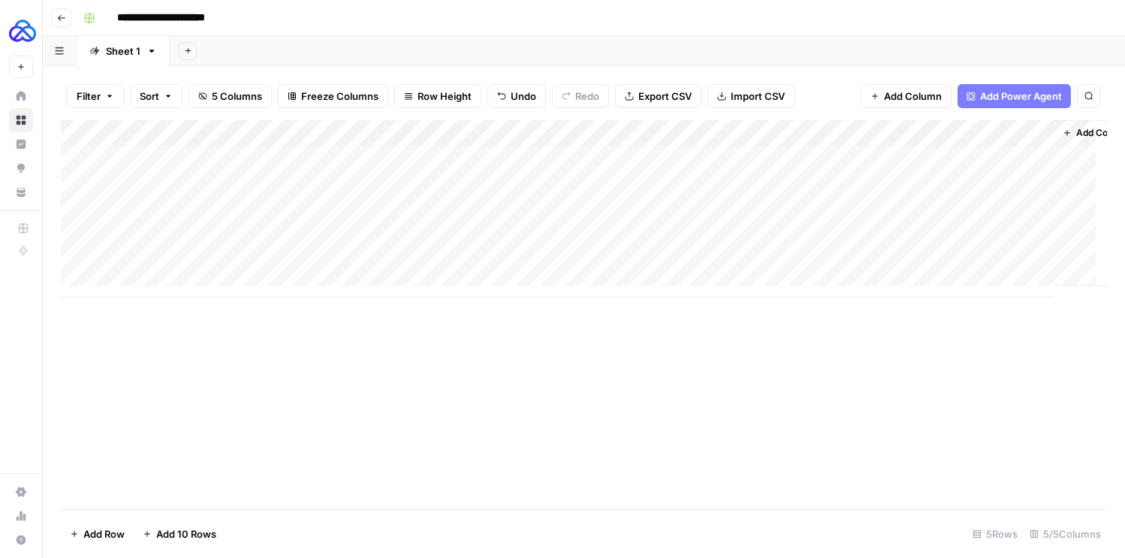
click at [780, 247] on div "Add Column" at bounding box center [584, 208] width 1046 height 177
click at [901, 246] on div "Add Column" at bounding box center [584, 208] width 1046 height 177
click at [241, 252] on div "Add Column" at bounding box center [584, 208] width 1046 height 177
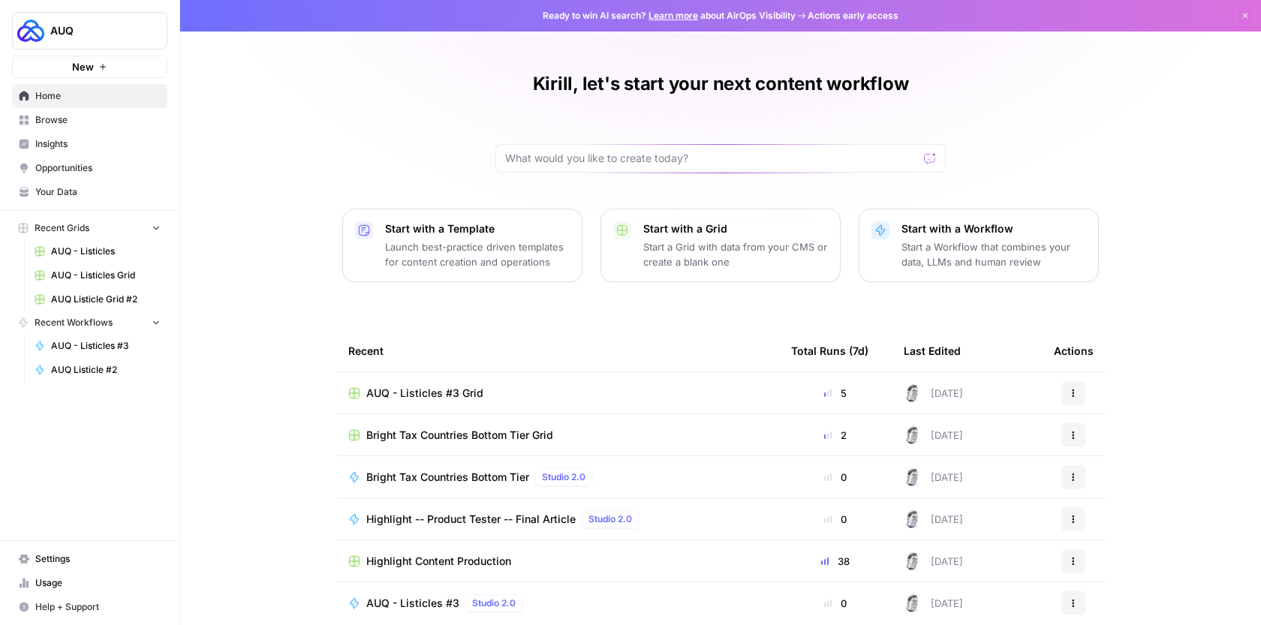
click at [92, 105] on link "Home" at bounding box center [89, 96] width 155 height 24
click at [77, 128] on link "Browse" at bounding box center [89, 120] width 155 height 24
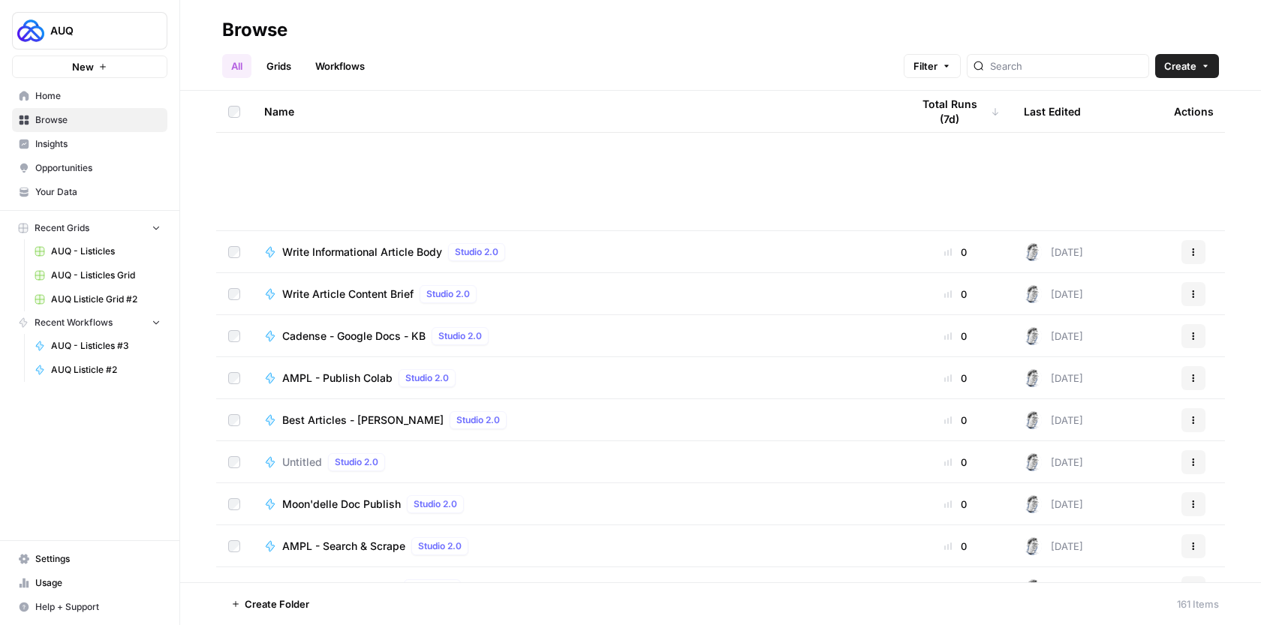
scroll to position [6319, 0]
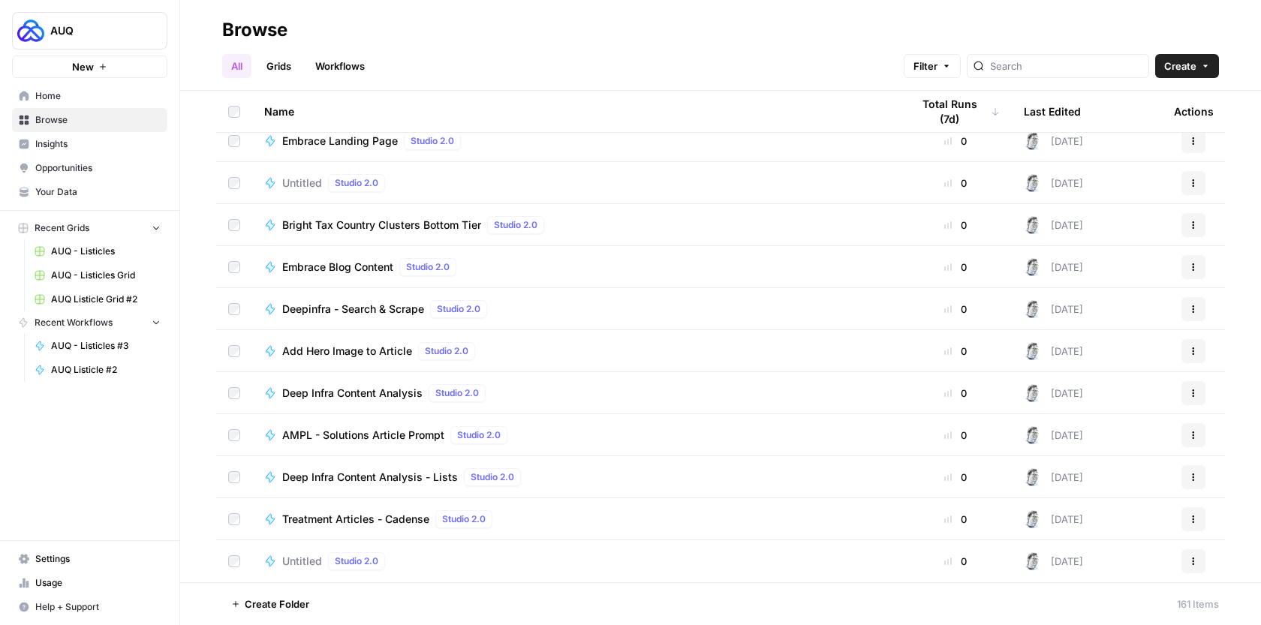
click at [118, 141] on span "Insights" at bounding box center [97, 144] width 125 height 14
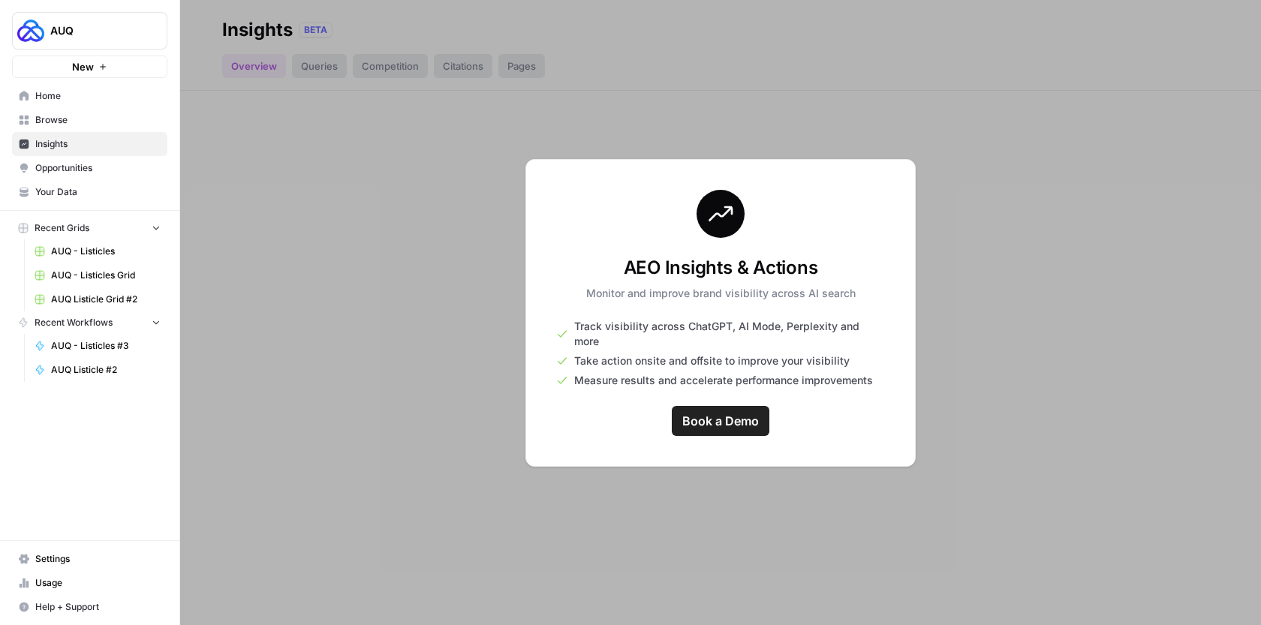
click at [103, 181] on link "Your Data" at bounding box center [89, 192] width 155 height 24
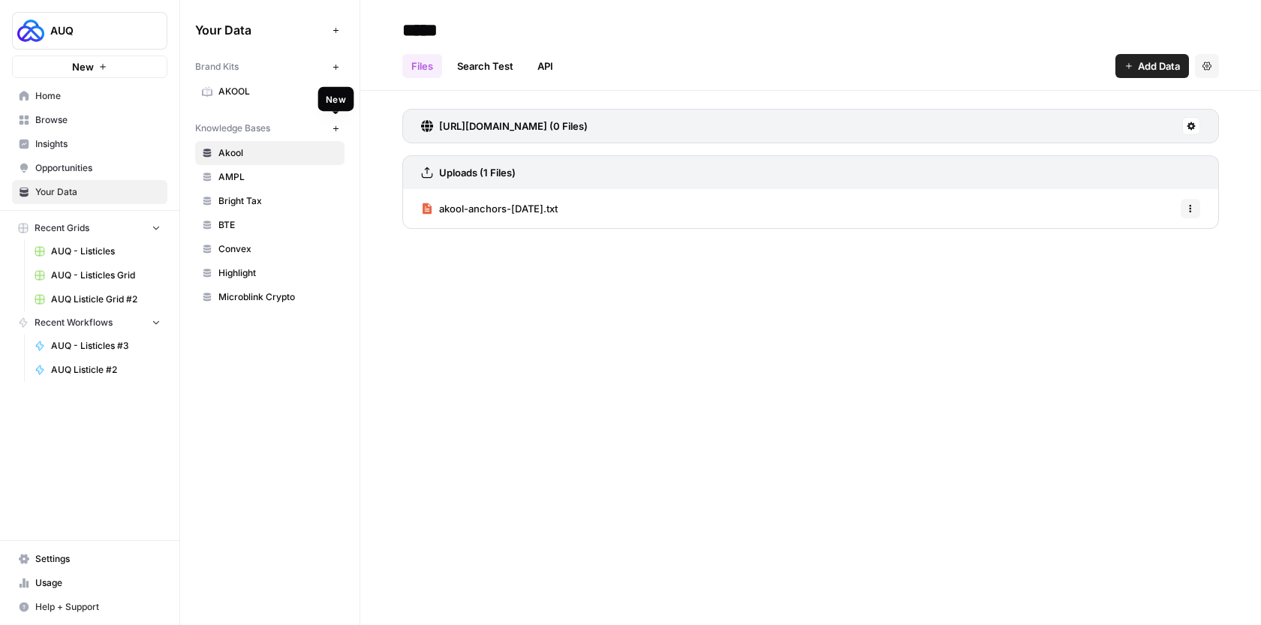
click at [340, 134] on button "New" at bounding box center [336, 128] width 18 height 18
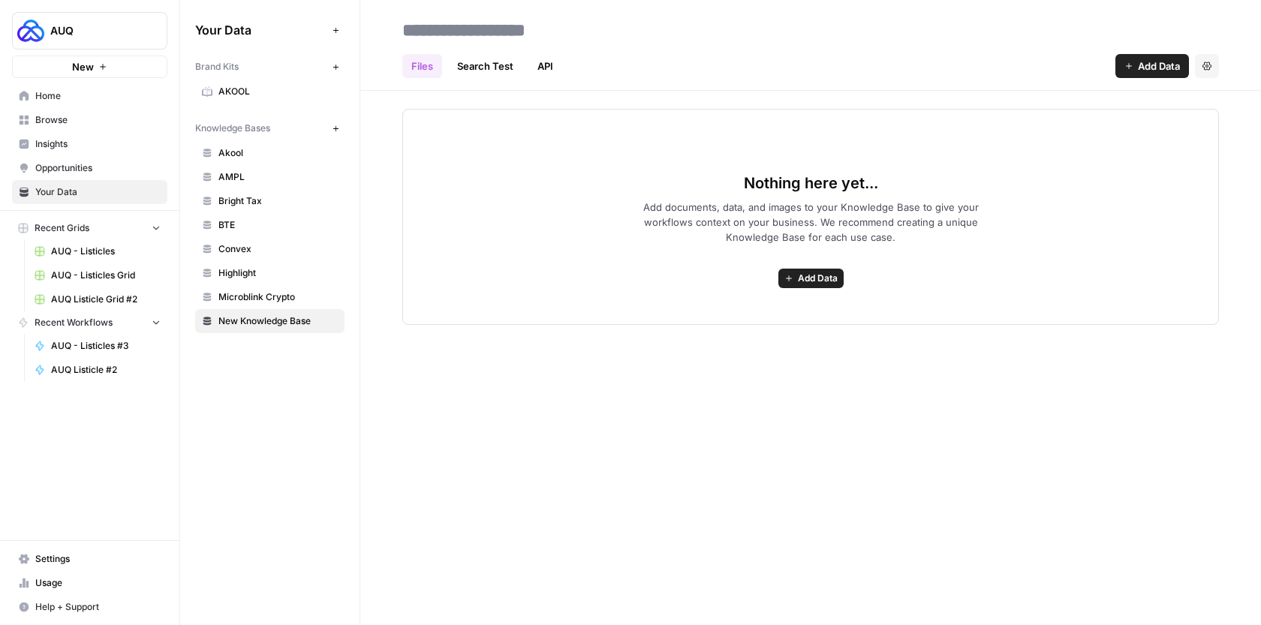
click at [496, 68] on link "Search Test" at bounding box center [485, 66] width 74 height 24
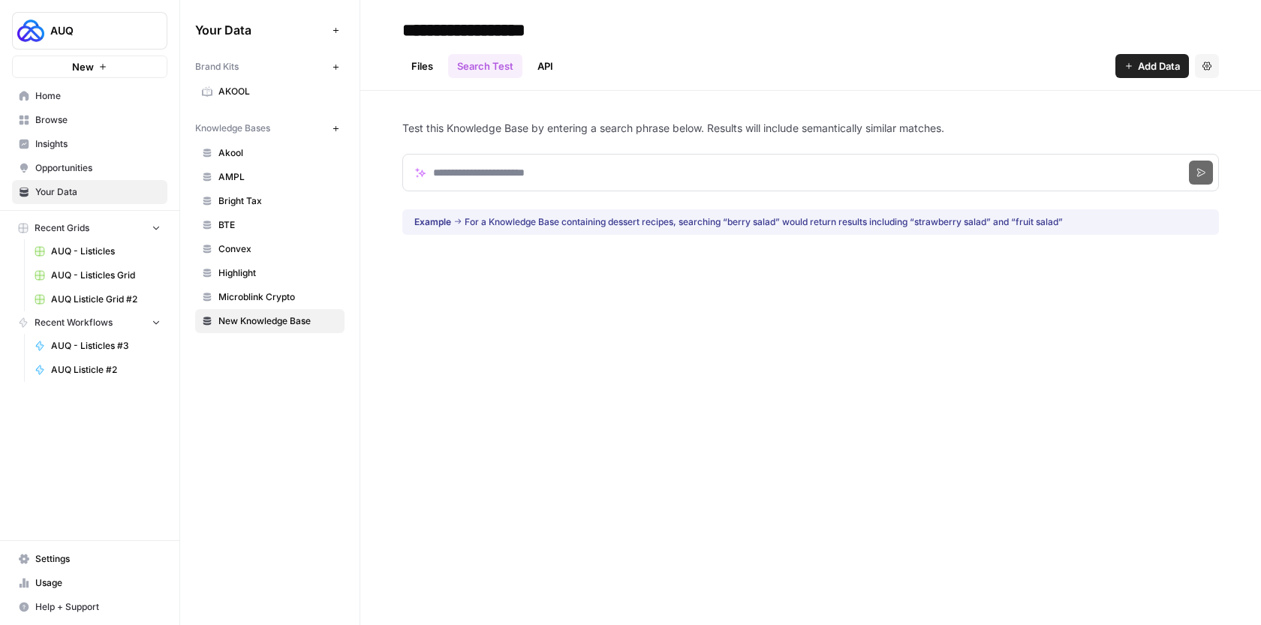
click at [438, 68] on link "Files" at bounding box center [422, 66] width 40 height 24
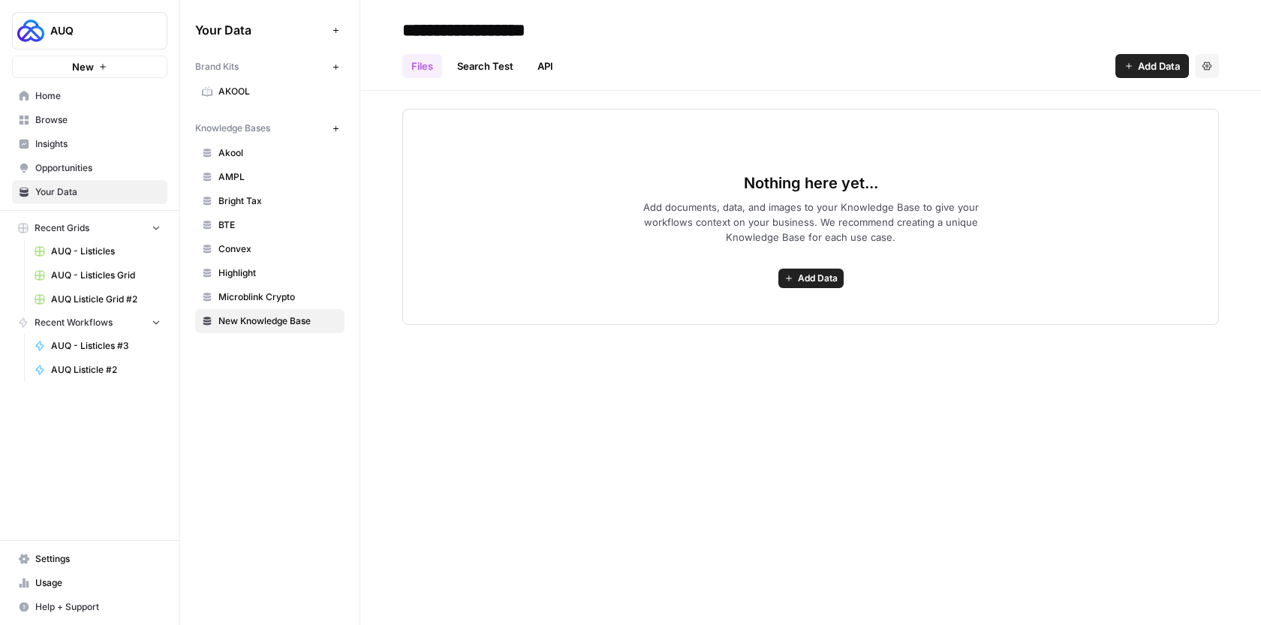
click at [469, 68] on link "Search Test" at bounding box center [485, 66] width 74 height 24
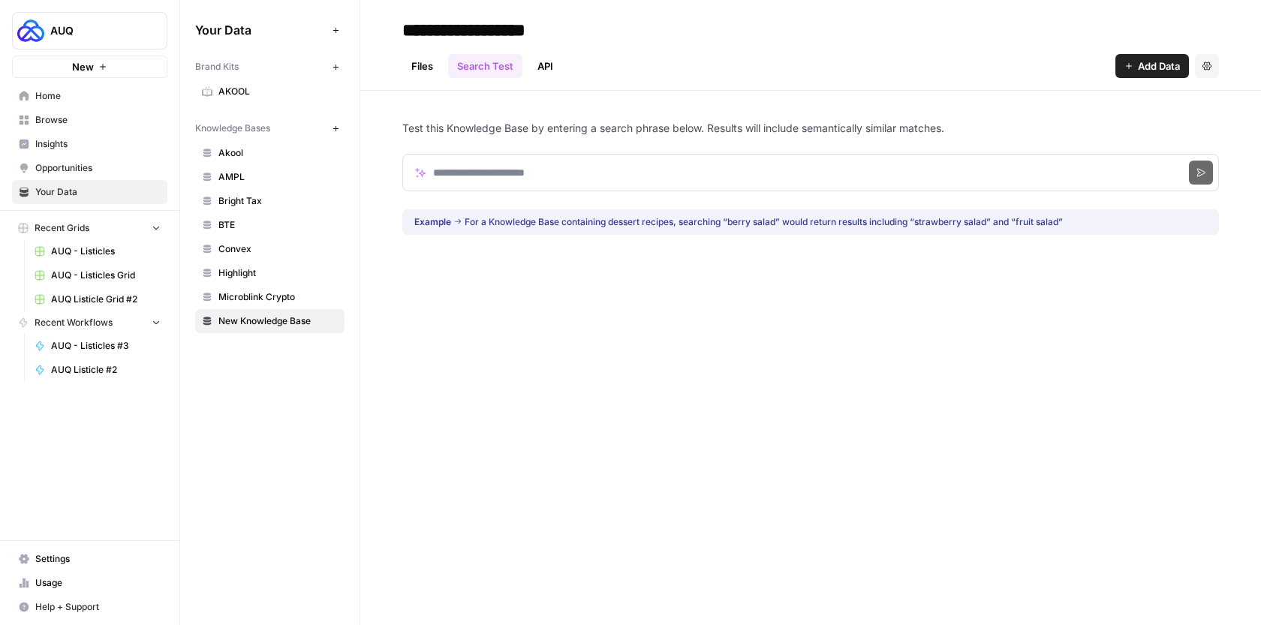
click at [441, 72] on link "Files" at bounding box center [422, 66] width 40 height 24
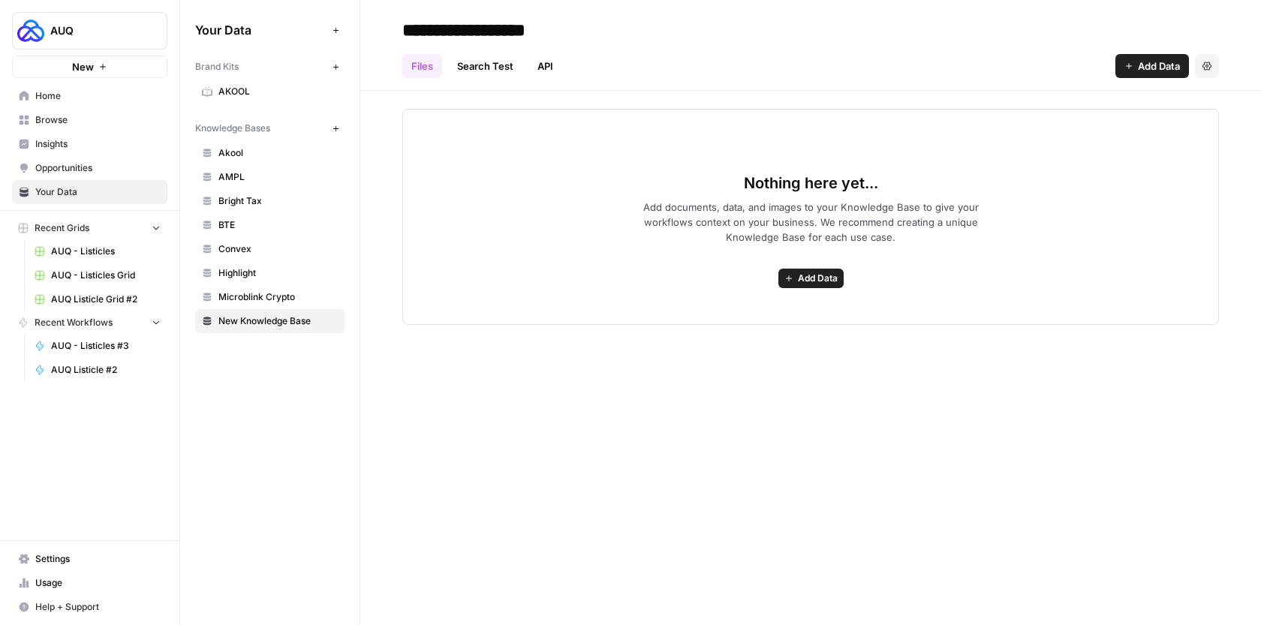
click at [527, 23] on input "**********" at bounding box center [516, 30] width 240 height 30
click at [528, 24] on input "**********" at bounding box center [516, 30] width 240 height 30
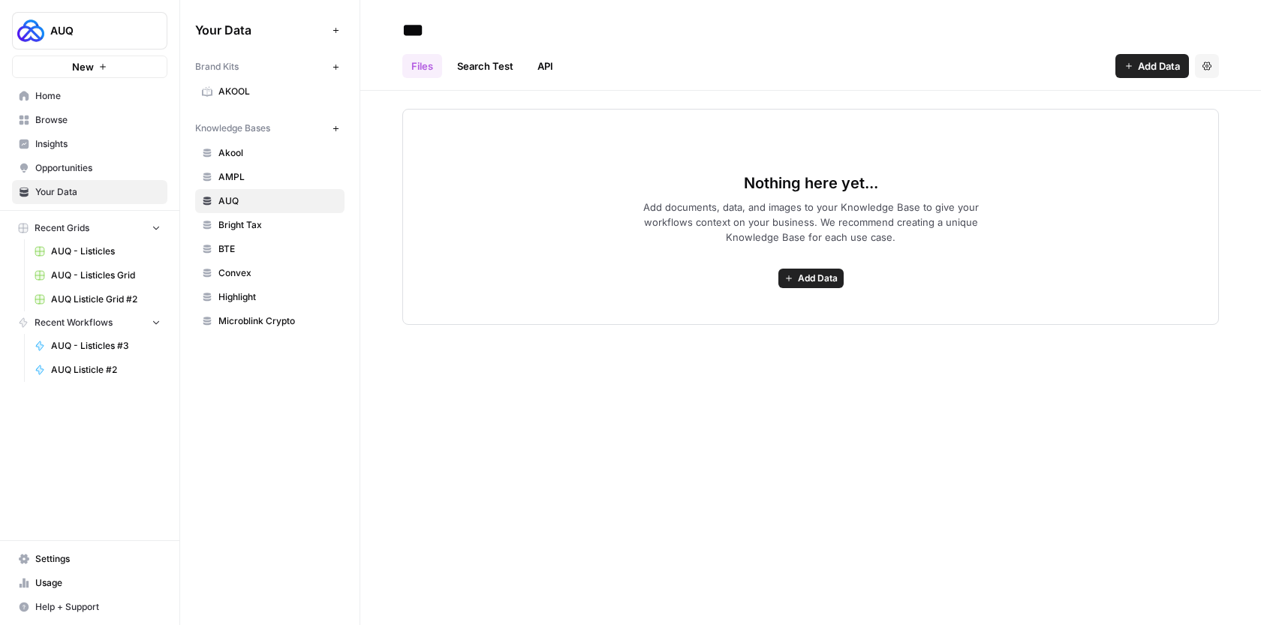
type input "***"
click at [734, 39] on div "***" at bounding box center [810, 30] width 817 height 24
click at [780, 297] on div "Nothing here yet... Add documents, data, and images to your Knowledge Base to g…" at bounding box center [810, 217] width 817 height 216
click at [791, 287] on button "Add Data" at bounding box center [811, 279] width 65 height 20
click at [601, 372] on div "*** Files Search Test API Add Data Settings Nothing here yet... Add documents, …" at bounding box center [810, 312] width 901 height 625
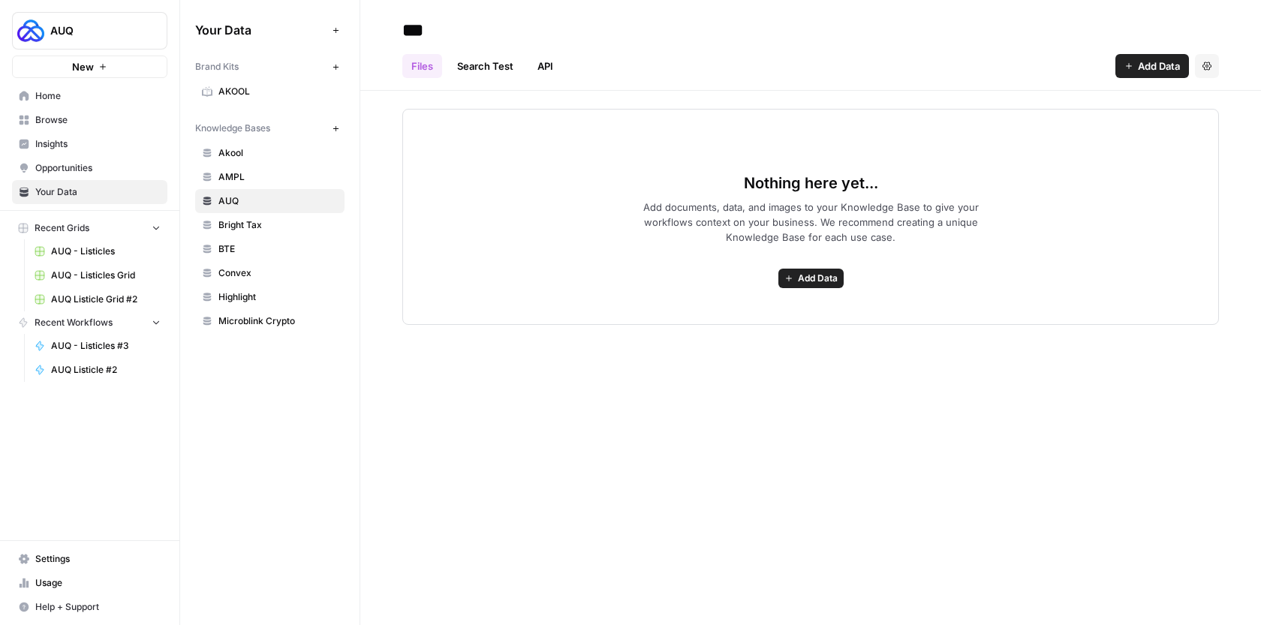
click at [92, 120] on span "Browse" at bounding box center [97, 120] width 125 height 14
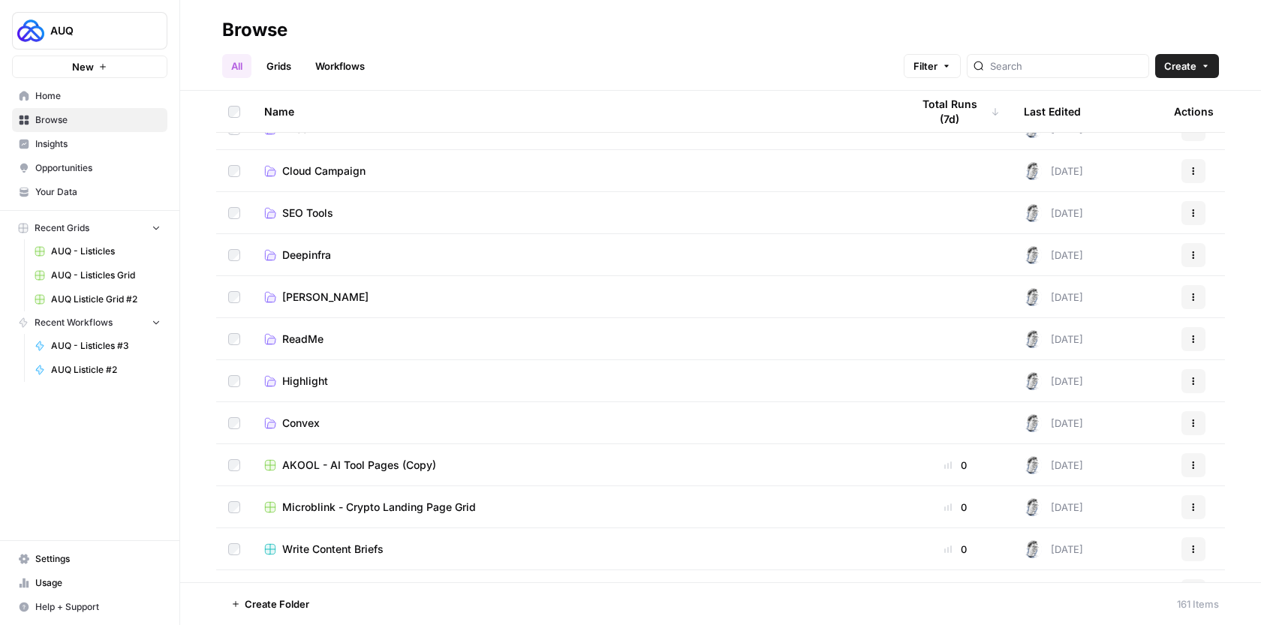
scroll to position [476, 0]
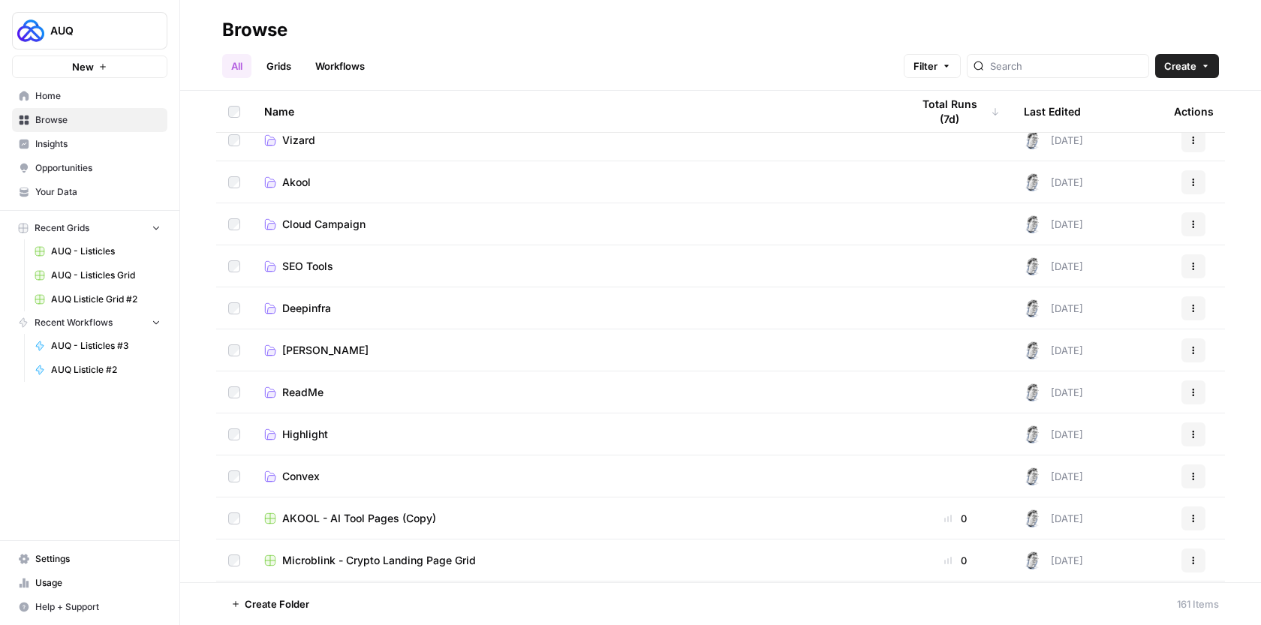
click at [360, 191] on td "Akool" at bounding box center [575, 181] width 647 height 41
click at [294, 184] on span "Akool" at bounding box center [296, 182] width 29 height 15
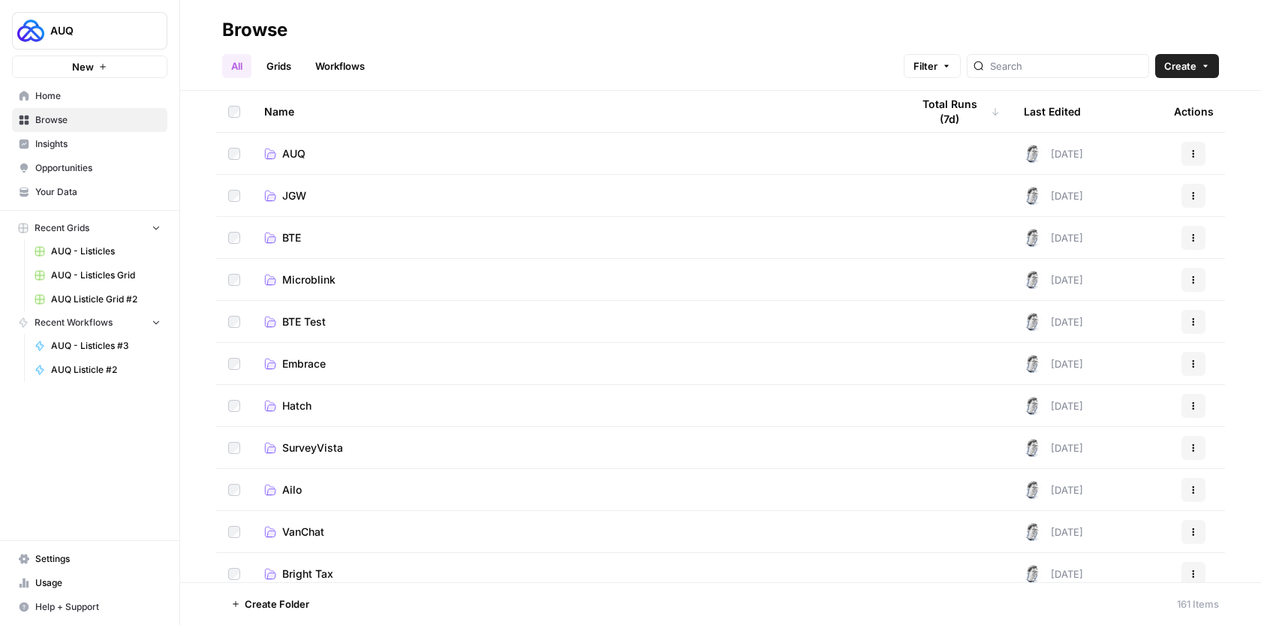
click at [304, 149] on span "AUQ" at bounding box center [293, 153] width 23 height 15
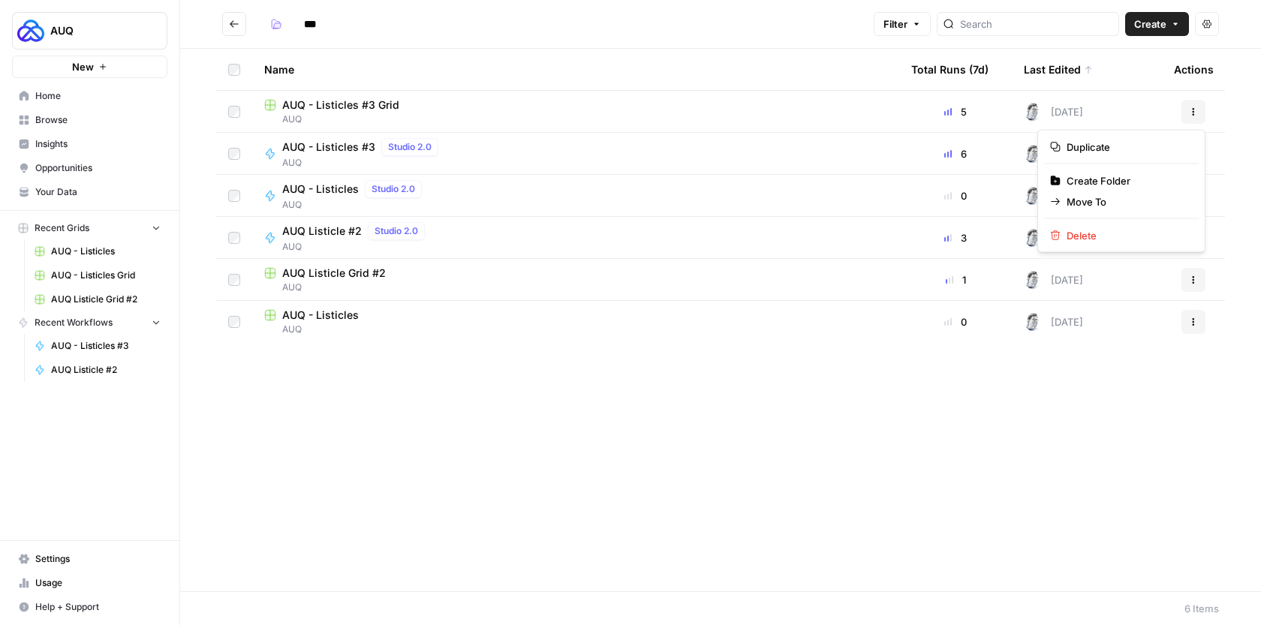
click at [1197, 111] on icon "button" at bounding box center [1193, 111] width 9 height 9
click at [345, 104] on span "AUQ - Listicles #3 Grid" at bounding box center [340, 105] width 117 height 15
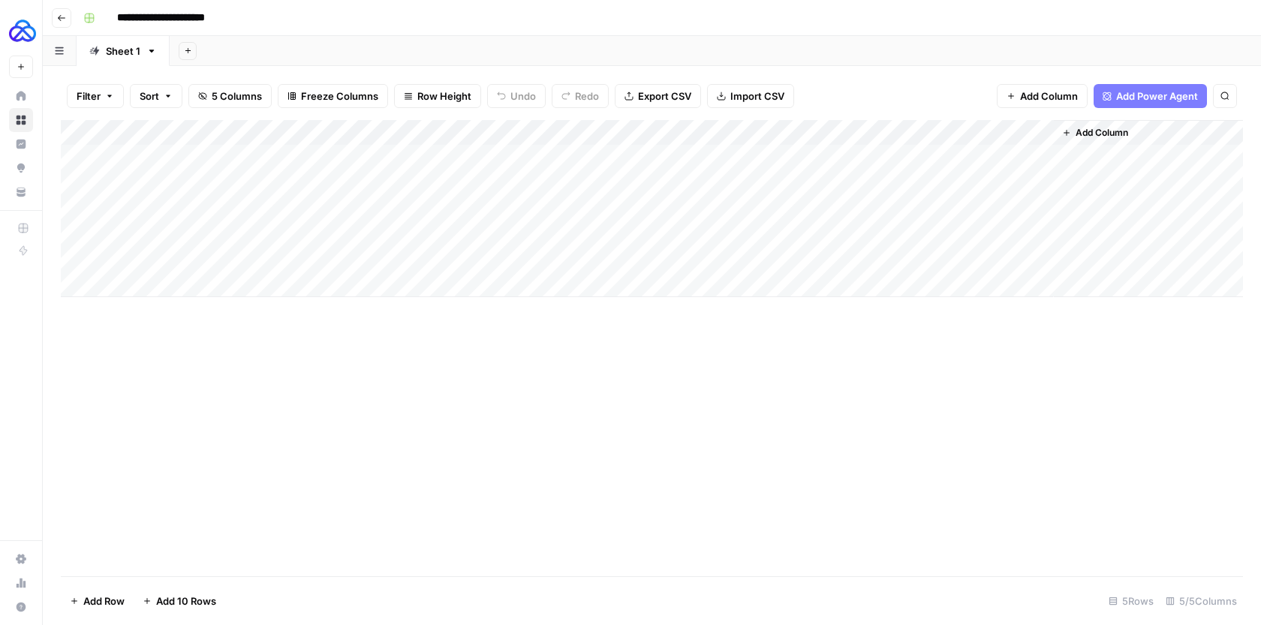
click at [191, 17] on input "**********" at bounding box center [174, 18] width 129 height 24
click at [233, 15] on input "**********" at bounding box center [174, 18] width 129 height 24
click at [212, 12] on input "**********" at bounding box center [183, 18] width 146 height 24
type input "**********"
click at [291, 18] on div "**********" at bounding box center [661, 18] width 1169 height 24
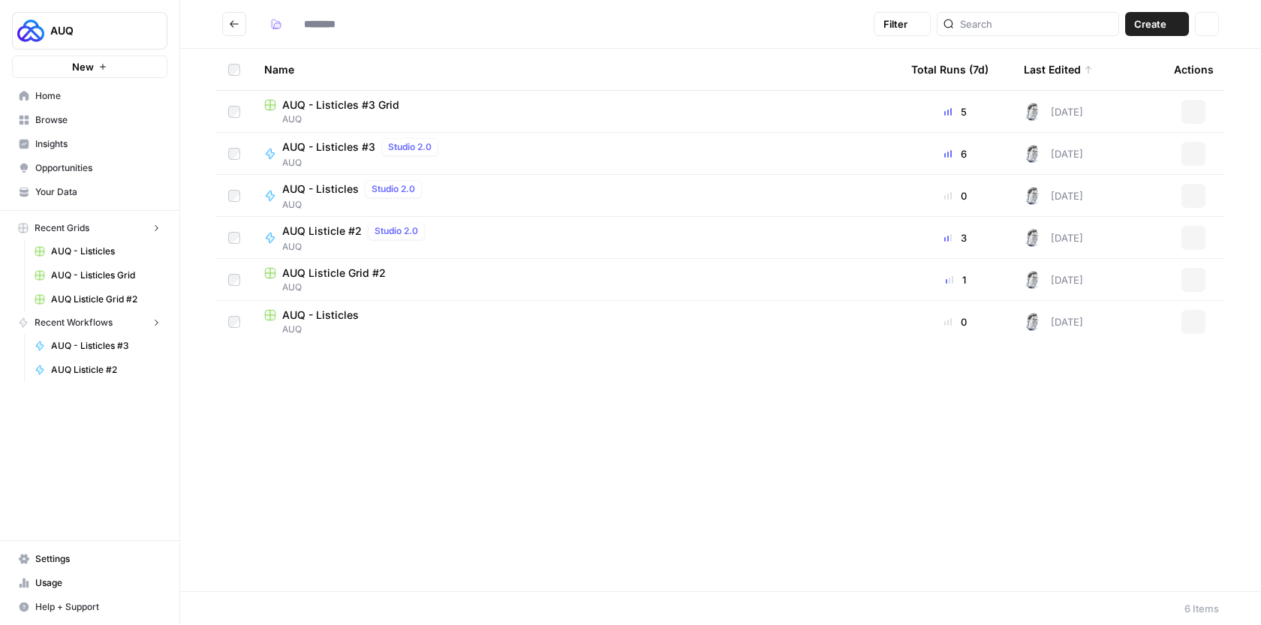
type input "***"
click at [599, 158] on div "AUQ - Listicles #3 Studio 2.0 AUQ" at bounding box center [575, 154] width 623 height 32
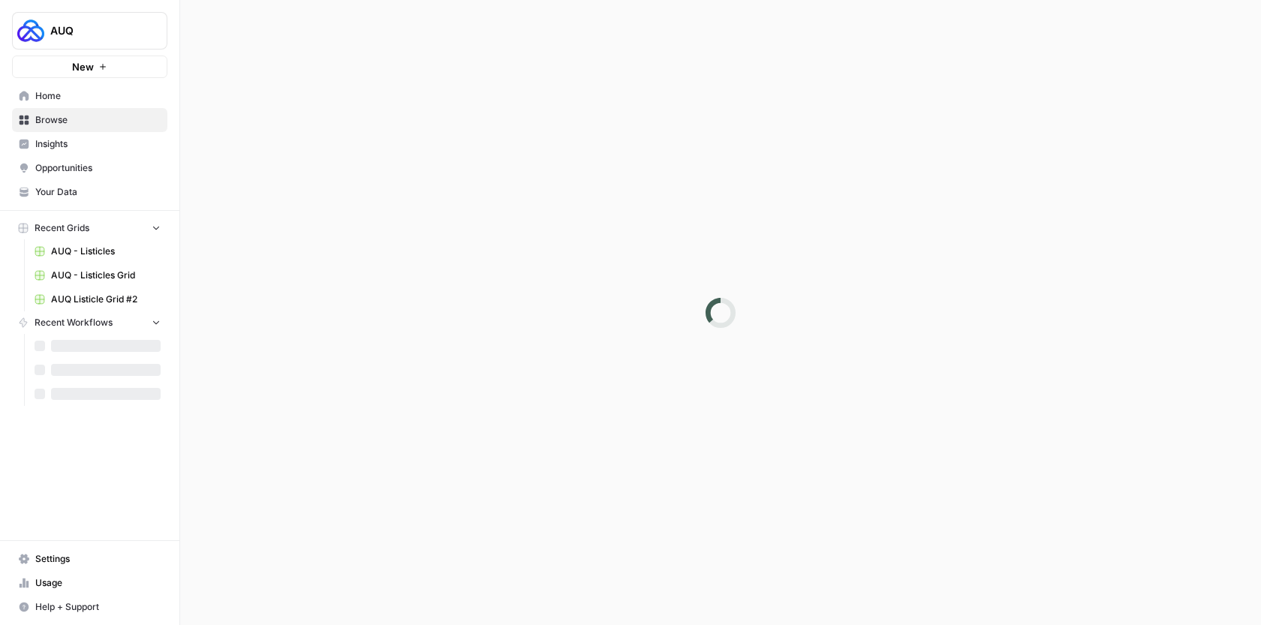
click at [599, 158] on div at bounding box center [720, 312] width 1081 height 625
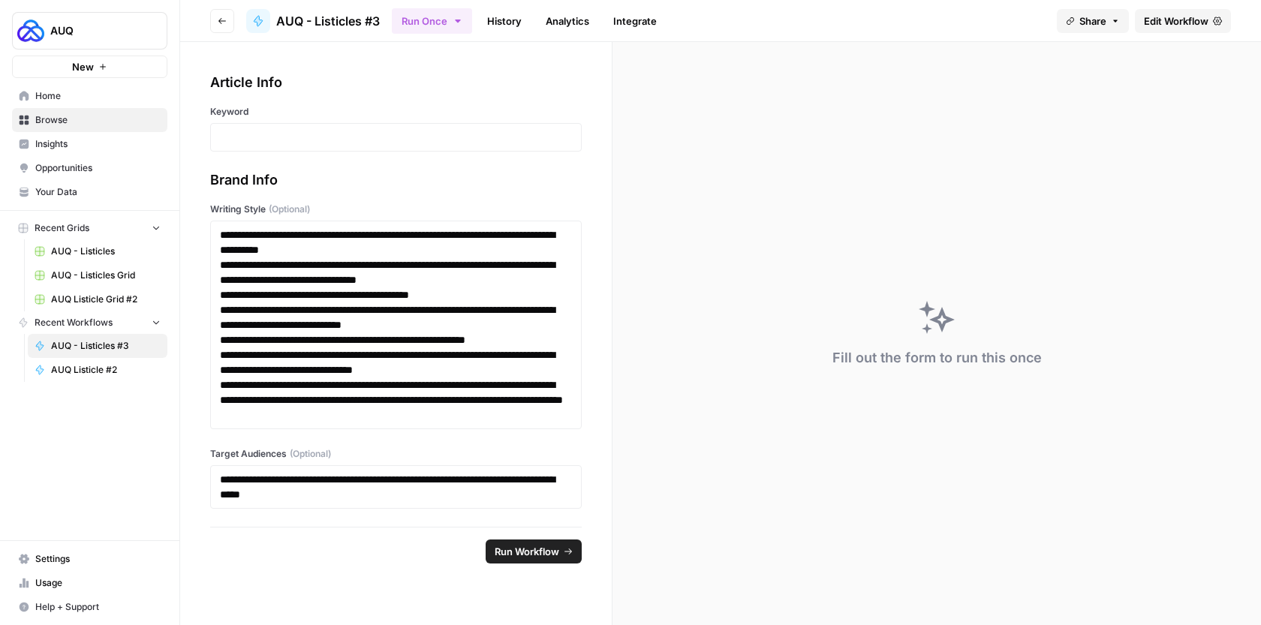
click at [375, 15] on span "AUQ - Listicles #3" at bounding box center [328, 21] width 104 height 18
click at [372, 27] on span "AUQ - Listicles #3" at bounding box center [328, 21] width 104 height 18
click at [224, 25] on button "Go back" at bounding box center [222, 21] width 24 height 24
click at [295, 22] on span "AUQ - Listicles #3" at bounding box center [328, 21] width 104 height 18
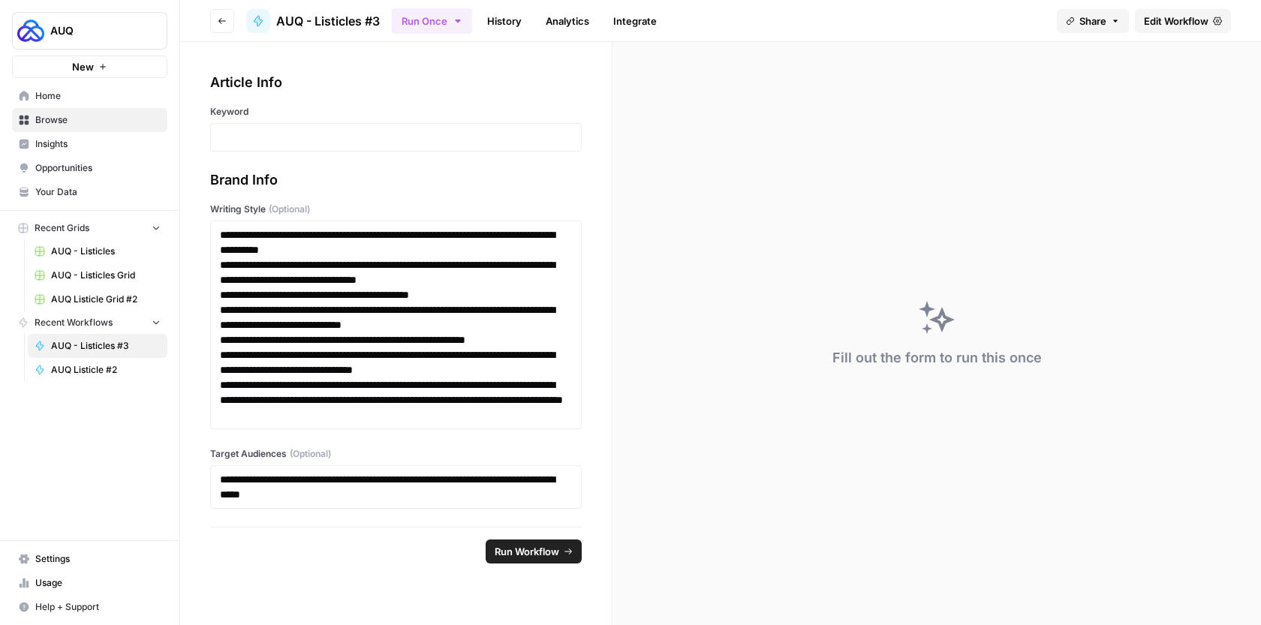
click at [224, 29] on button "Go back" at bounding box center [222, 21] width 24 height 24
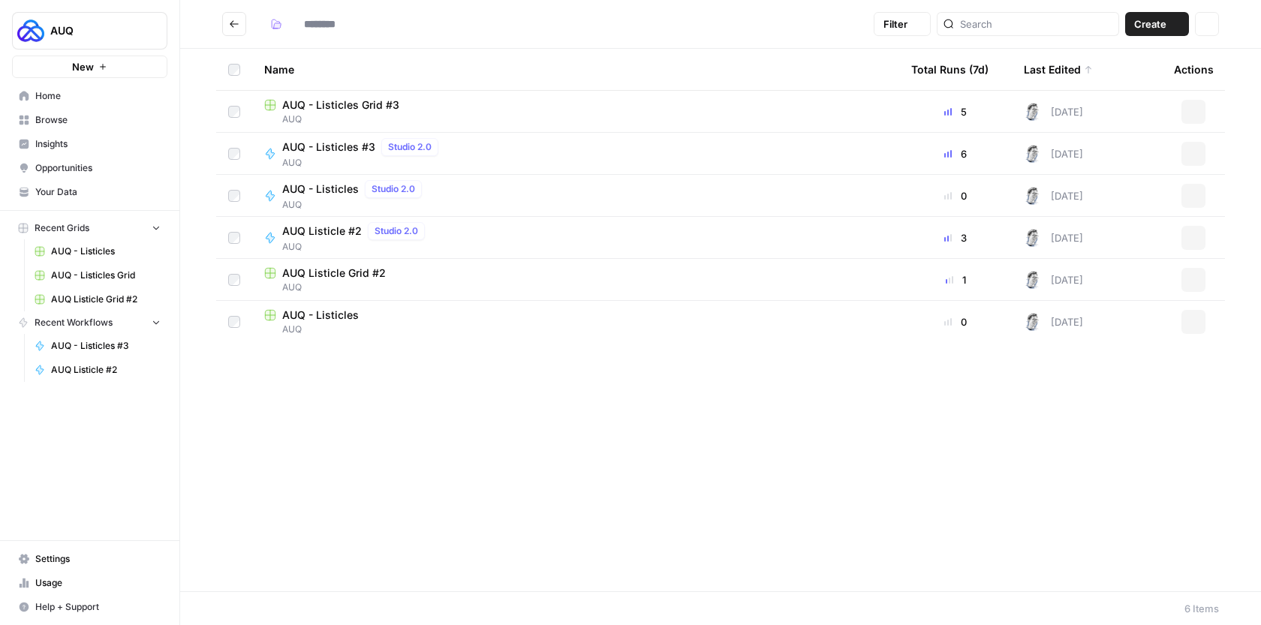
type input "***"
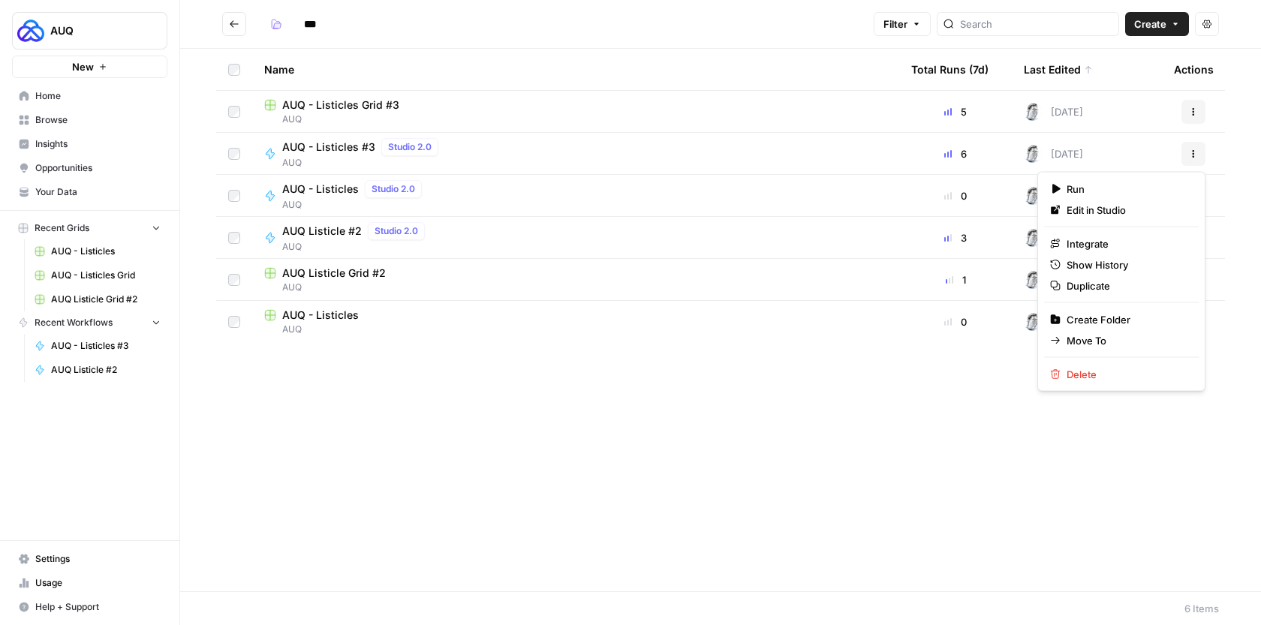
click at [1197, 152] on icon "button" at bounding box center [1193, 153] width 9 height 9
click at [1137, 209] on span "Edit in Studio" at bounding box center [1127, 210] width 120 height 15
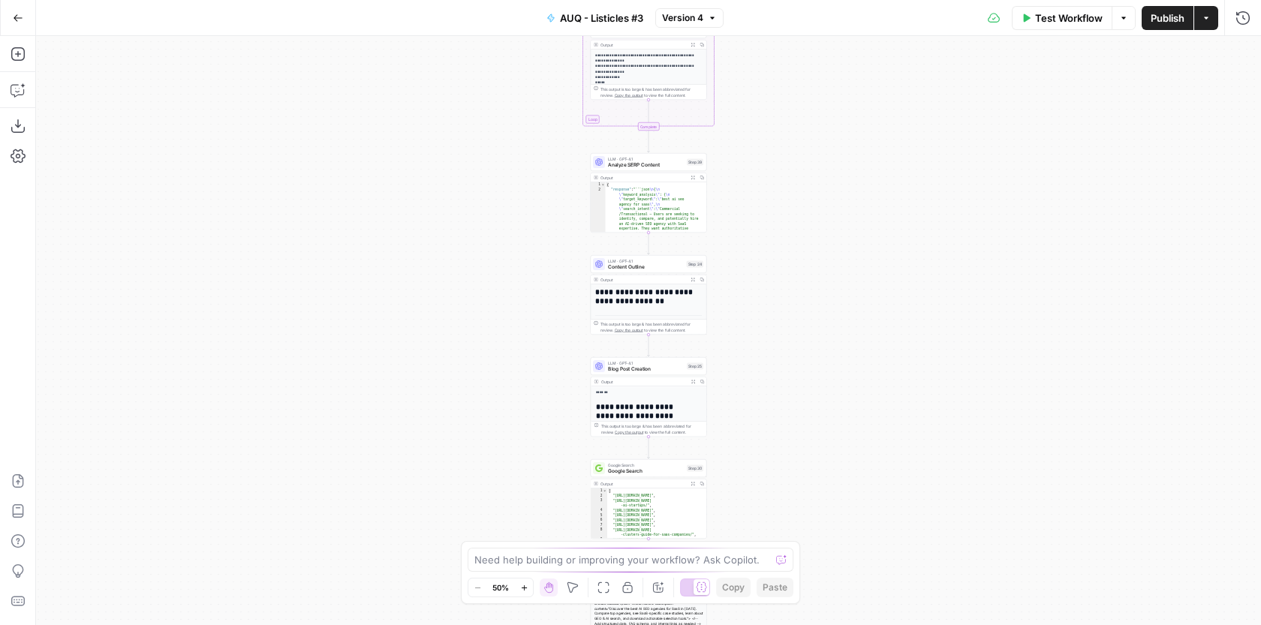
click at [605, 26] on button "AUQ - Listicles #3" at bounding box center [595, 18] width 115 height 24
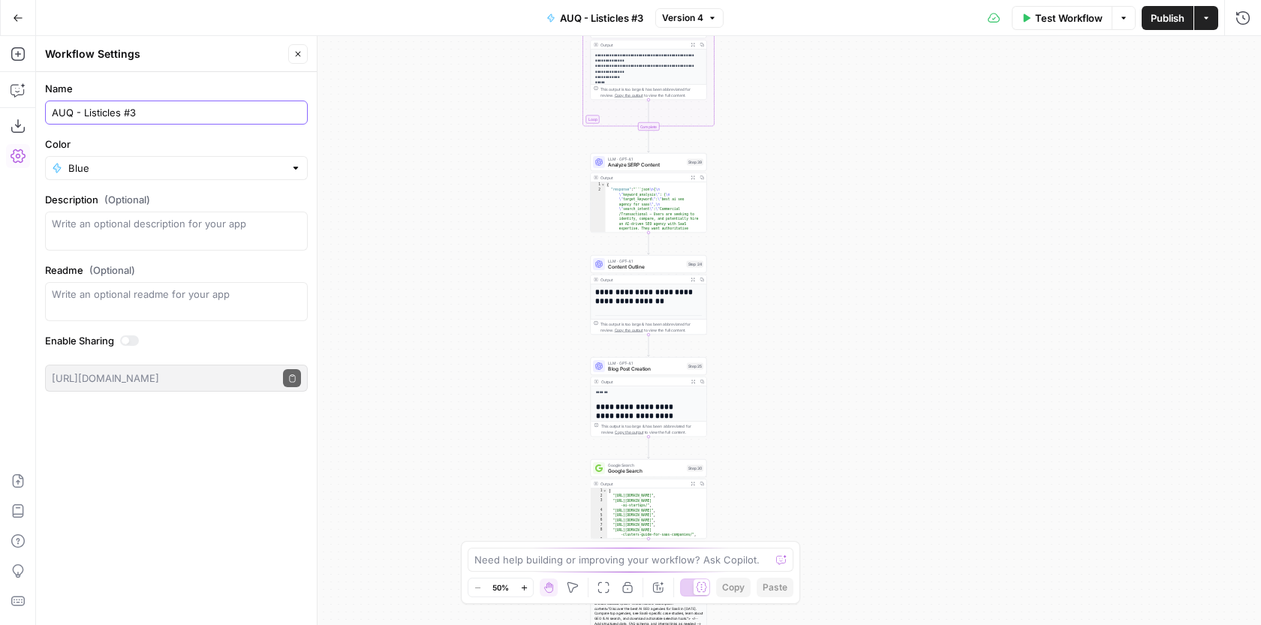
click at [158, 112] on input "AUQ - Listicles #3" at bounding box center [176, 112] width 249 height 15
click at [121, 110] on input "AUQ - Listicles #3" at bounding box center [176, 112] width 249 height 15
type input "AUQ - Listicles Workflow #3"
click at [432, 99] on div "Workflow Set Inputs Inputs Google Search Google Search Results Step 36 Output E…" at bounding box center [648, 330] width 1225 height 589
click at [16, 40] on div "Add Steps Copilot Download as JSON Settings Import JSON AirOps Academy Help Giv…" at bounding box center [18, 330] width 36 height 589
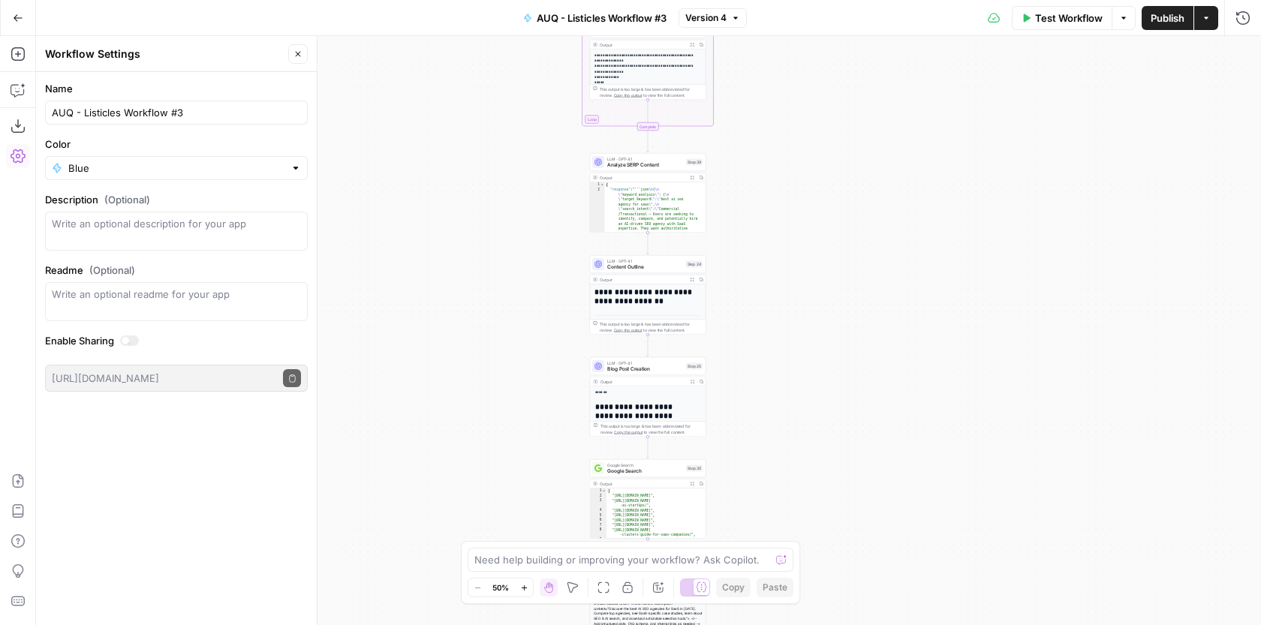
click at [17, 29] on button "Go Back" at bounding box center [18, 18] width 27 height 27
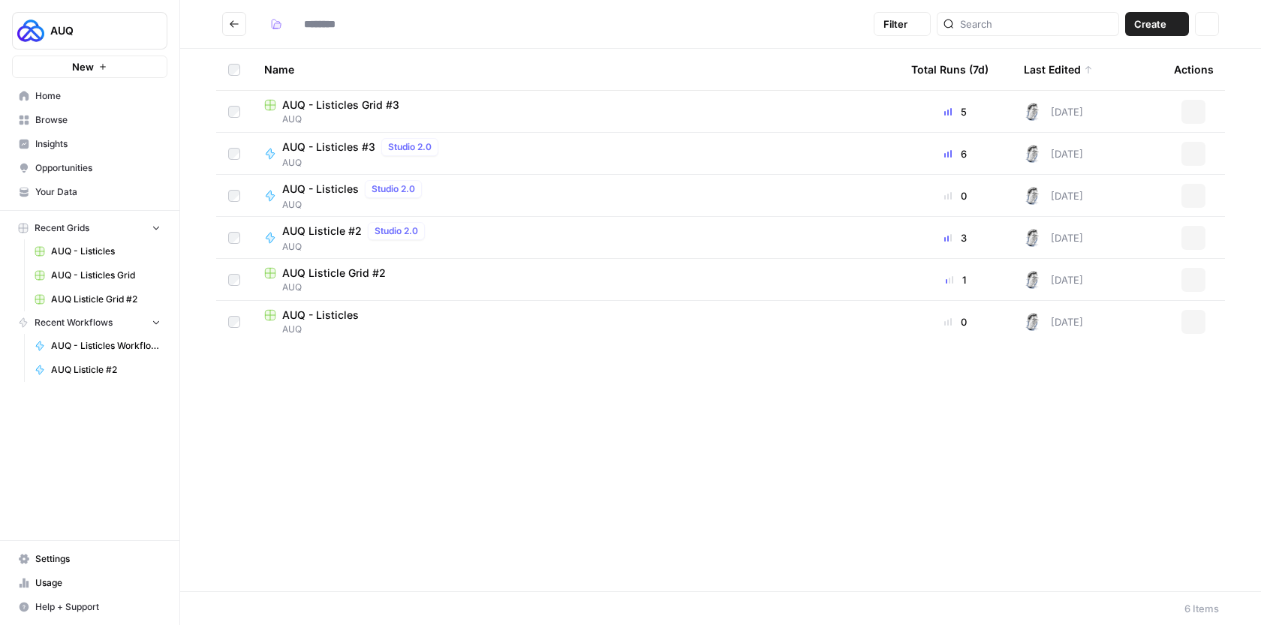
type input "***"
click at [1192, 193] on icon "button" at bounding box center [1193, 195] width 9 height 9
click at [1121, 224] on span "Edit in Studio" at bounding box center [1127, 231] width 120 height 15
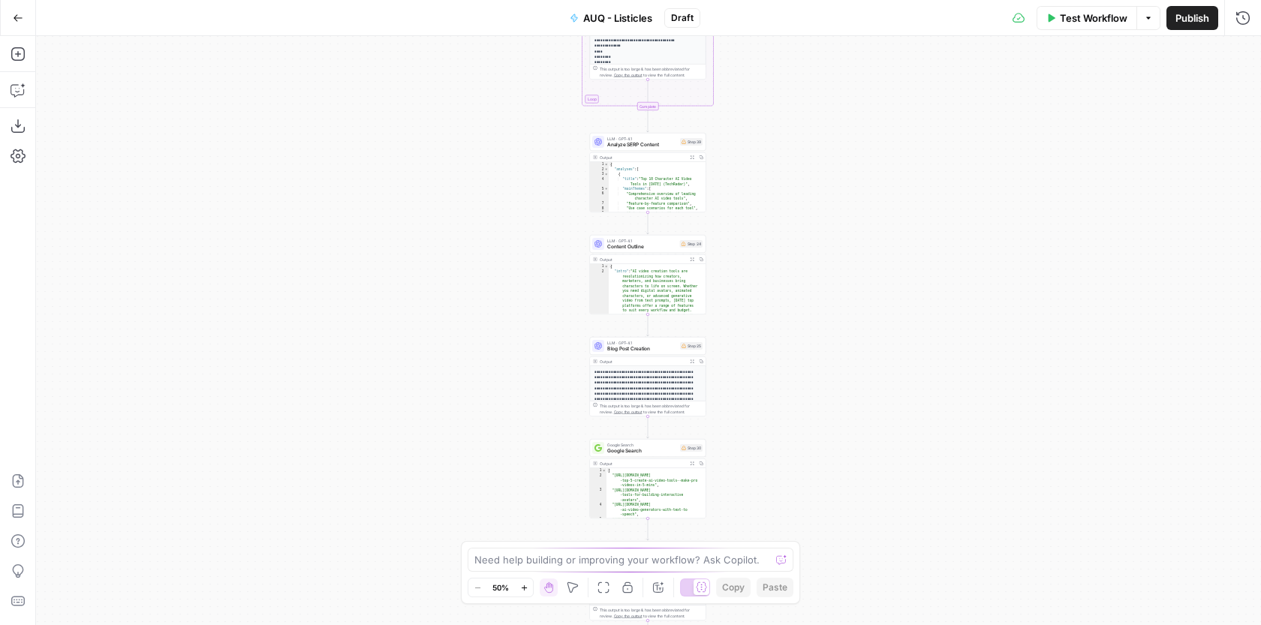
click at [626, 19] on span "AUQ - Listicles" at bounding box center [617, 18] width 69 height 15
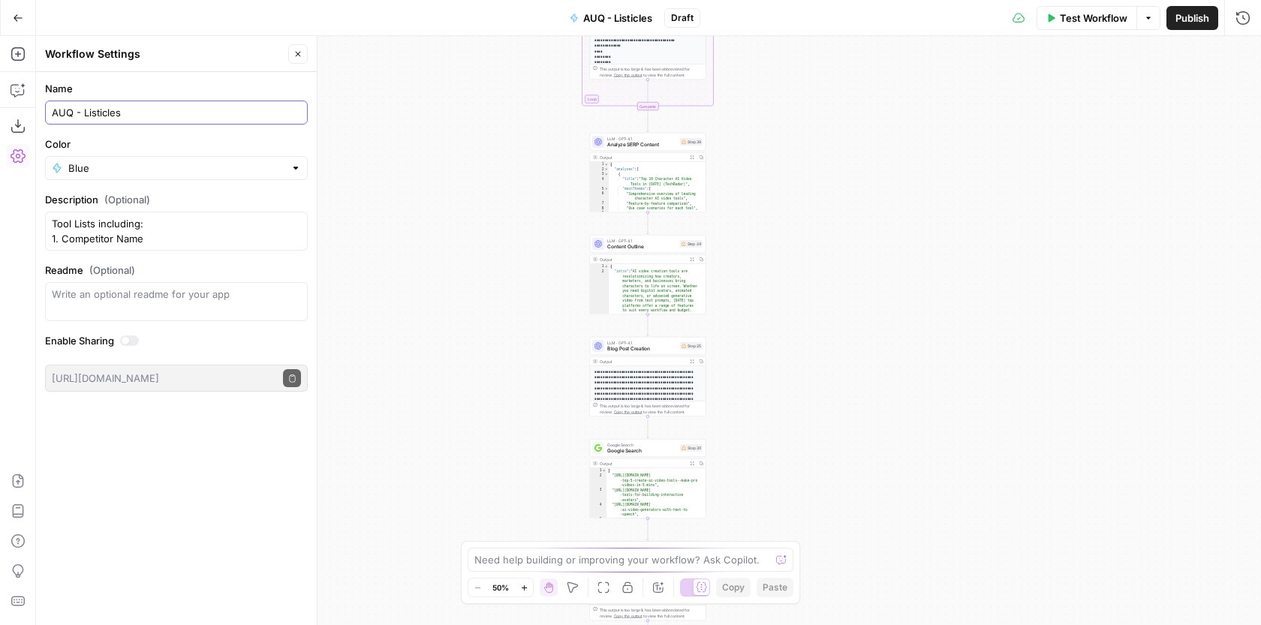
click at [179, 116] on input "AUQ - Listicles" at bounding box center [176, 112] width 249 height 15
drag, startPoint x: 206, startPoint y: 111, endPoint x: 123, endPoint y: 109, distance: 83.4
click at [123, 109] on input "AUQ - Listicles (Copy from [GEOGRAPHIC_DATA])" at bounding box center [176, 112] width 249 height 15
click at [121, 105] on input "AUQ - Listicles (Copy from [GEOGRAPHIC_DATA])" at bounding box center [176, 112] width 249 height 15
type input "AUQ - Listicles Workflow (Copy from [GEOGRAPHIC_DATA])"
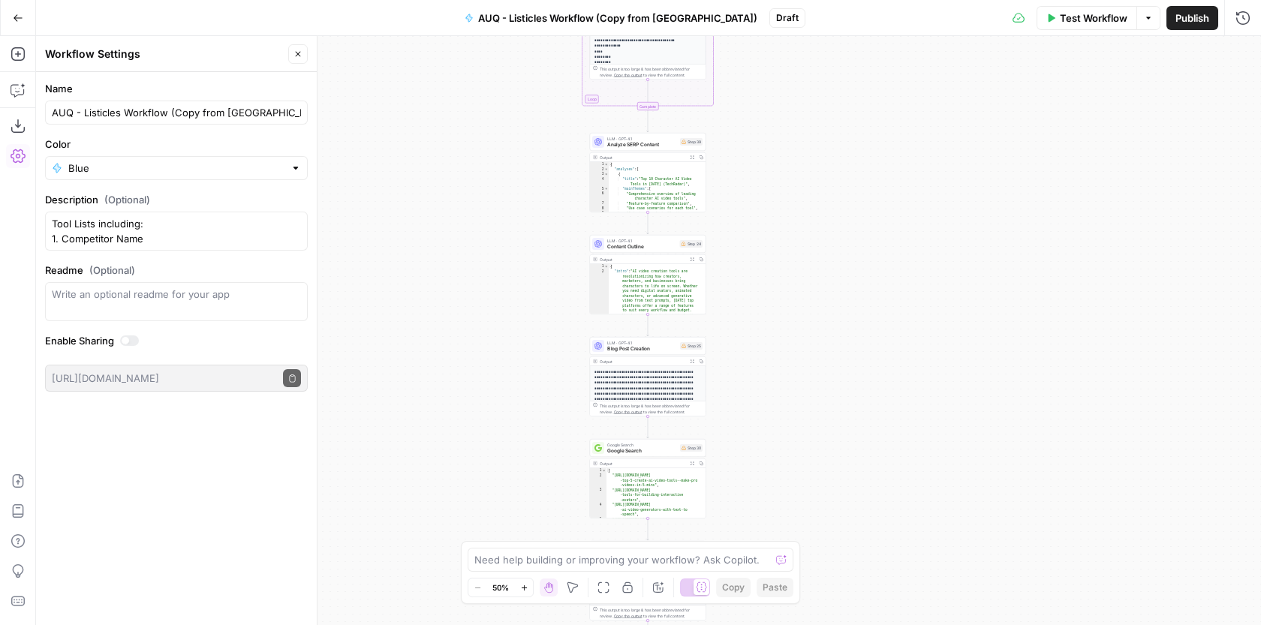
click at [487, 93] on div "Workflow Set Inputs Inputs Google Search Google Search Results Step 36 Output E…" at bounding box center [648, 330] width 1225 height 589
click at [14, 19] on icon "button" at bounding box center [18, 18] width 11 height 11
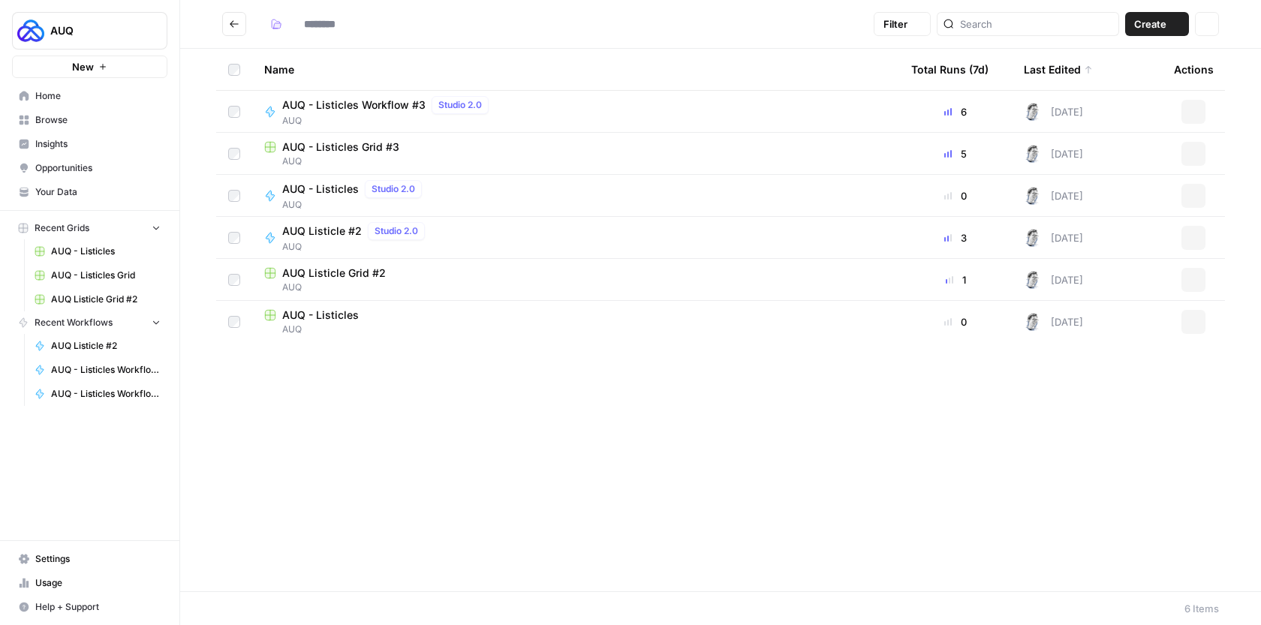
type input "***"
click at [1201, 317] on button "Actions" at bounding box center [1194, 322] width 24 height 24
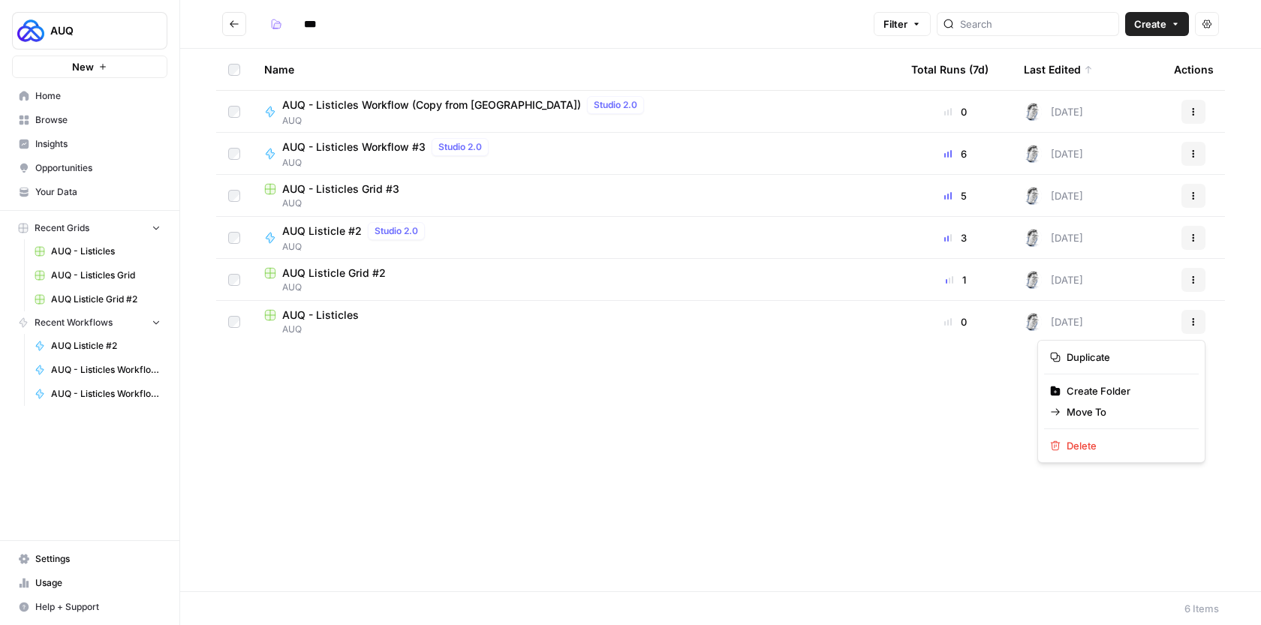
click at [1210, 324] on div "Actions" at bounding box center [1193, 322] width 39 height 24
click at [1200, 326] on button "Actions" at bounding box center [1194, 322] width 24 height 24
click at [761, 326] on span "AUQ" at bounding box center [575, 330] width 623 height 14
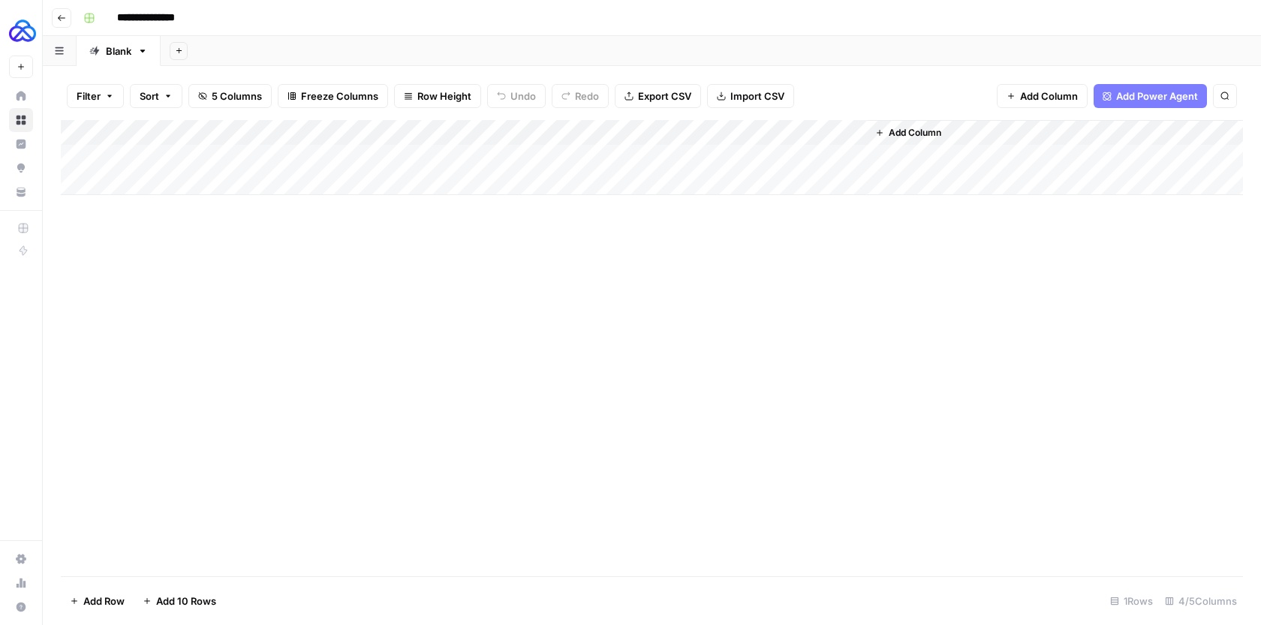
click at [155, 17] on div "Add Sheet" at bounding box center [179, 21] width 49 height 15
click at [155, 16] on div "Add Sheet" at bounding box center [179, 21] width 49 height 15
click at [141, 15] on input "**********" at bounding box center [154, 18] width 89 height 24
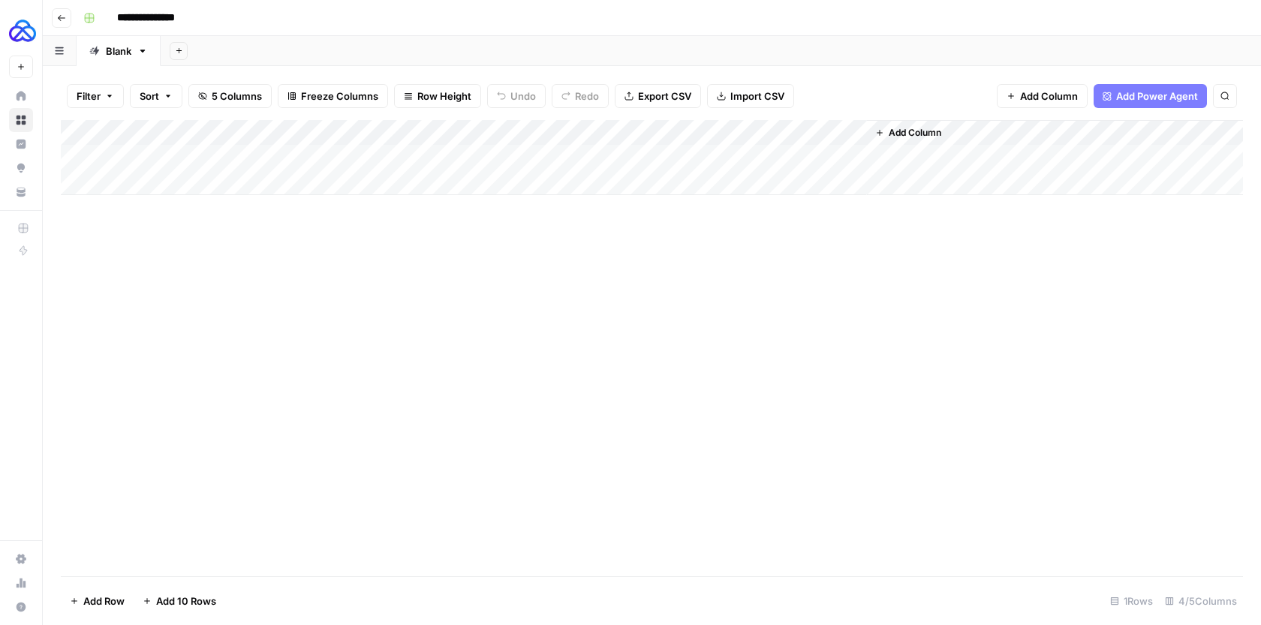
click at [180, 15] on input "**********" at bounding box center [154, 18] width 89 height 24
click at [191, 15] on input "**********" at bounding box center [154, 18] width 89 height 24
paste input "**********"
click at [195, 16] on input "**********" at bounding box center [202, 18] width 185 height 24
type input "**********"
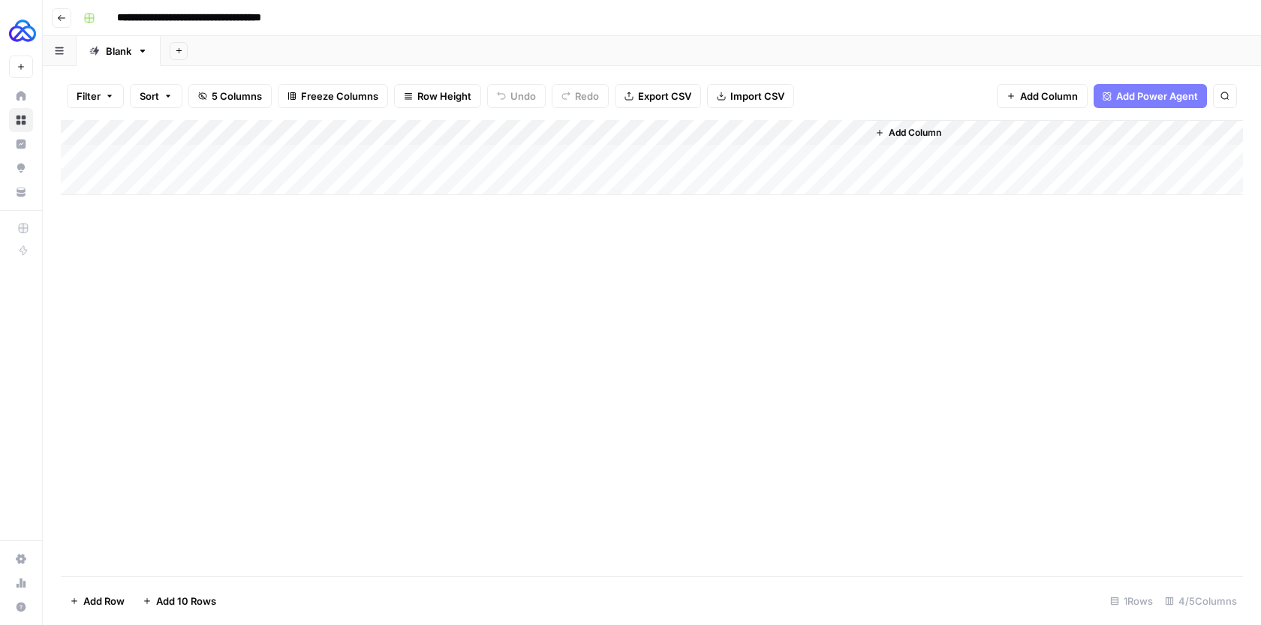
click at [515, 20] on div "**********" at bounding box center [661, 18] width 1169 height 24
click at [70, 16] on button "Go back" at bounding box center [62, 18] width 20 height 20
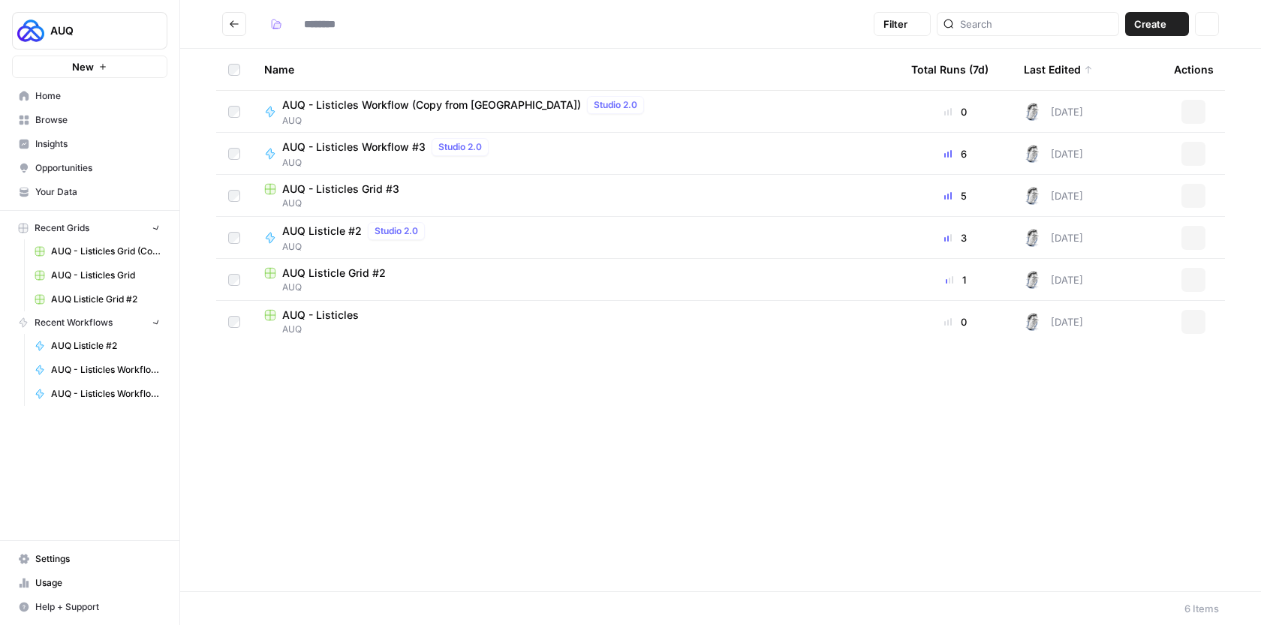
type input "***"
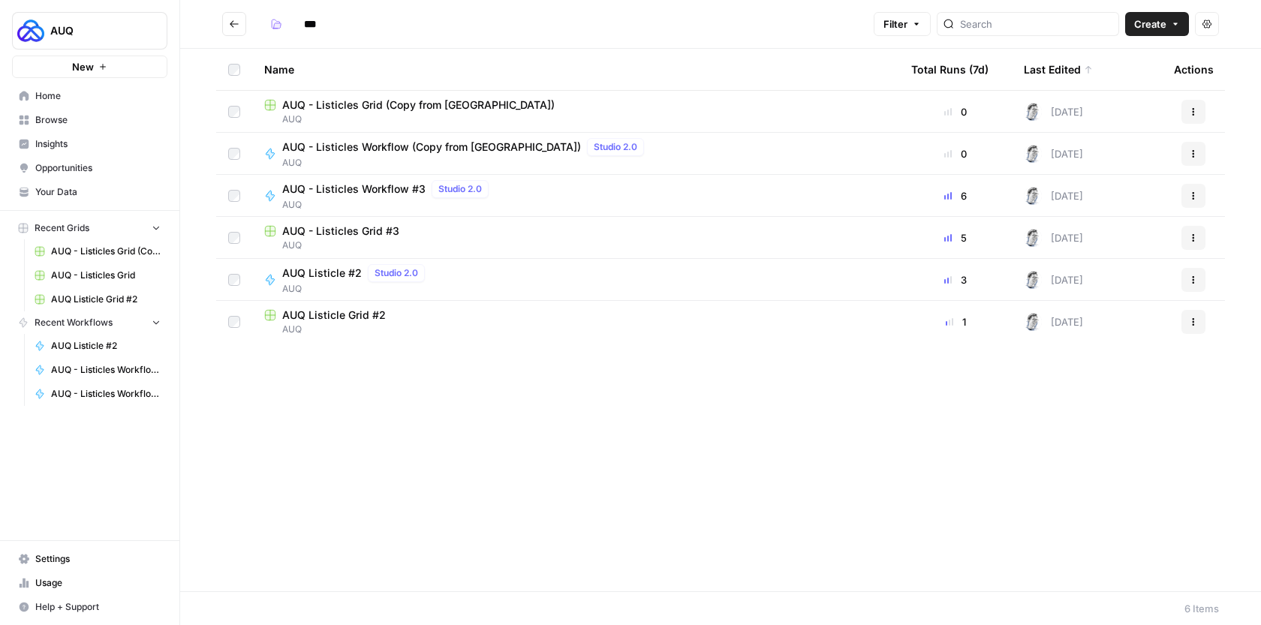
click at [1206, 283] on div "Actions" at bounding box center [1193, 280] width 39 height 24
click at [1201, 282] on button "Actions" at bounding box center [1194, 280] width 24 height 24
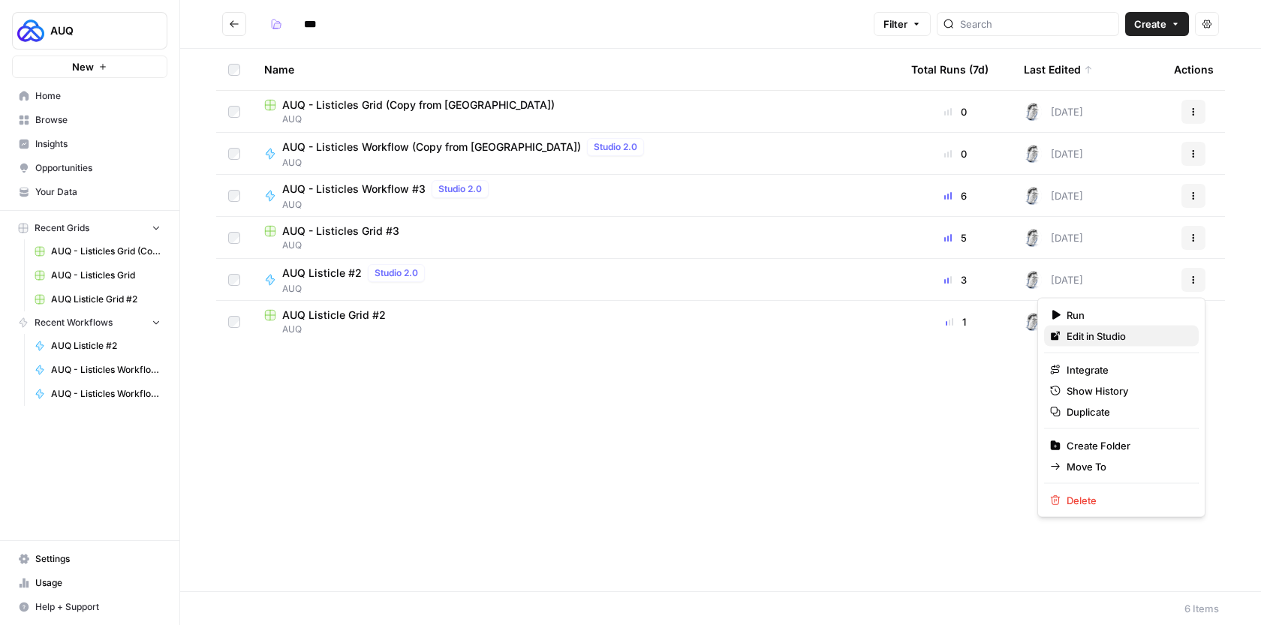
click at [1106, 337] on span "Edit in Studio" at bounding box center [1127, 336] width 120 height 15
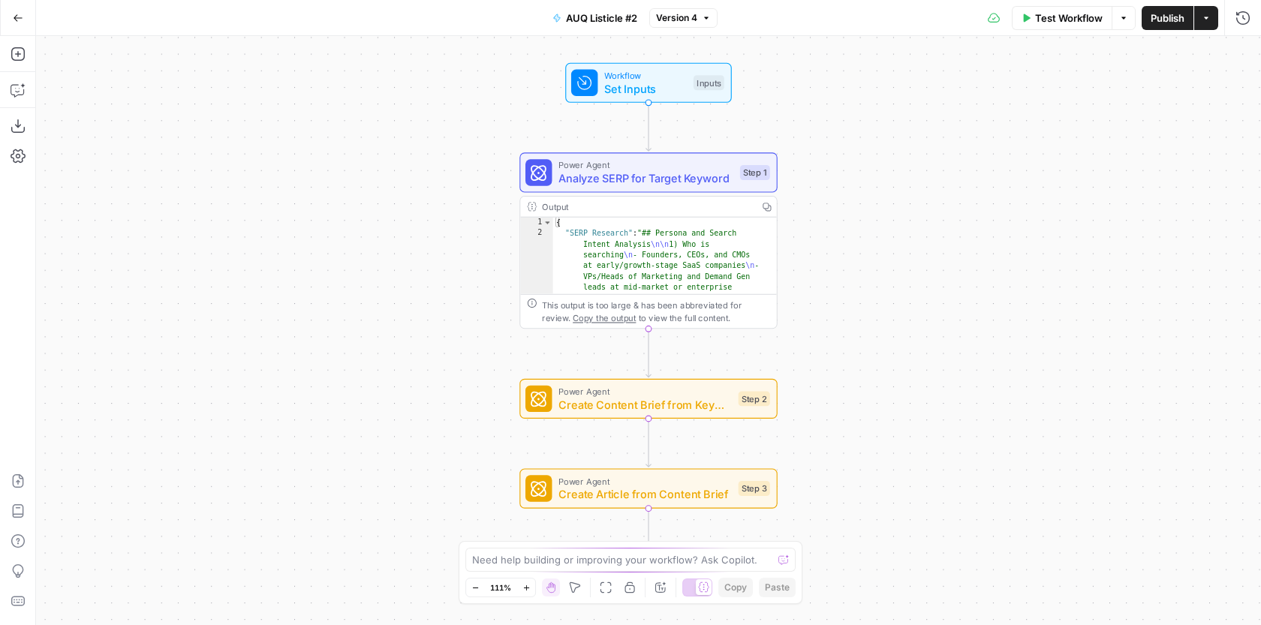
click at [599, 14] on span "AUQ Listicle #2" at bounding box center [601, 18] width 71 height 15
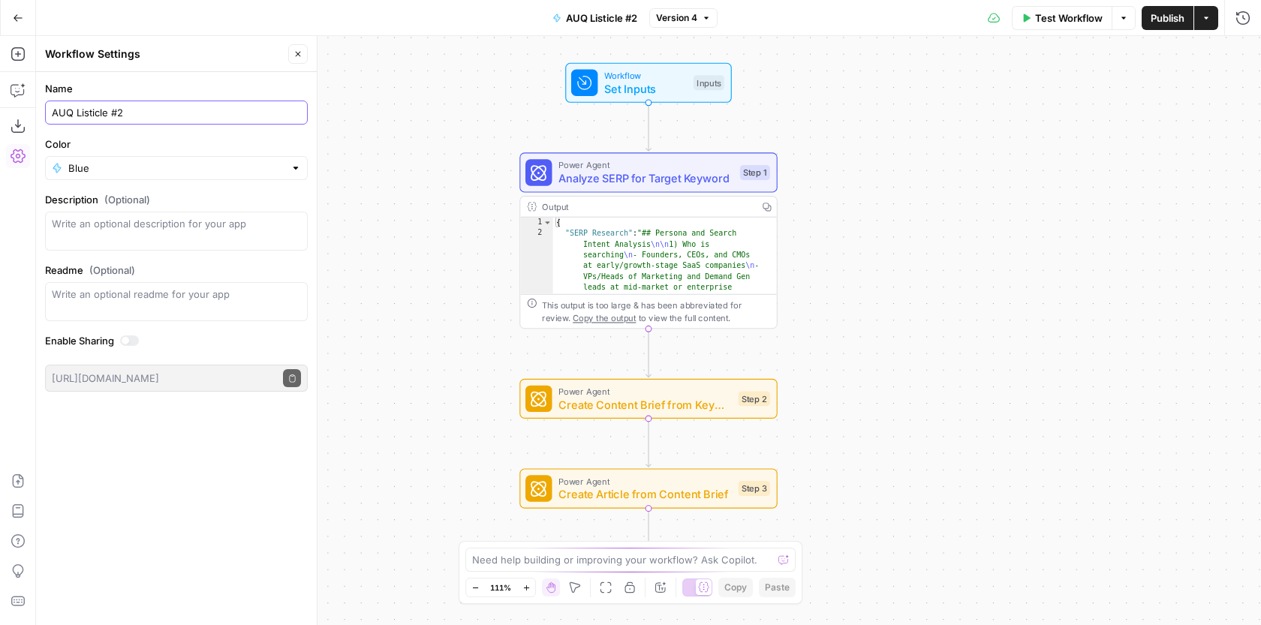
click at [108, 112] on input "AUQ Listicle #2" at bounding box center [176, 112] width 249 height 15
type input "AUQ Listicle Workflow #2"
click at [16, 20] on icon "button" at bounding box center [18, 18] width 11 height 11
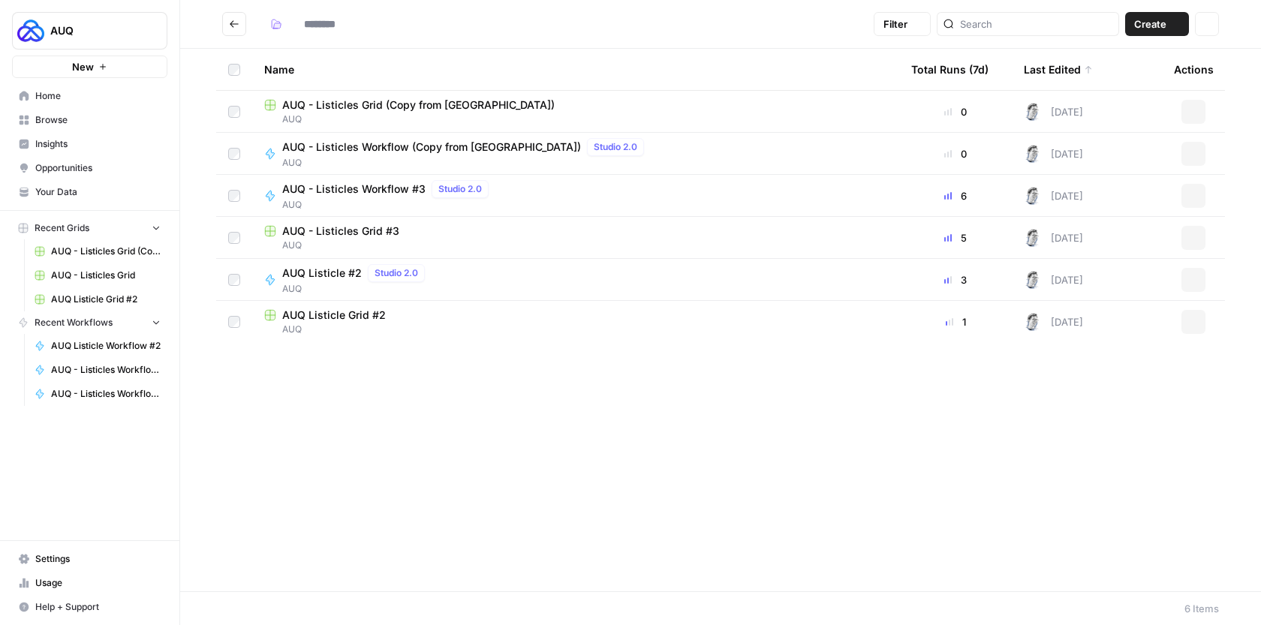
type input "***"
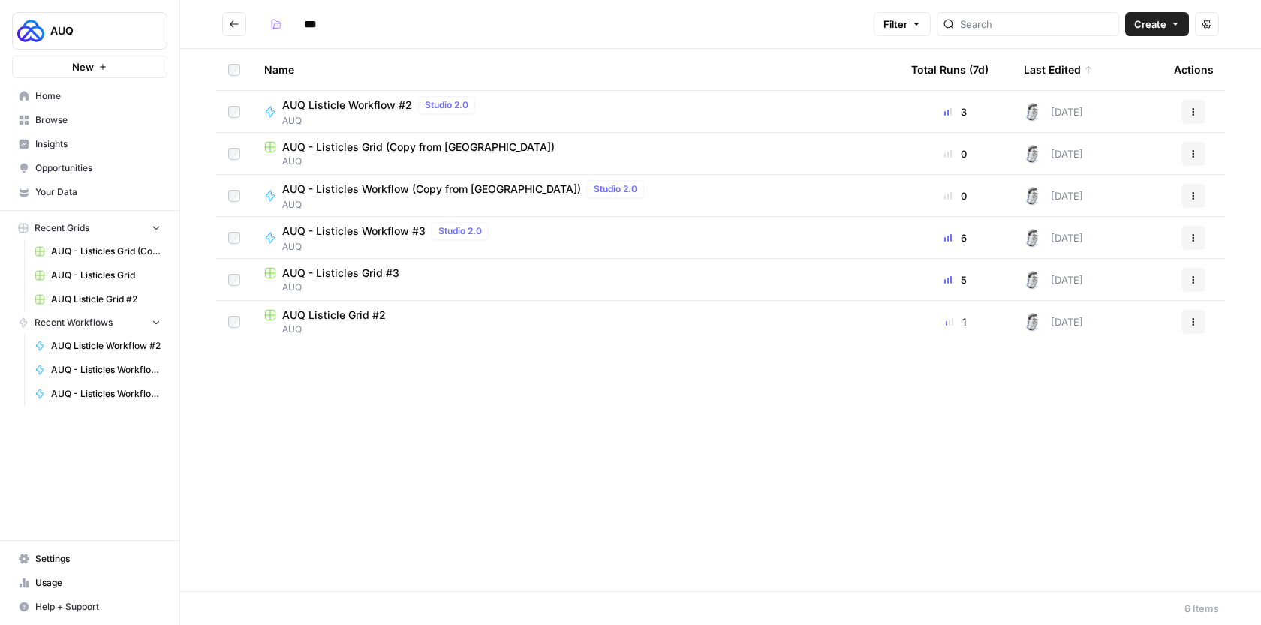
click at [802, 331] on span "AUQ" at bounding box center [575, 330] width 623 height 14
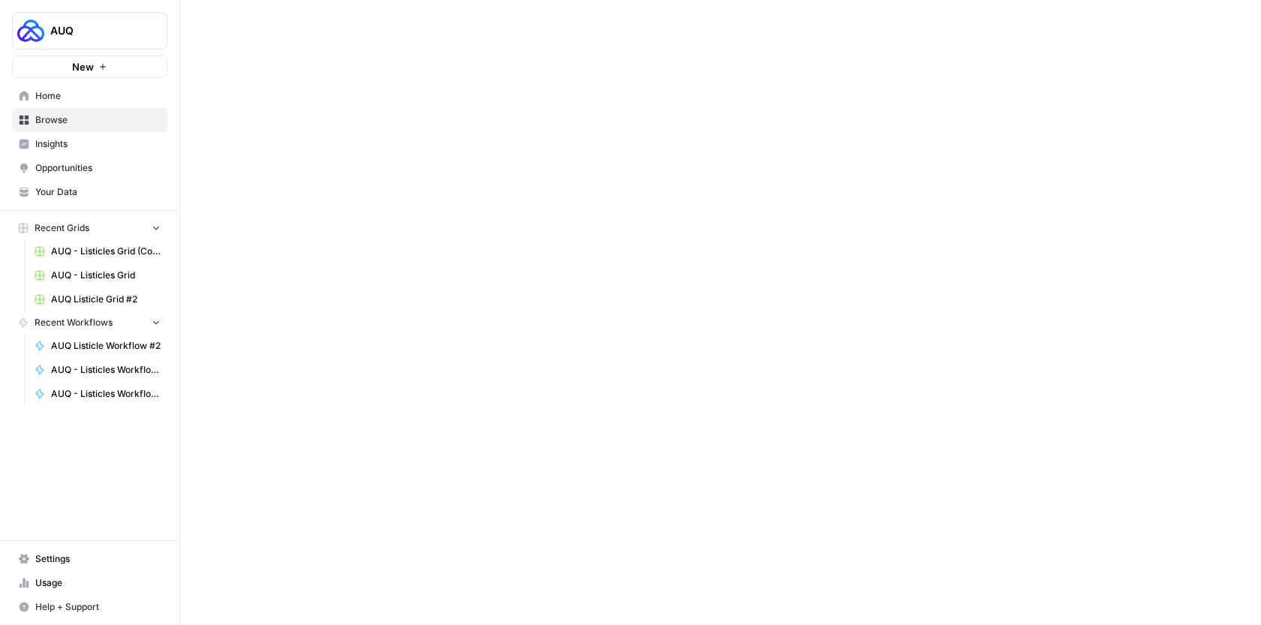
click at [802, 331] on div at bounding box center [720, 312] width 1081 height 625
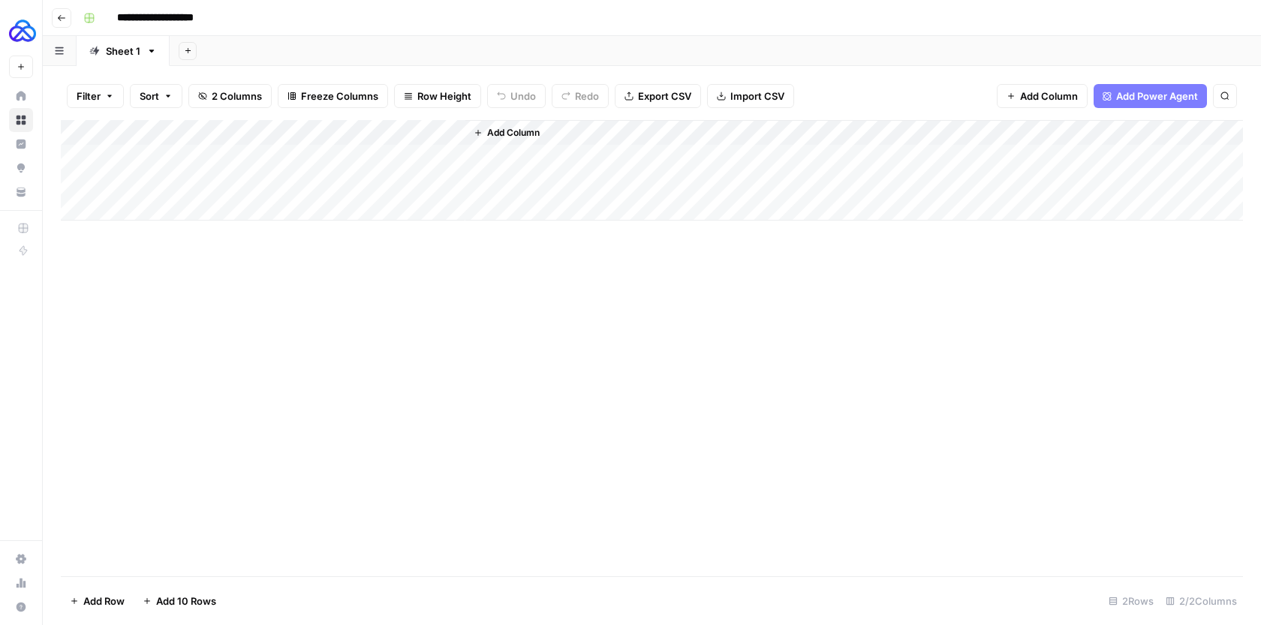
click at [146, 14] on input "**********" at bounding box center [168, 18] width 116 height 24
click at [143, 13] on input "**********" at bounding box center [168, 18] width 116 height 24
type input "**********"
click at [53, 20] on button "Go back" at bounding box center [62, 18] width 20 height 20
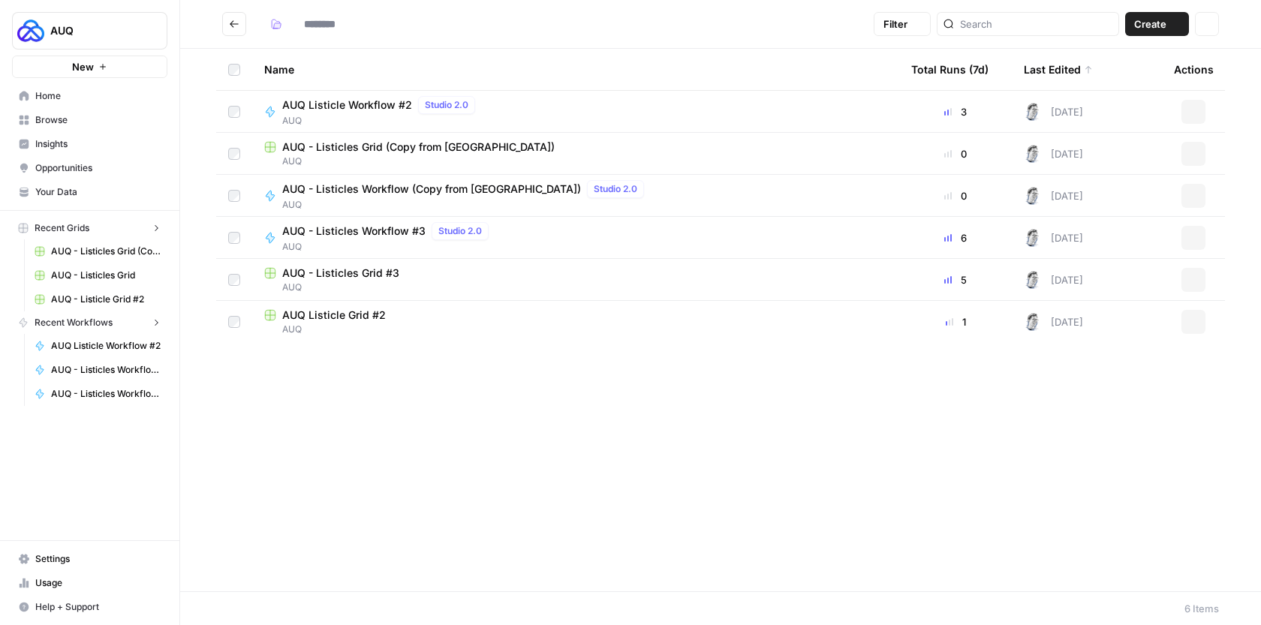
type input "***"
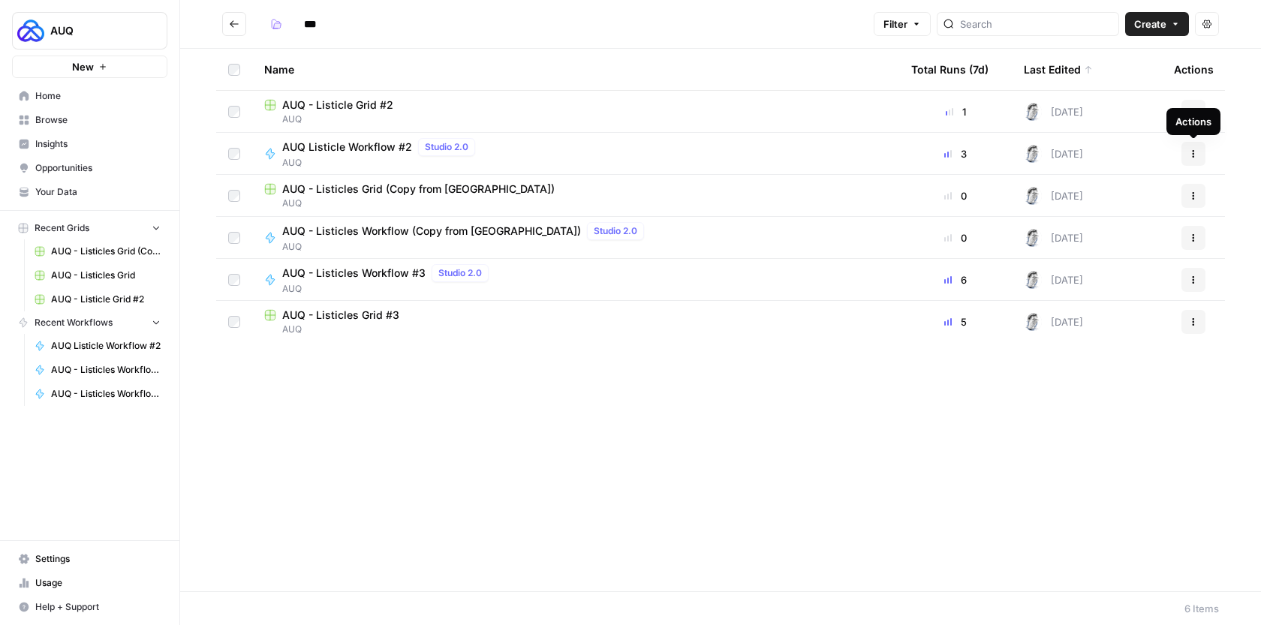
click at [1194, 152] on icon "button" at bounding box center [1193, 153] width 9 height 9
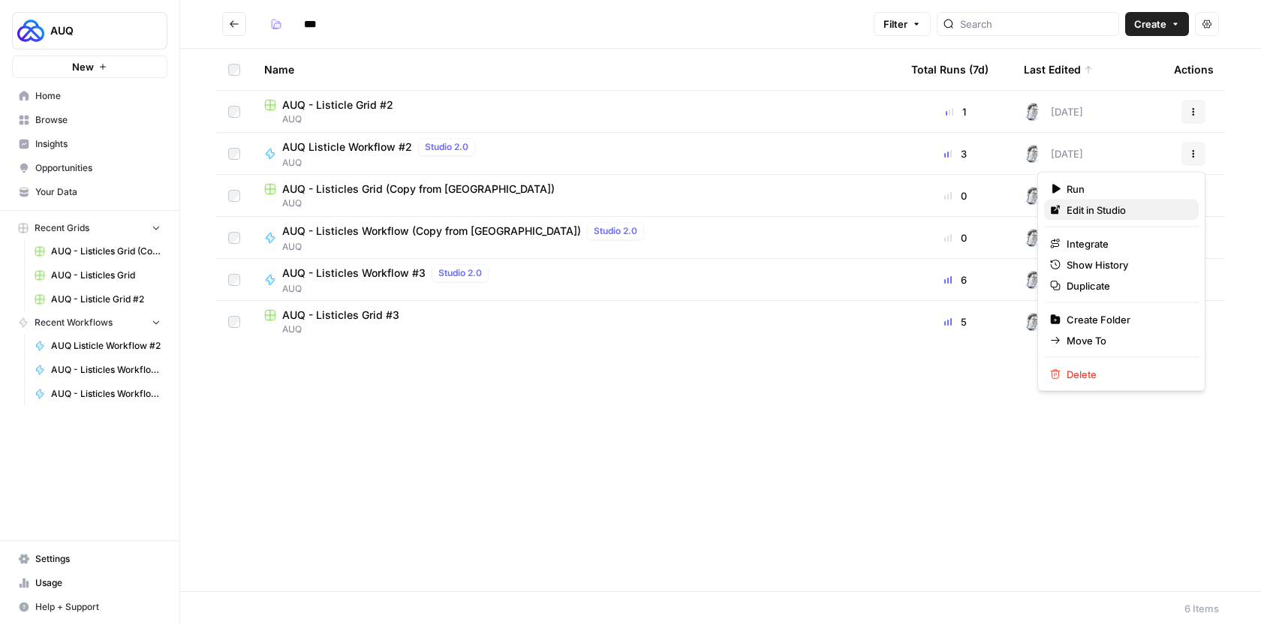
click at [1126, 205] on span "Edit in Studio" at bounding box center [1127, 210] width 120 height 15
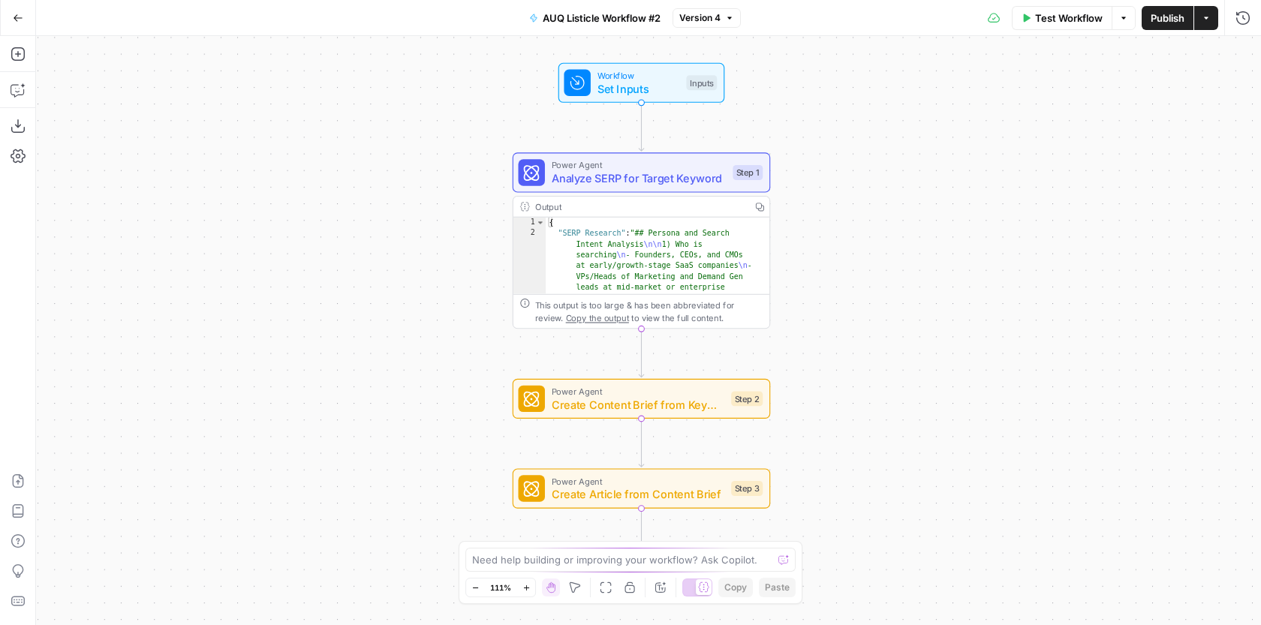
click at [605, 25] on button "AUQ Listicle Workflow #2" at bounding box center [594, 18] width 149 height 24
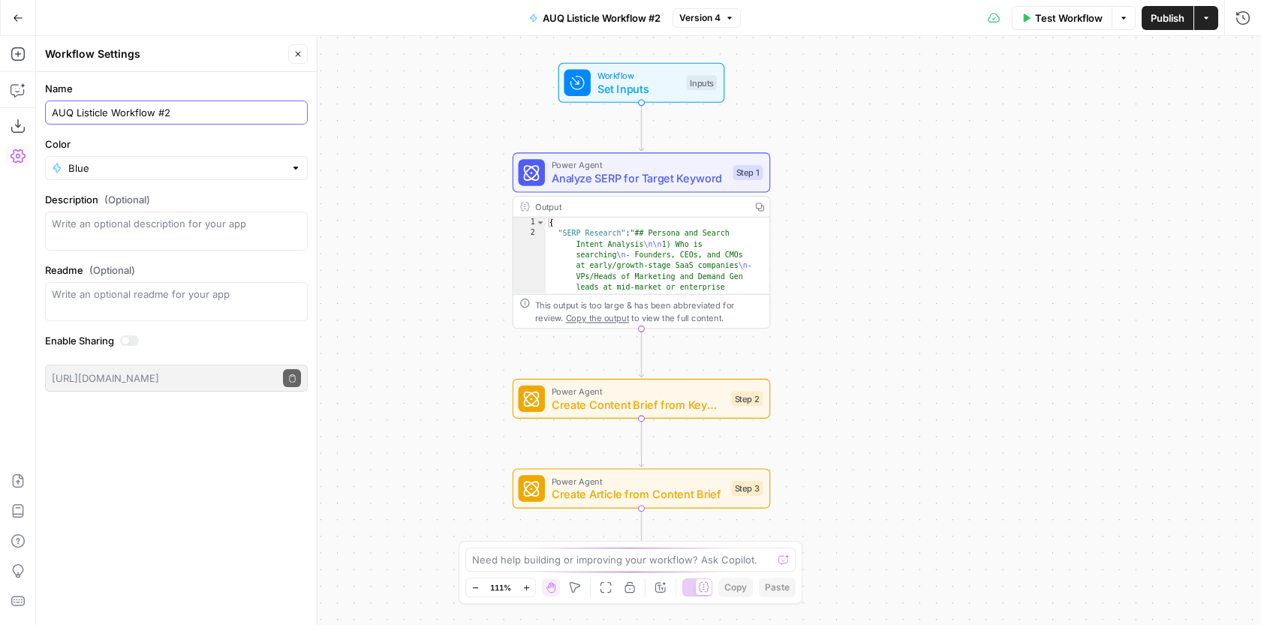
click at [74, 107] on input "AUQ Listicle Workflow #2" at bounding box center [176, 112] width 249 height 15
type input "AUQ - Listicle Workflow #2"
click at [21, 19] on icon "button" at bounding box center [18, 18] width 11 height 11
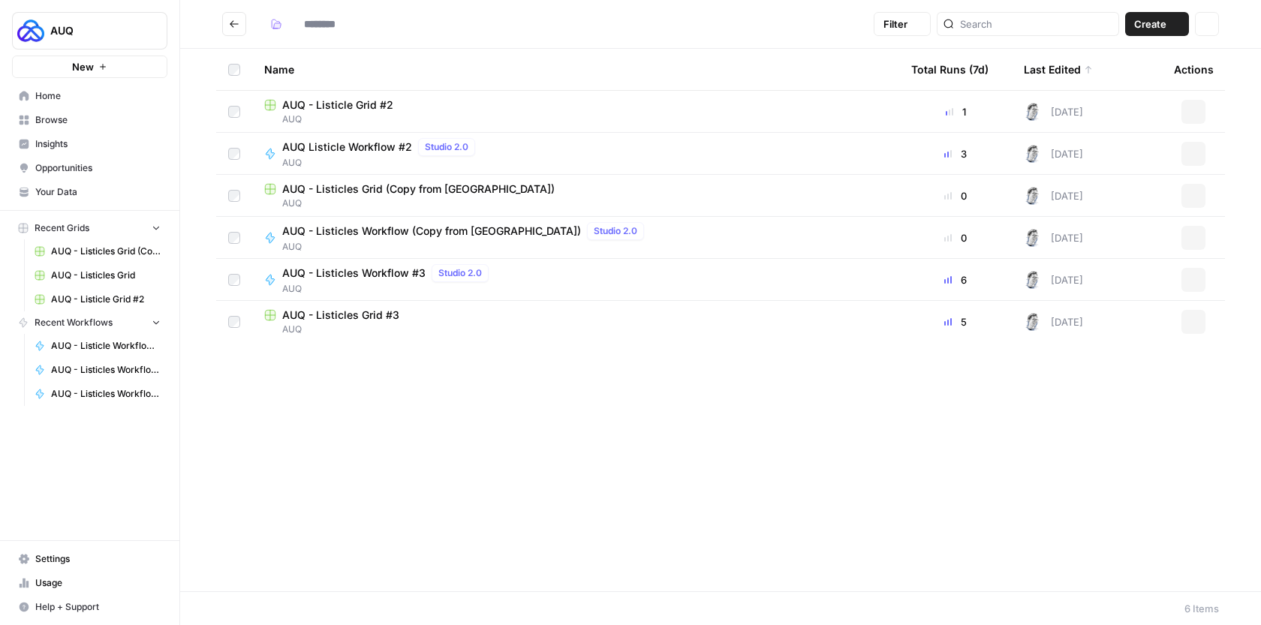
type input "***"
click at [354, 59] on div "Name" at bounding box center [575, 69] width 623 height 41
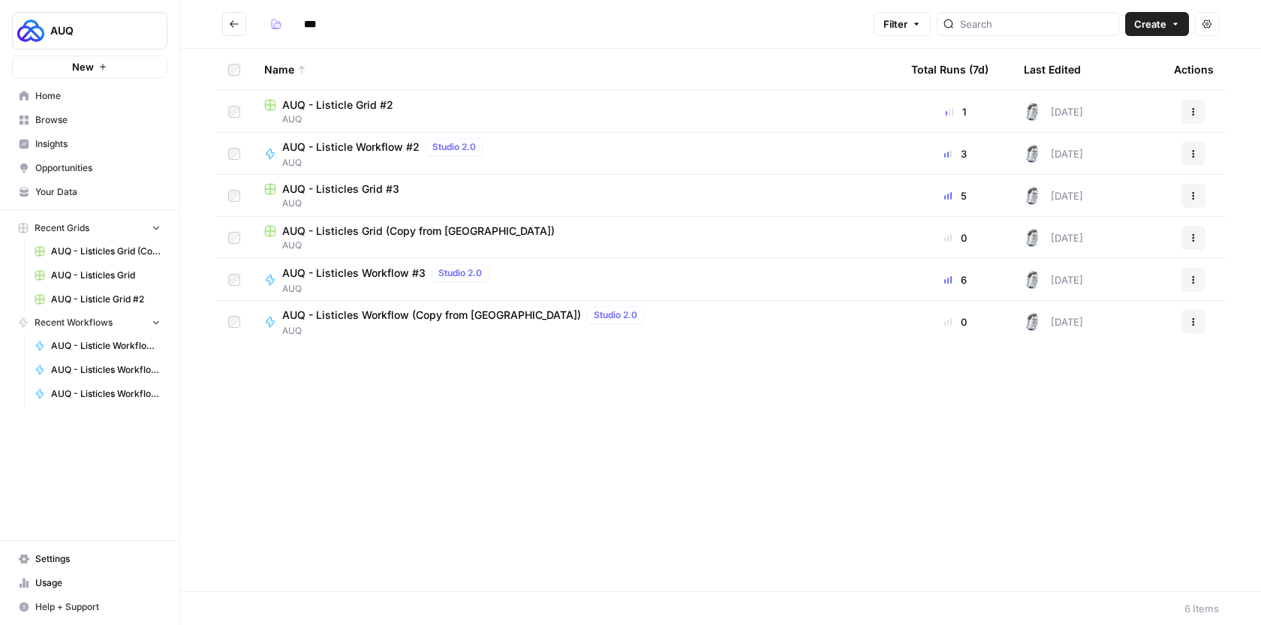
click at [1085, 59] on th "Last Edited" at bounding box center [1087, 69] width 150 height 41
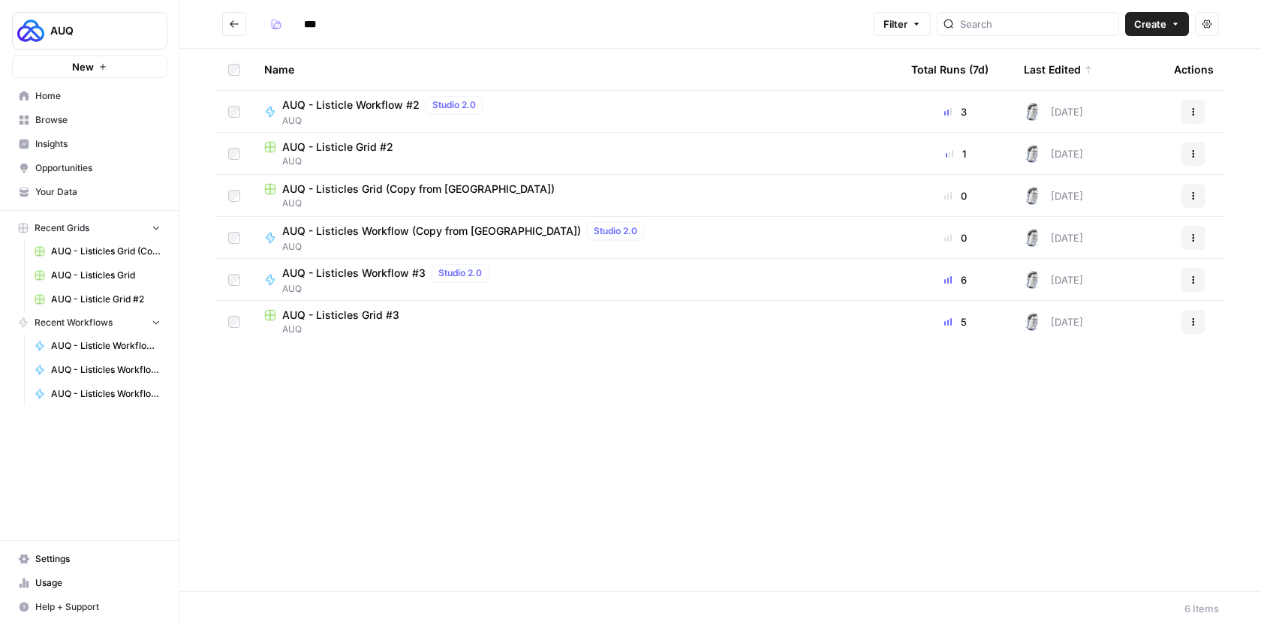
click at [540, 141] on div "AUQ - Listicle Grid #2" at bounding box center [575, 147] width 623 height 15
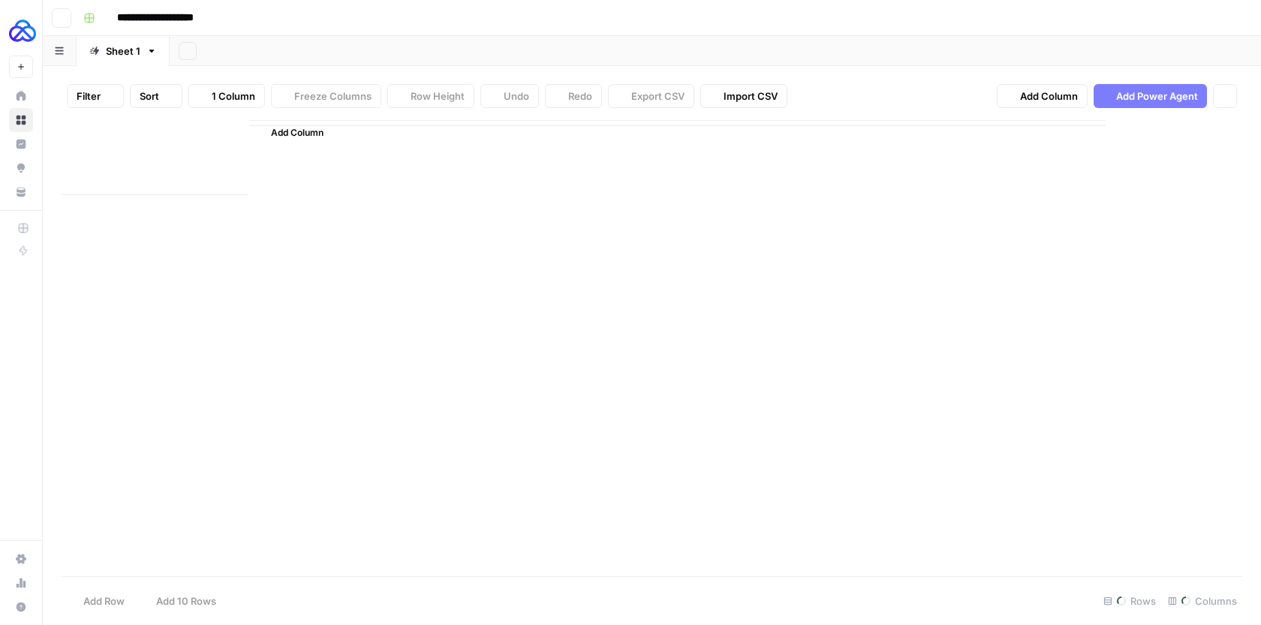
type input "**********"
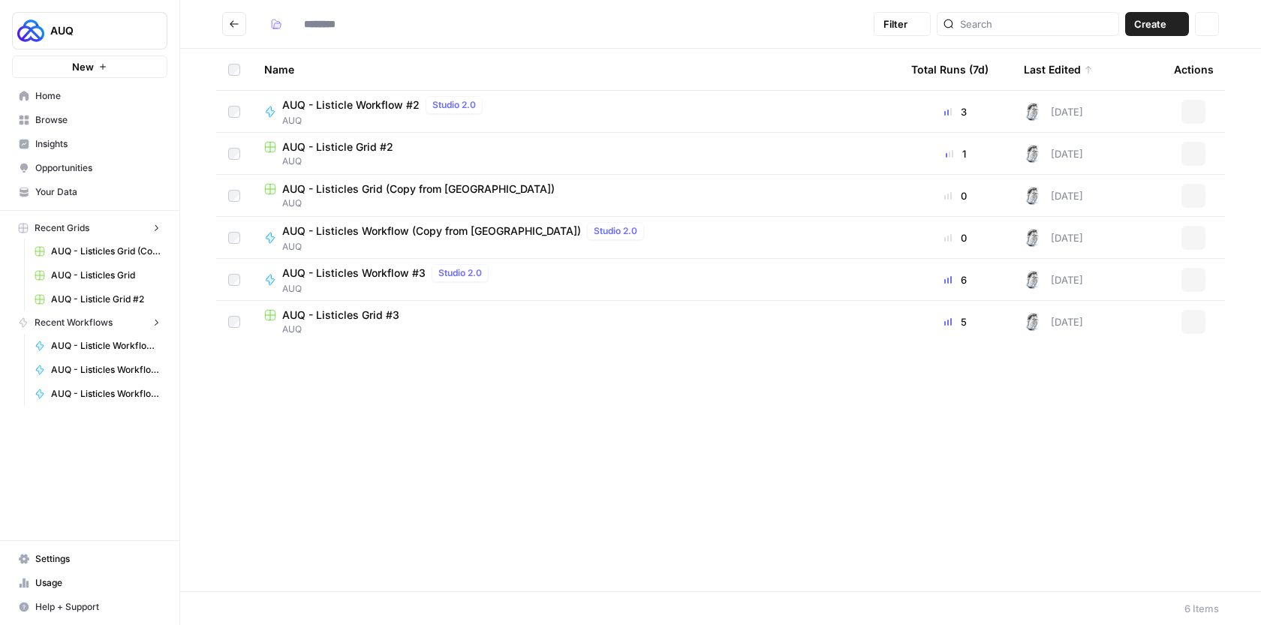
type input "***"
click at [1084, 68] on icon at bounding box center [1088, 69] width 9 height 9
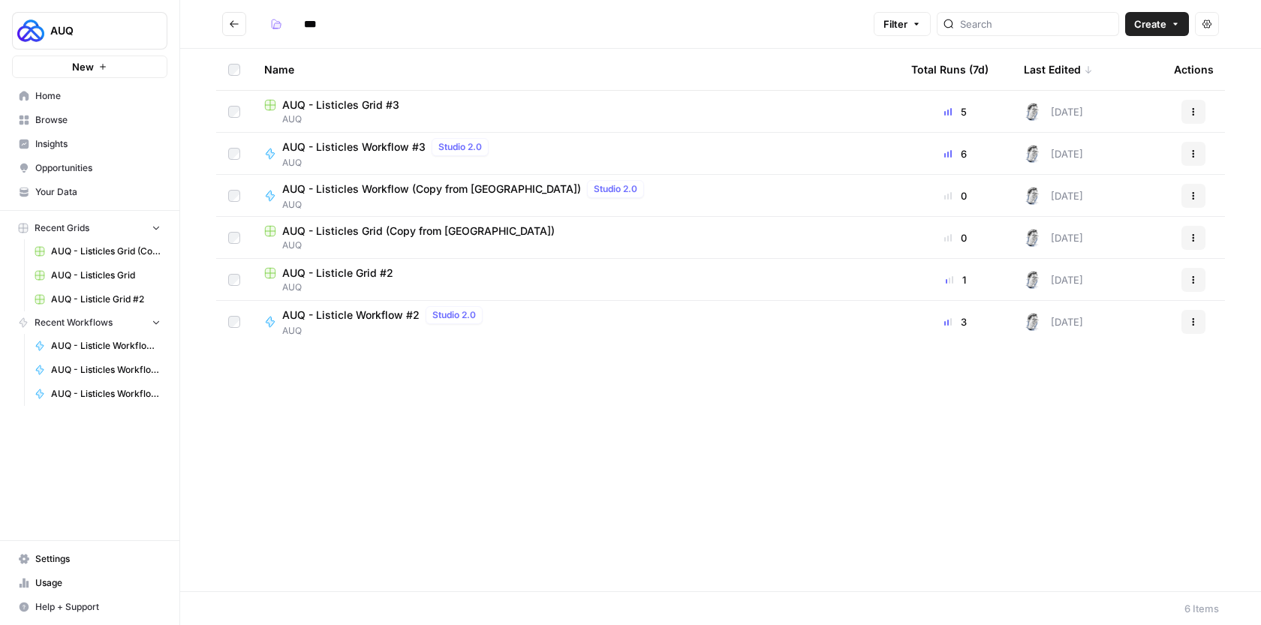
click at [534, 107] on div "AUQ - Listicles Grid #3" at bounding box center [575, 105] width 623 height 15
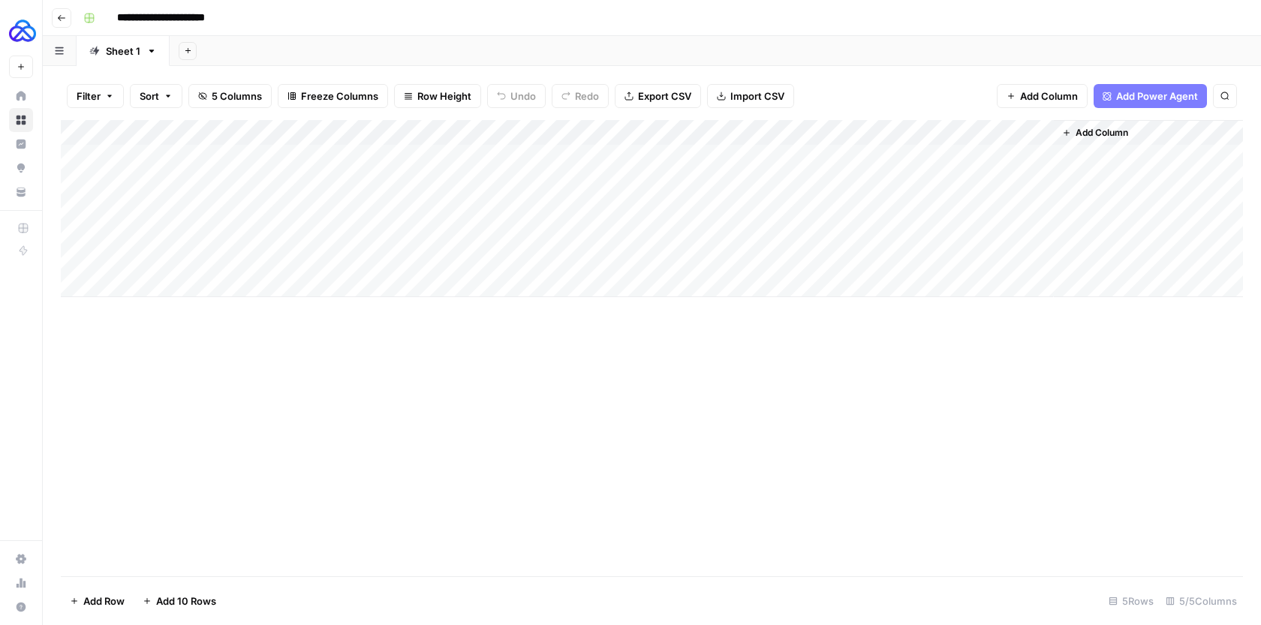
click at [847, 261] on div "Add Column" at bounding box center [652, 208] width 1183 height 177
click at [806, 260] on div "Add Column" at bounding box center [652, 208] width 1183 height 177
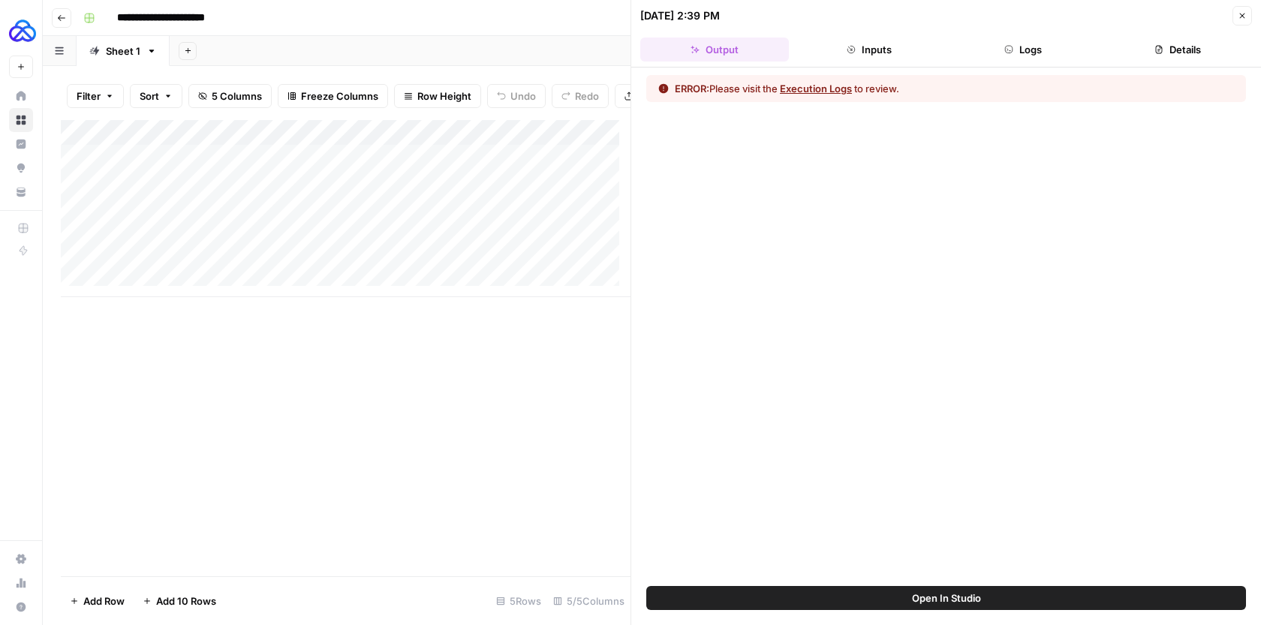
click at [842, 91] on button "Execution Logs" at bounding box center [816, 88] width 72 height 15
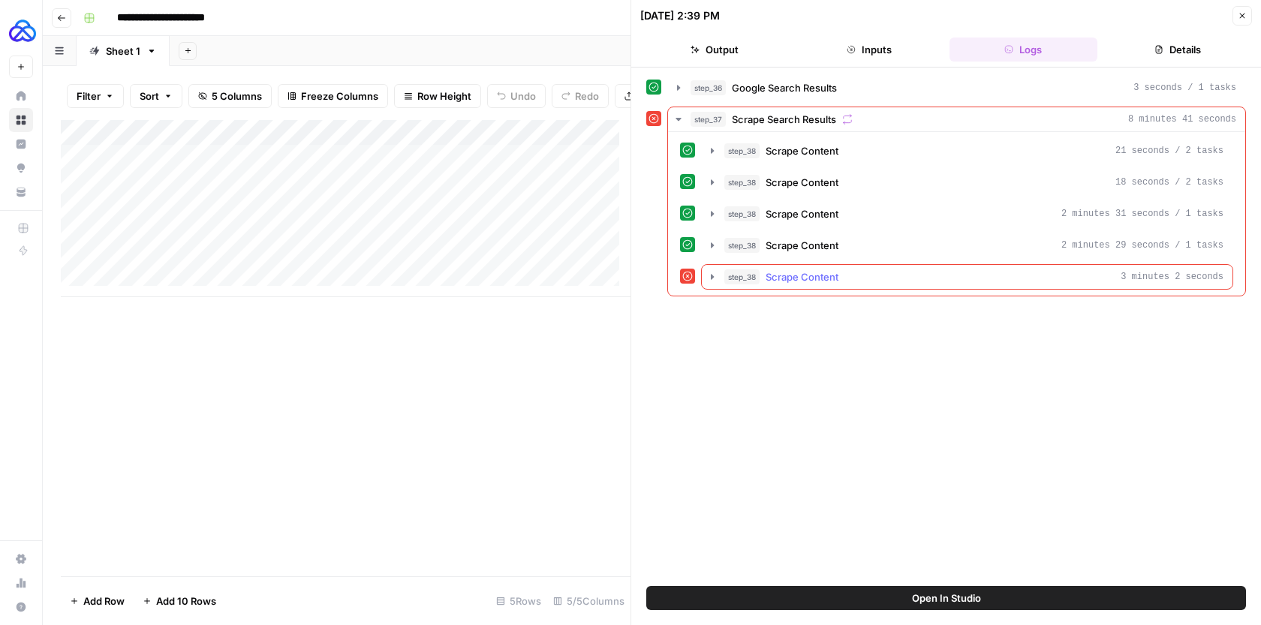
click at [767, 275] on span "Scrape Content" at bounding box center [802, 277] width 73 height 15
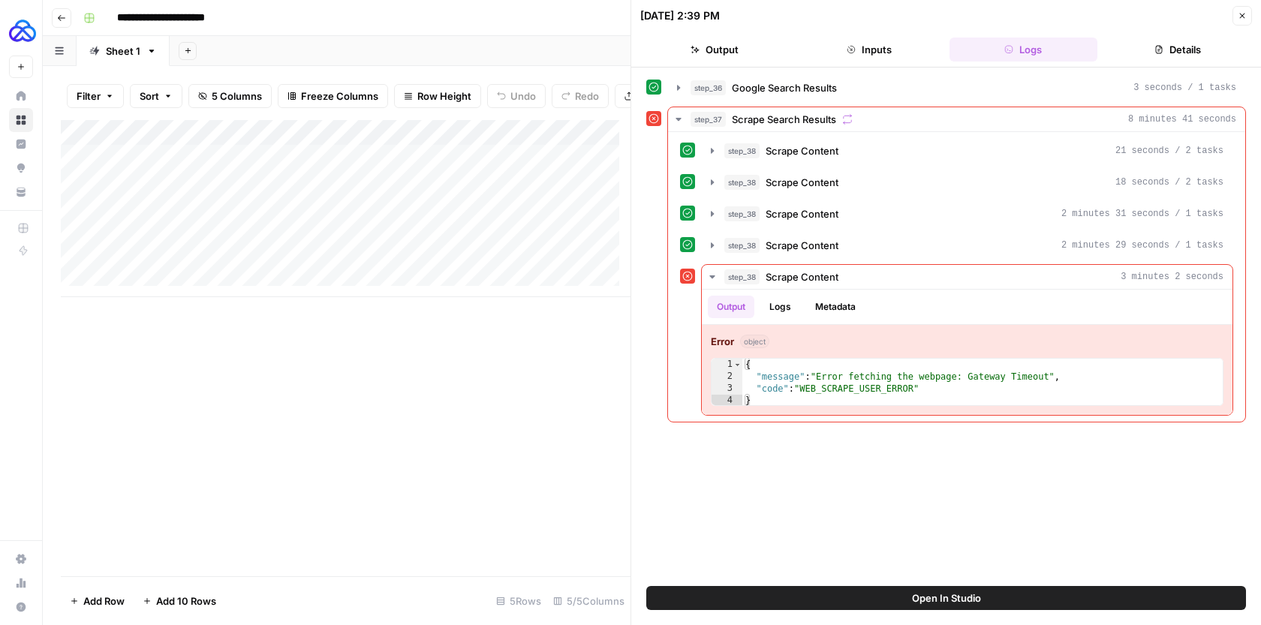
click at [883, 586] on div "step_36 Google Search Results 3 seconds / 1 tasks step_37 Scrape Search Results…" at bounding box center [946, 327] width 630 height 519
click at [885, 594] on button "Open In Studio" at bounding box center [946, 598] width 600 height 24
click at [592, 332] on div "Add Column" at bounding box center [346, 348] width 570 height 456
click at [1245, 12] on icon "button" at bounding box center [1242, 15] width 9 height 9
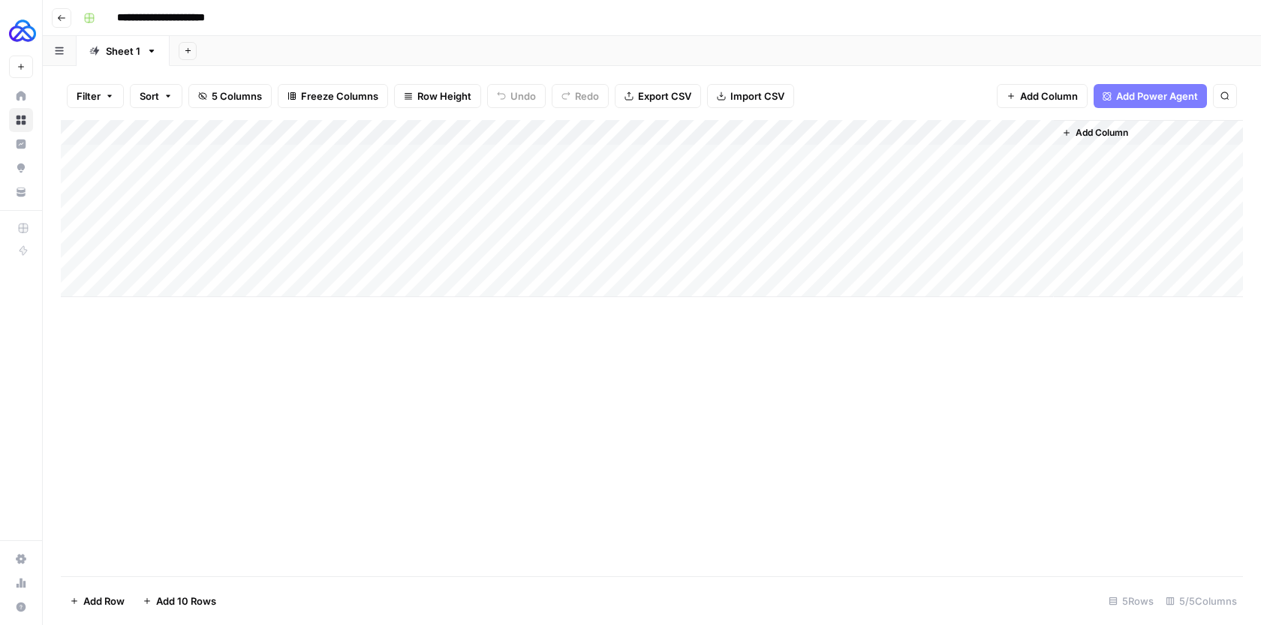
click at [777, 256] on div "Add Column" at bounding box center [652, 208] width 1183 height 177
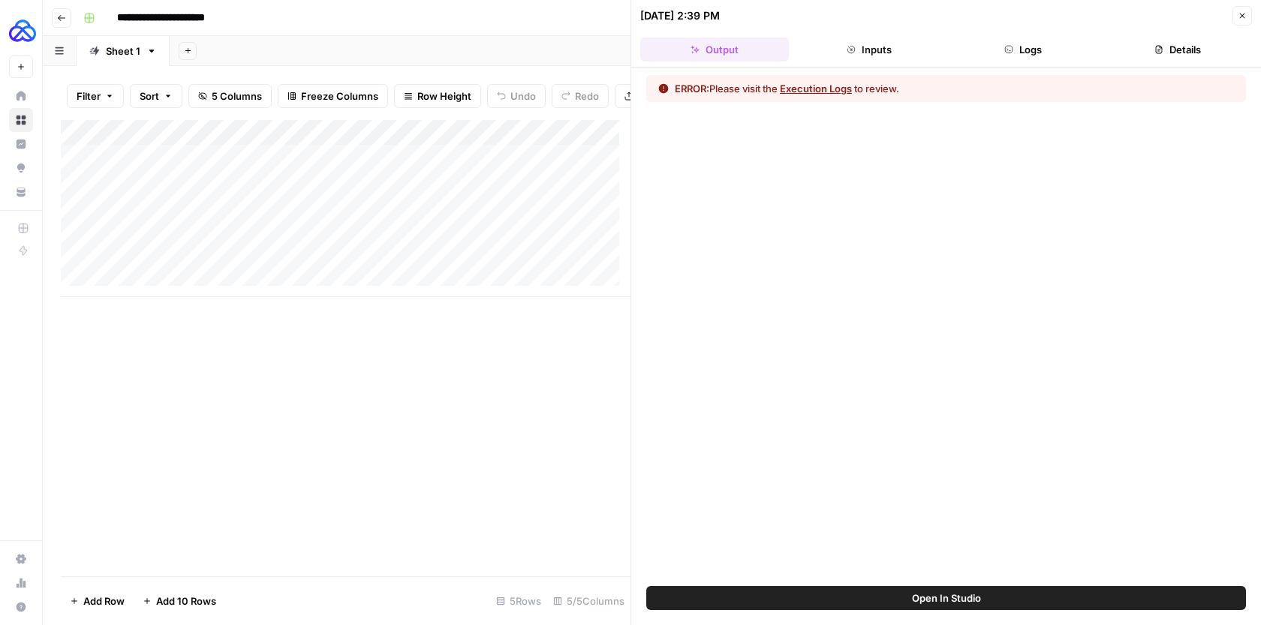
click at [1237, 22] on button "Close" at bounding box center [1243, 16] width 20 height 20
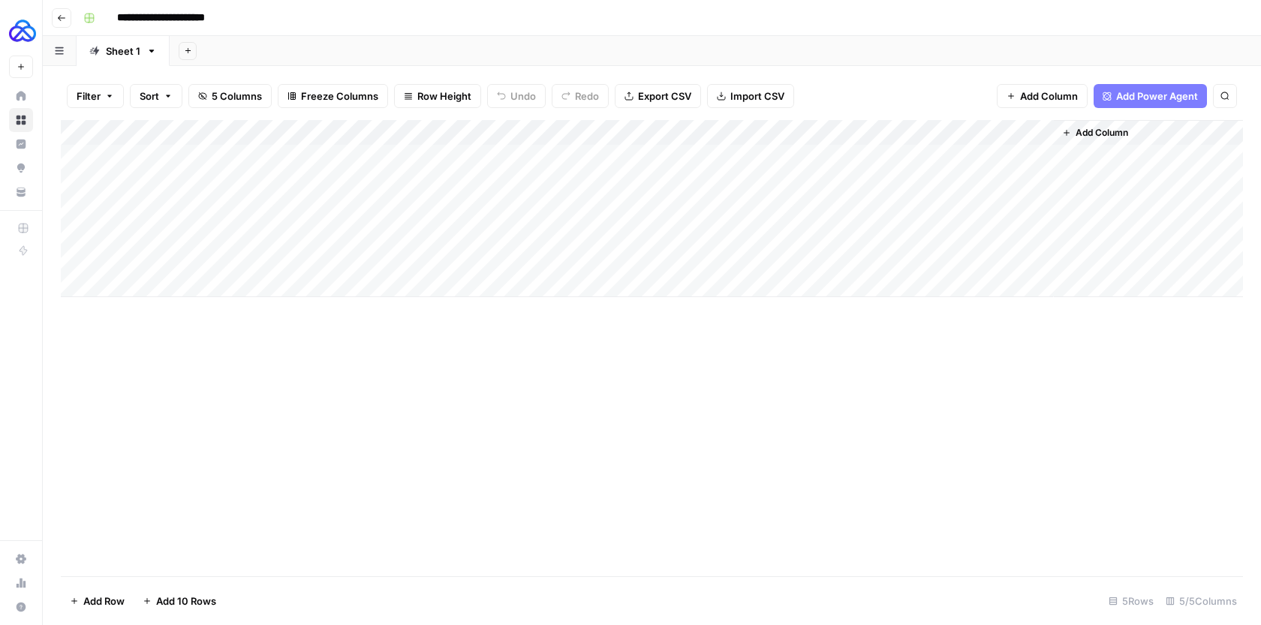
click at [907, 253] on div "Add Column" at bounding box center [652, 208] width 1183 height 177
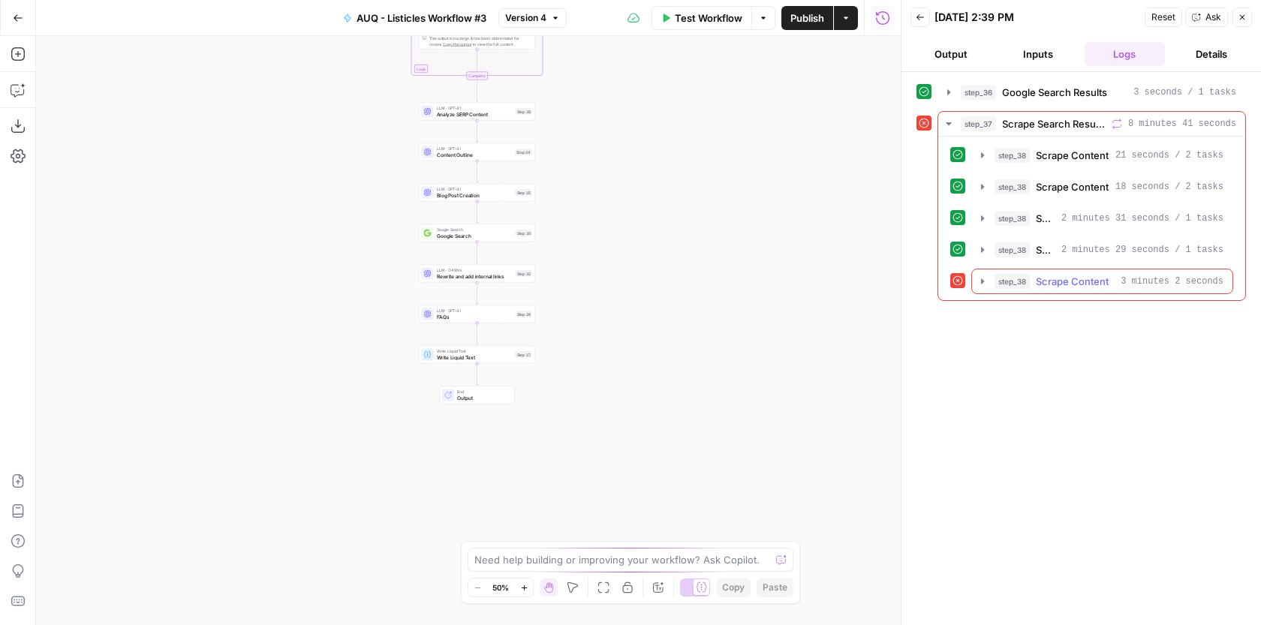
click at [1071, 286] on span "Scrape Content" at bounding box center [1072, 281] width 73 height 15
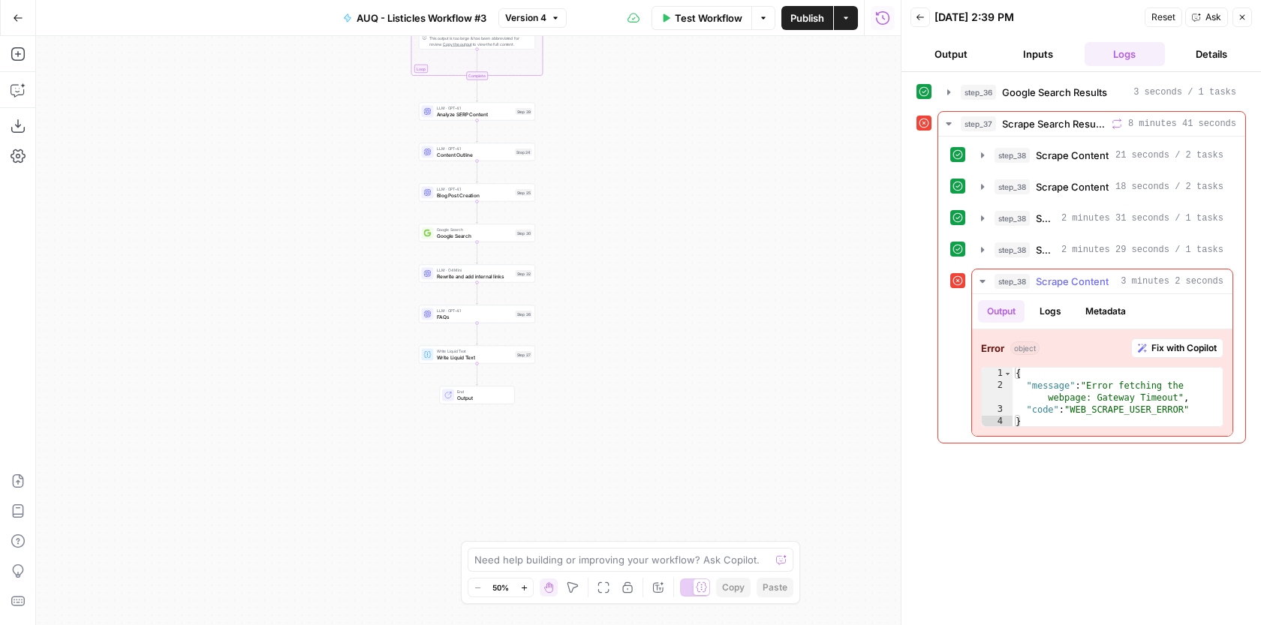
type textarea "**********"
drag, startPoint x: 1180, startPoint y: 398, endPoint x: 1093, endPoint y: 387, distance: 87.8
click at [1093, 387] on div "{ "message" : "Error fetching the webpage: Gateway Timeout" , "code" : "WEB_SCR…" at bounding box center [1118, 410] width 210 height 84
click at [1235, 16] on button "Close" at bounding box center [1243, 18] width 20 height 20
